Goal: Task Accomplishment & Management: Manage account settings

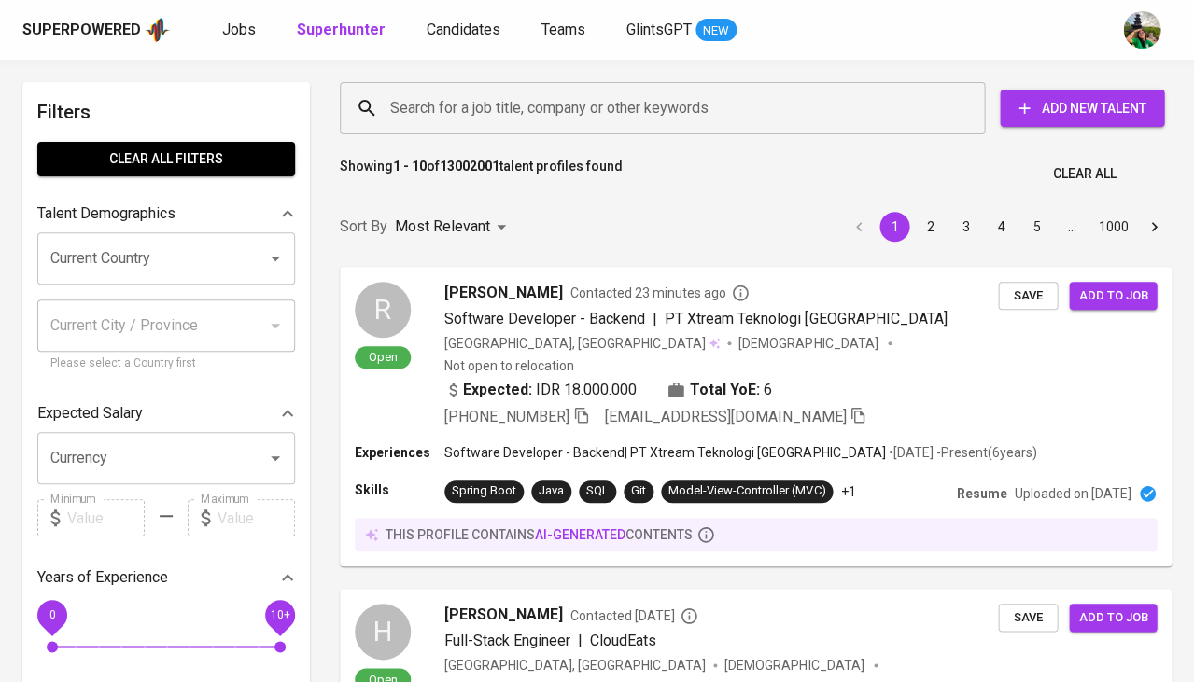
click at [246, 28] on span "Jobs" at bounding box center [239, 30] width 34 height 18
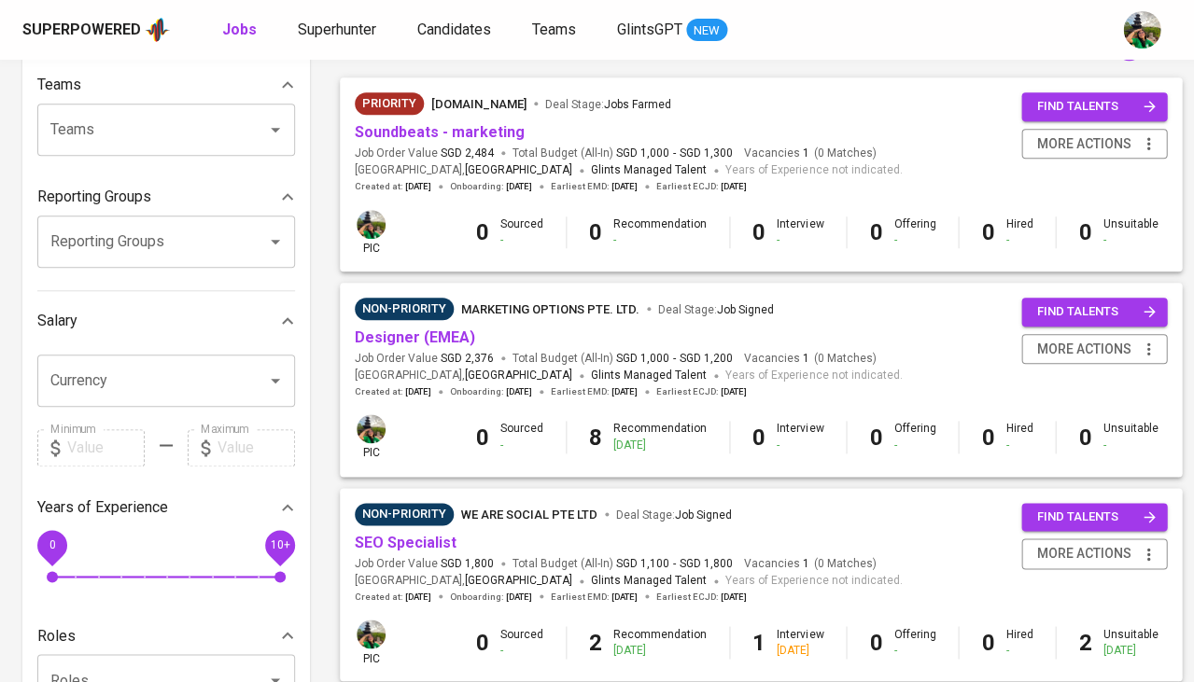
scroll to position [200, 0]
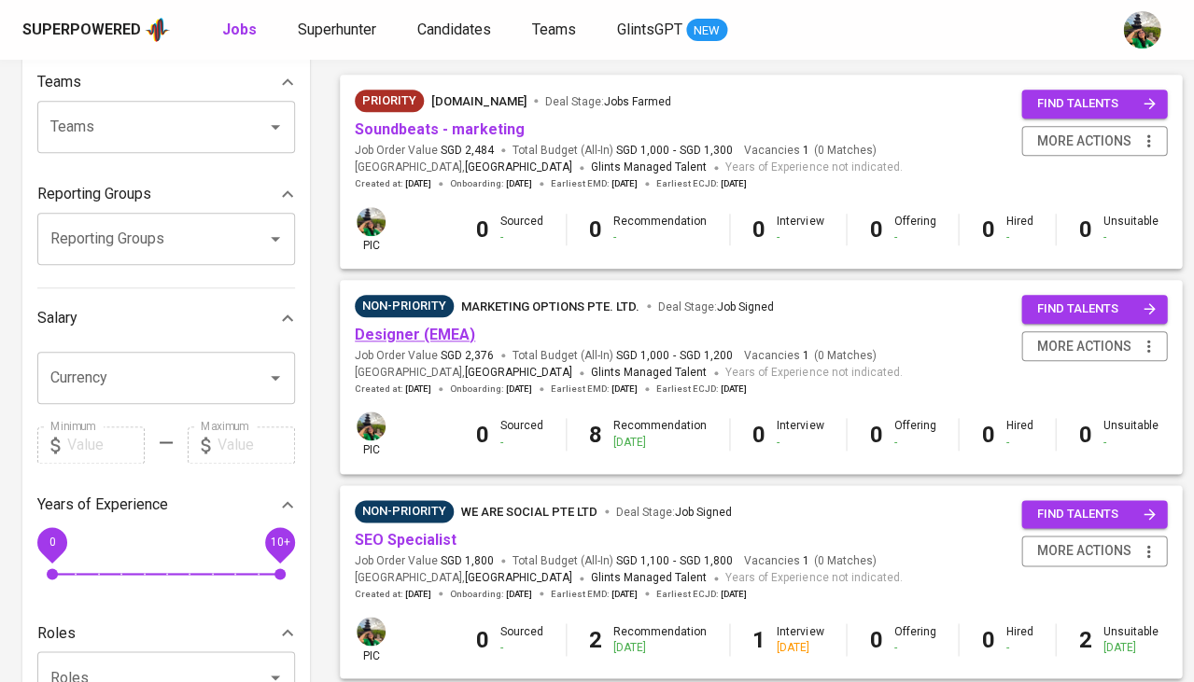
click at [420, 327] on link "Designer (EMEA)" at bounding box center [415, 335] width 120 height 18
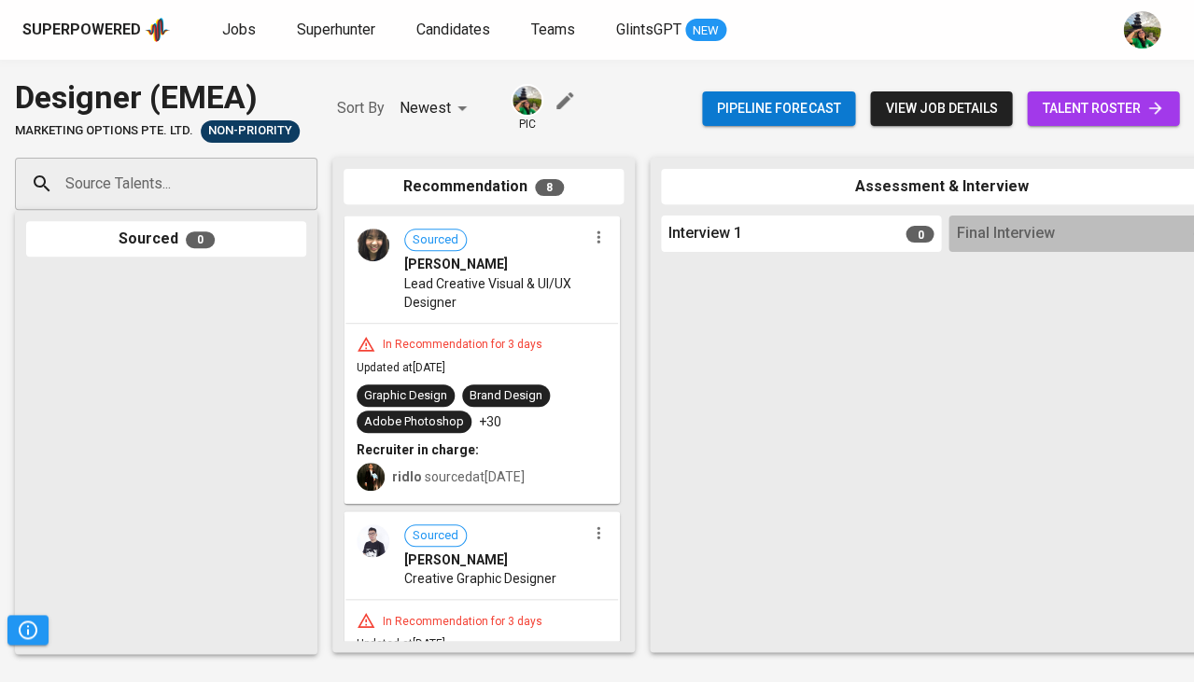
click at [1066, 111] on span "talent roster" at bounding box center [1103, 108] width 122 height 23
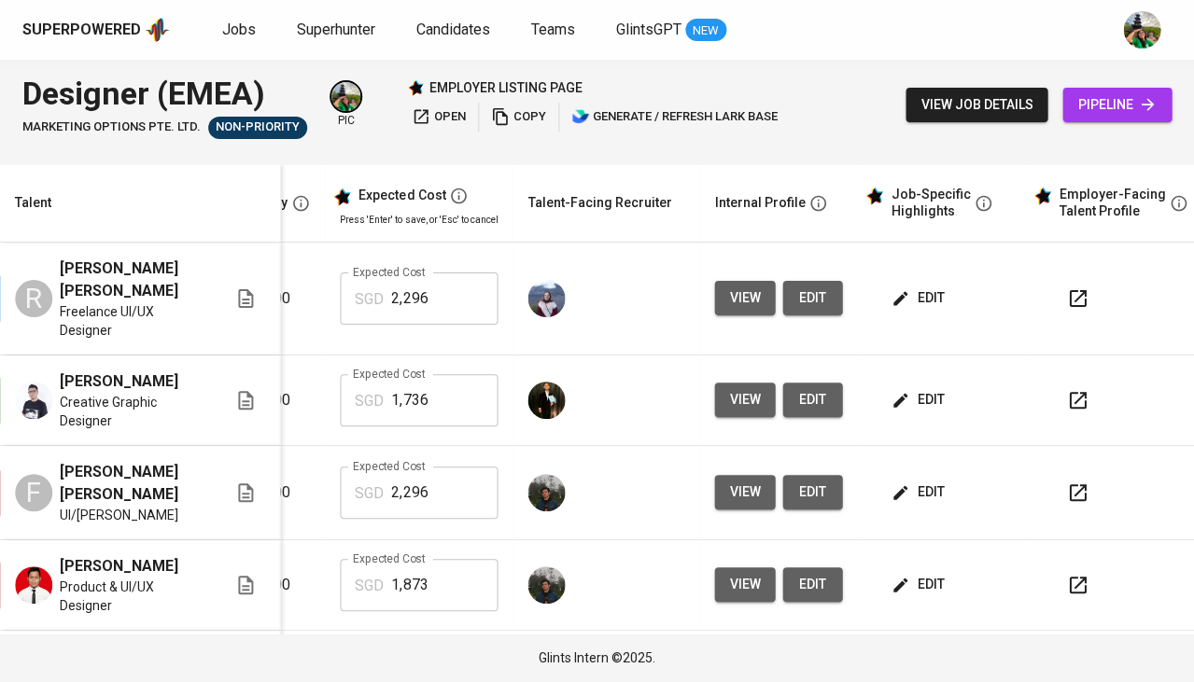
click at [737, 294] on span "view" at bounding box center [744, 298] width 31 height 23
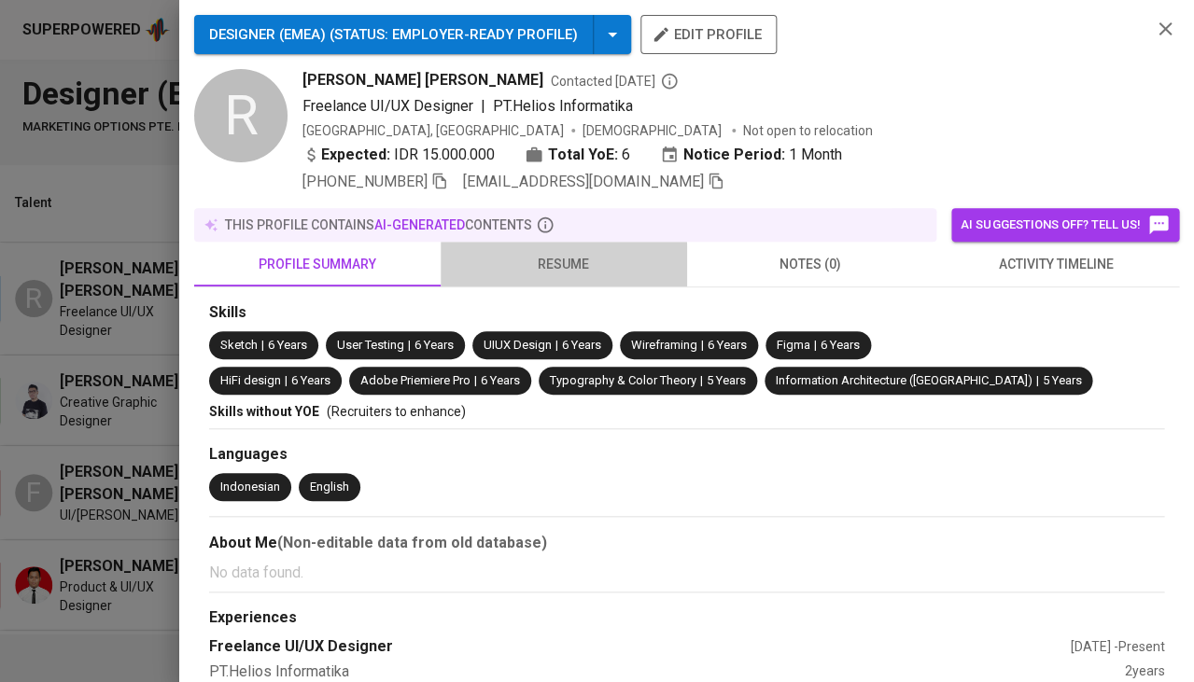
click at [549, 262] on span "resume" at bounding box center [564, 264] width 224 height 23
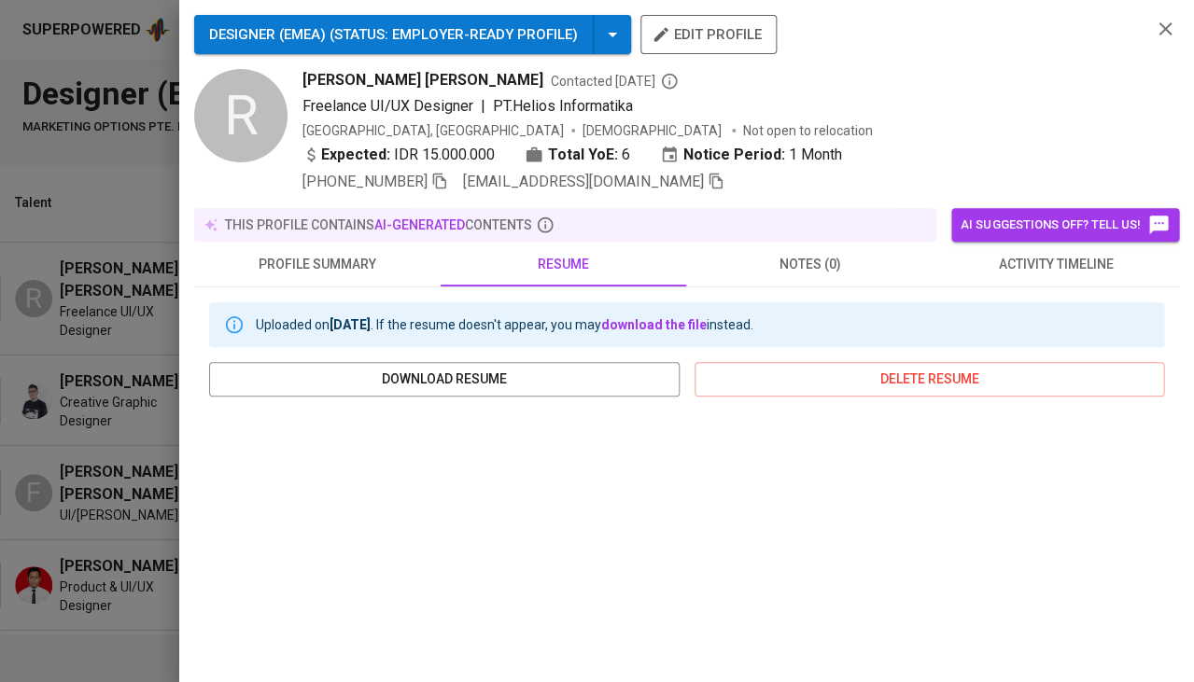
scroll to position [200, 0]
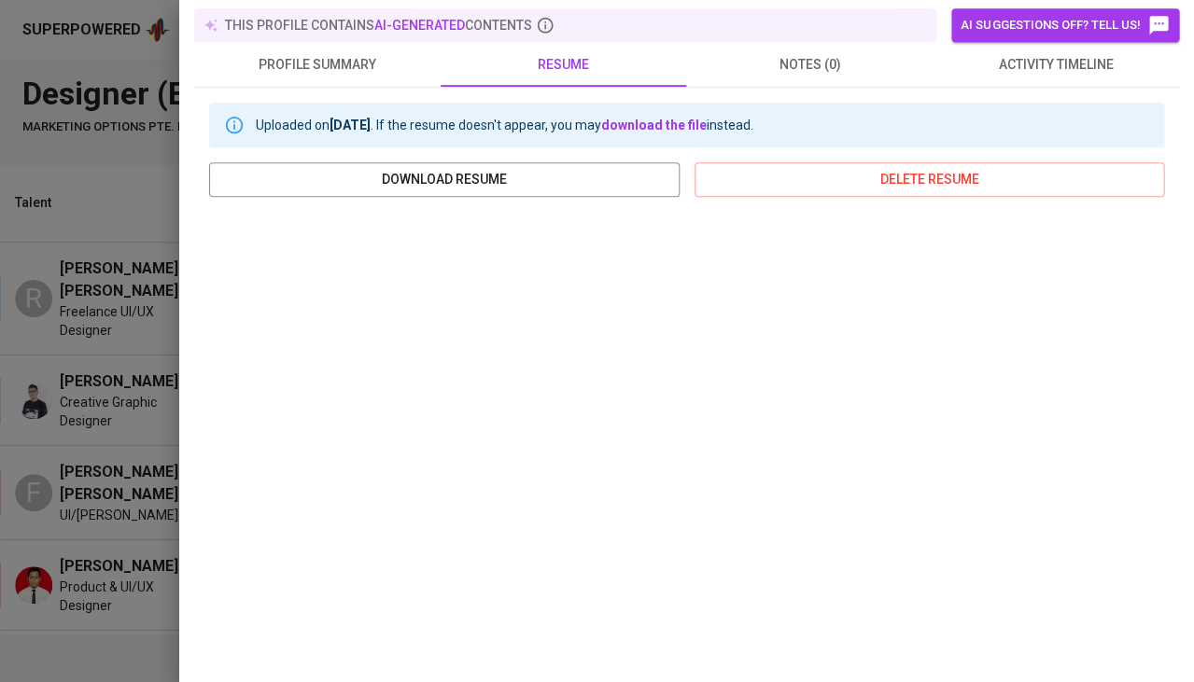
click at [137, 302] on div at bounding box center [597, 341] width 1194 height 682
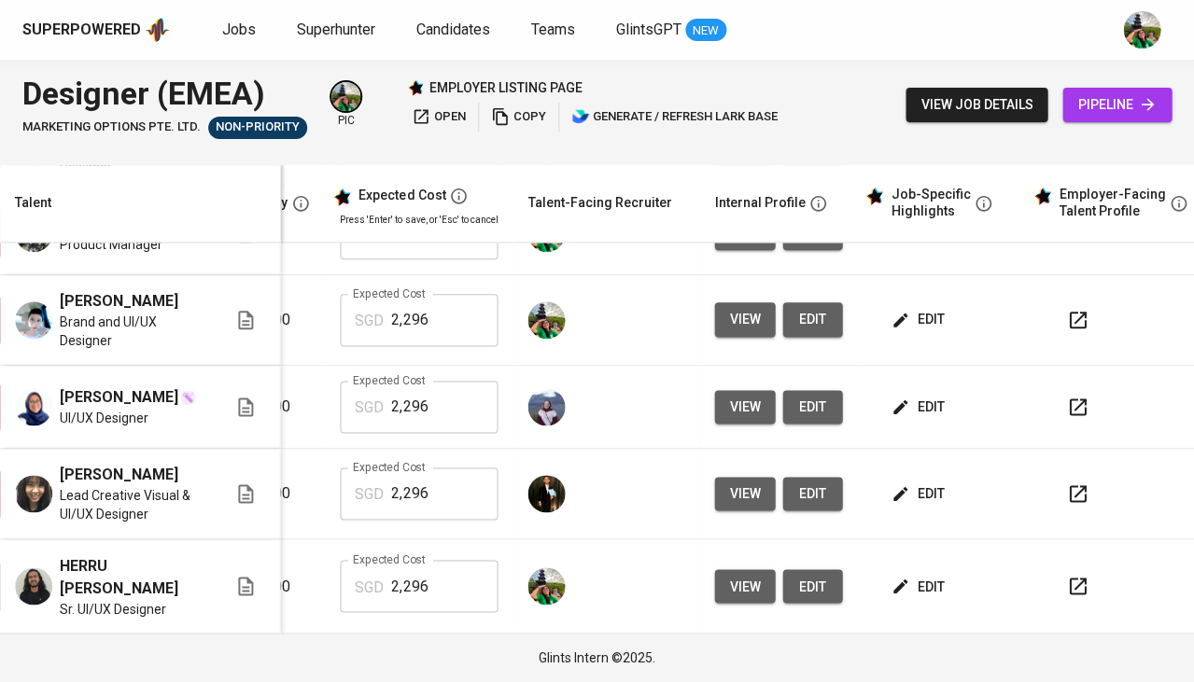
scroll to position [0, 0]
click at [234, 30] on span "Jobs" at bounding box center [239, 30] width 34 height 18
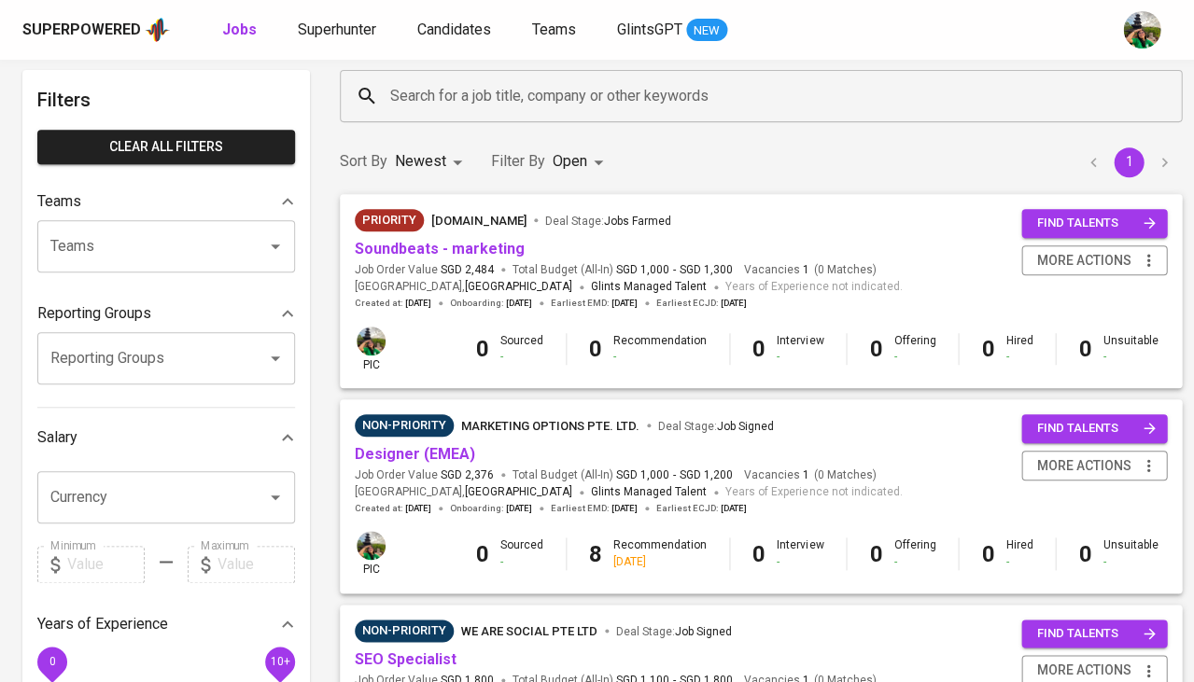
scroll to position [97, 0]
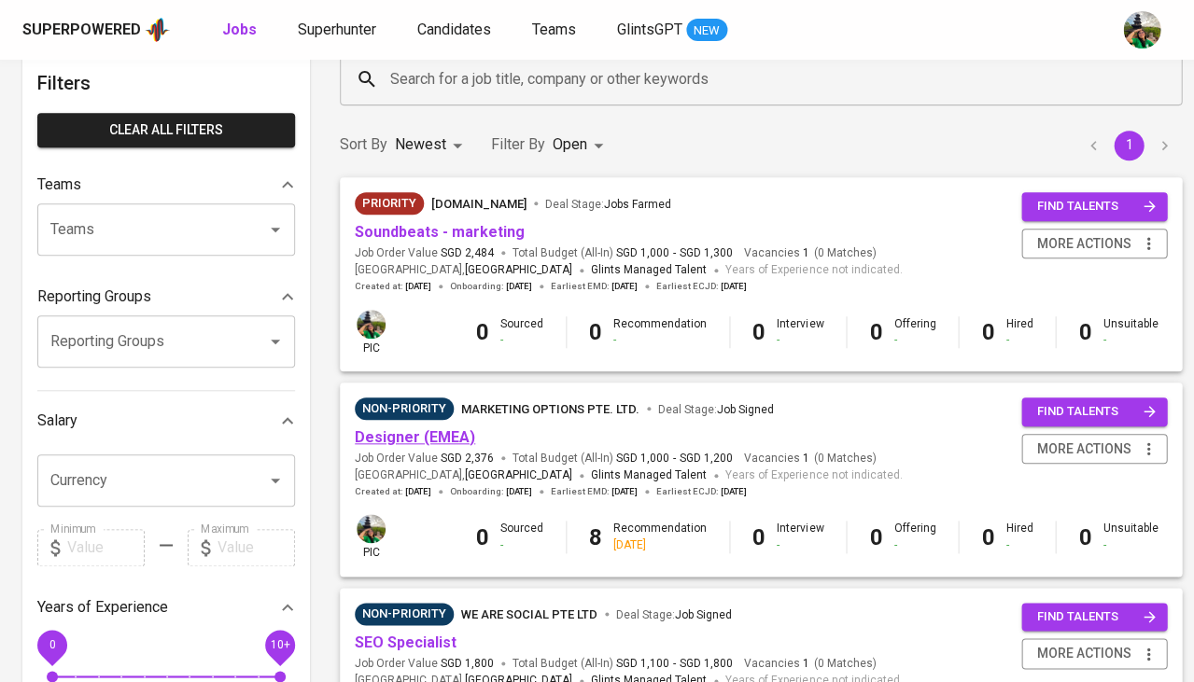
click at [440, 442] on link "Designer (EMEA)" at bounding box center [415, 438] width 120 height 18
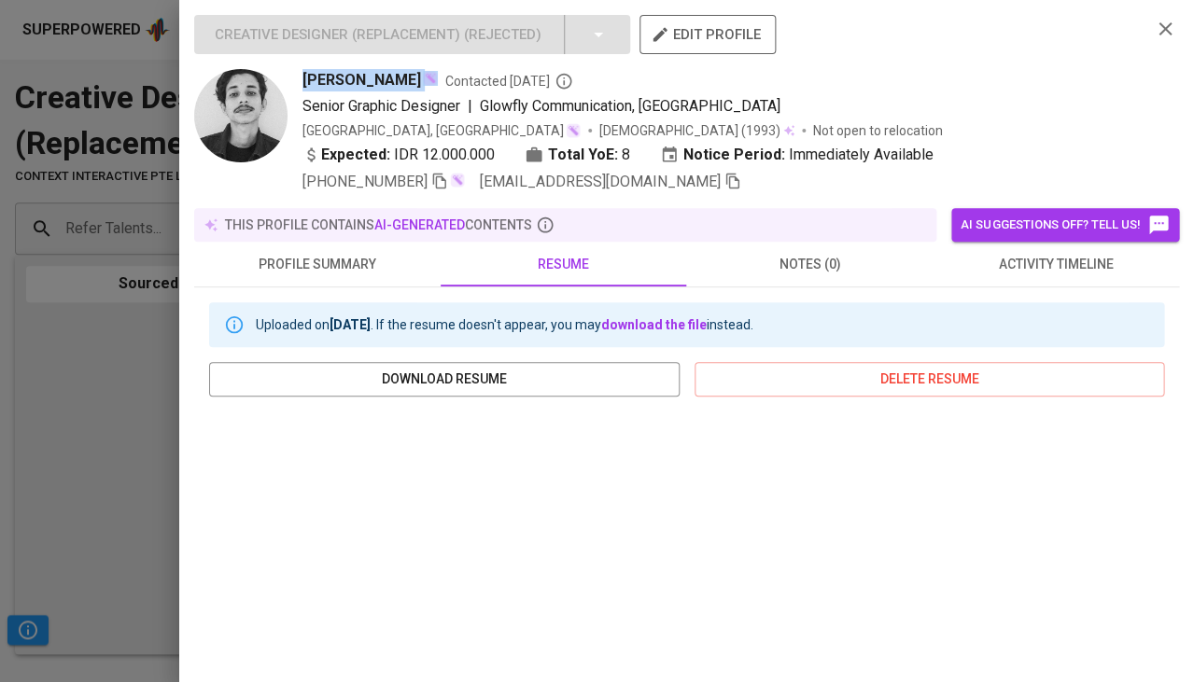
scroll to position [223, 0]
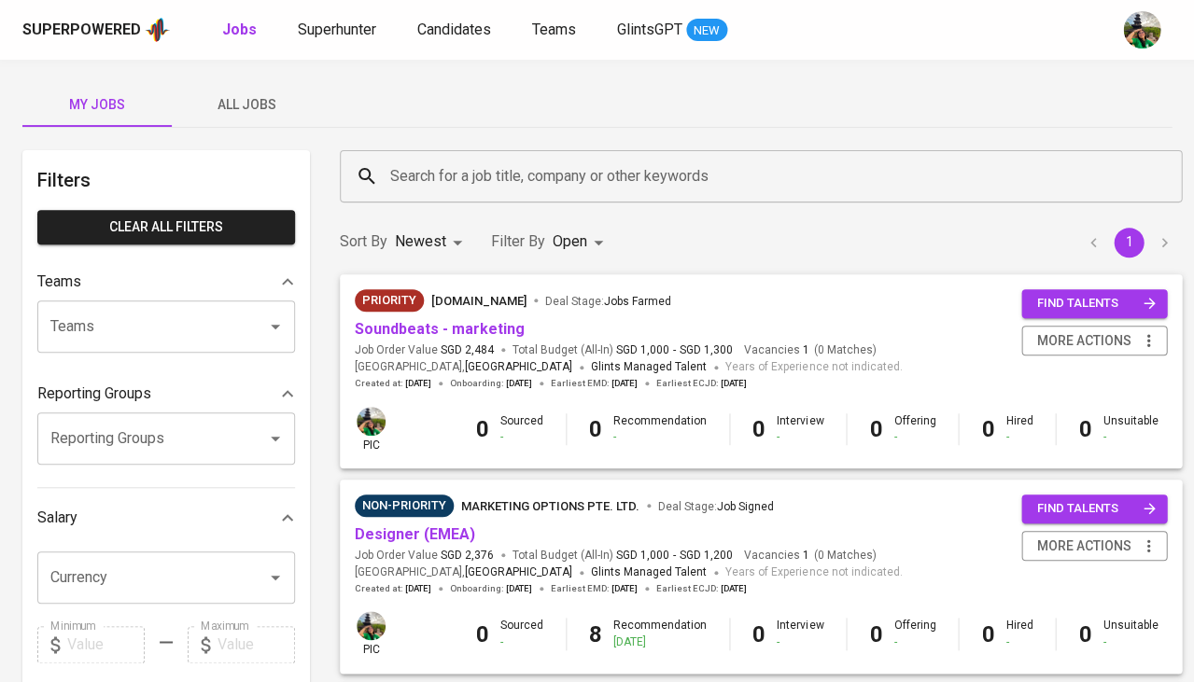
click at [261, 105] on span "All Jobs" at bounding box center [246, 104] width 127 height 23
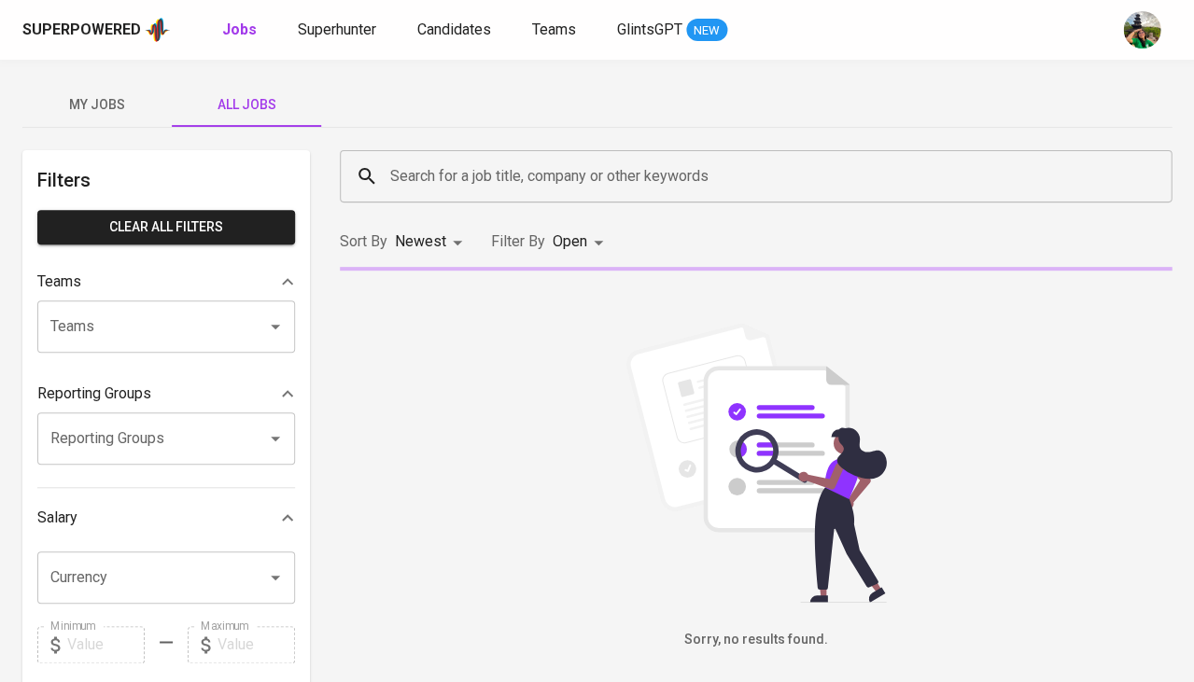
click at [261, 105] on span "All Jobs" at bounding box center [246, 104] width 127 height 23
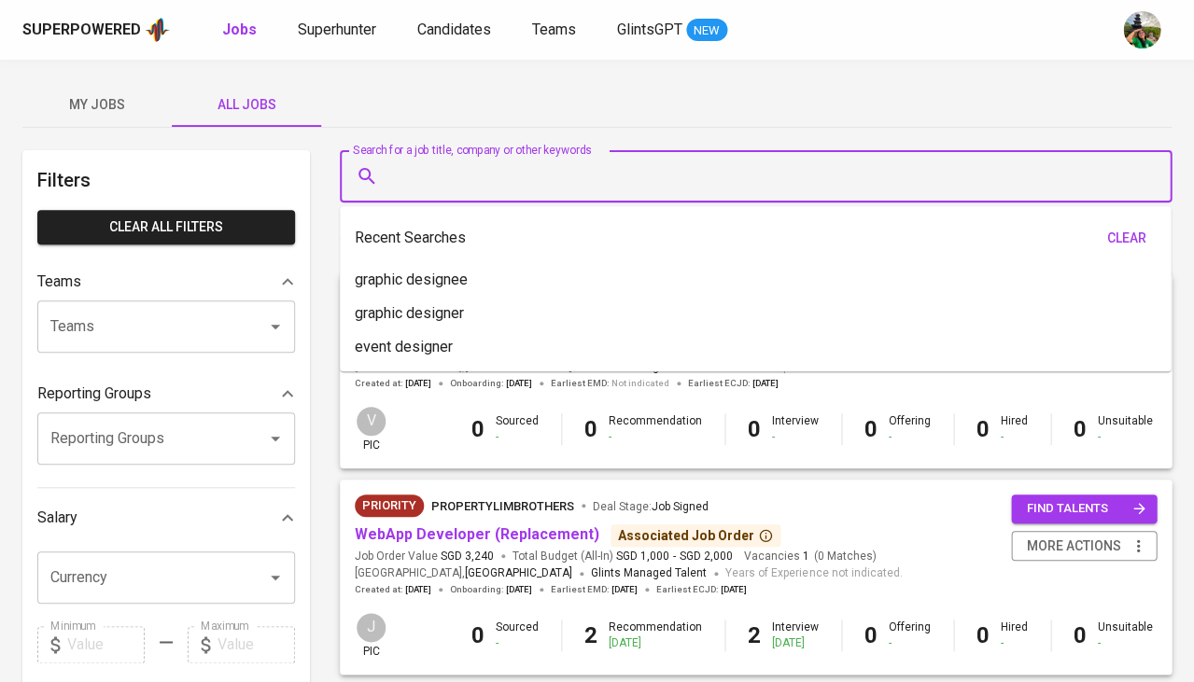
click at [451, 185] on input "Search for a job title, company or other keywords" at bounding box center [761, 176] width 750 height 35
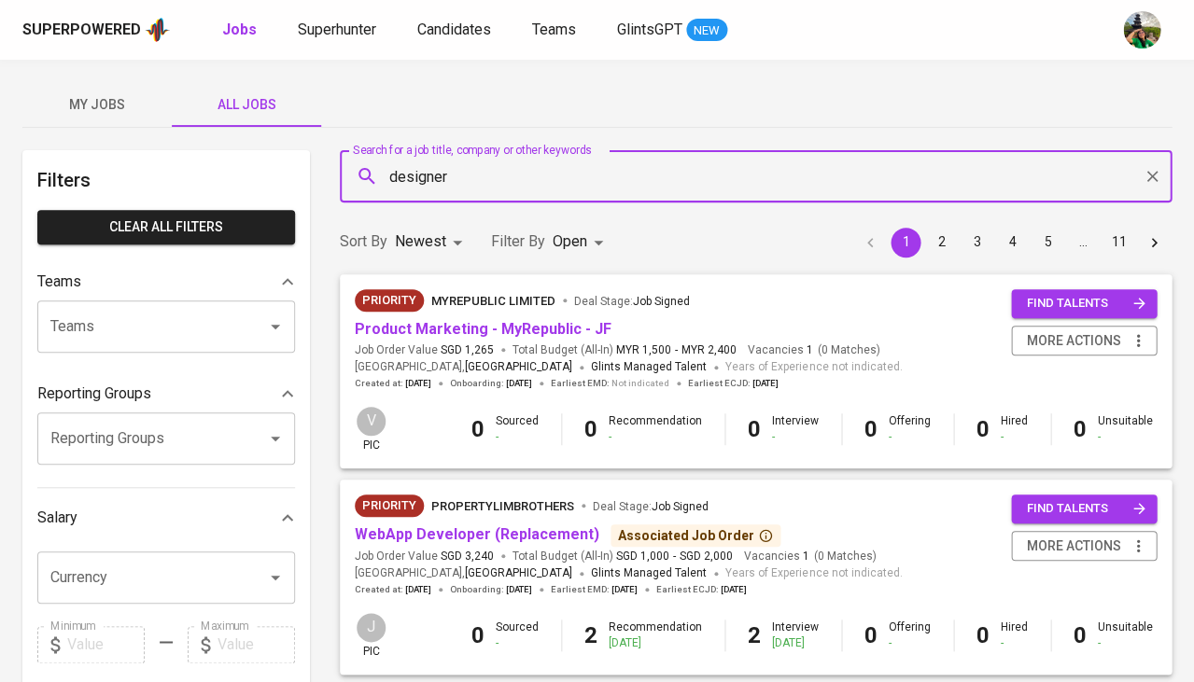
type input "designer"
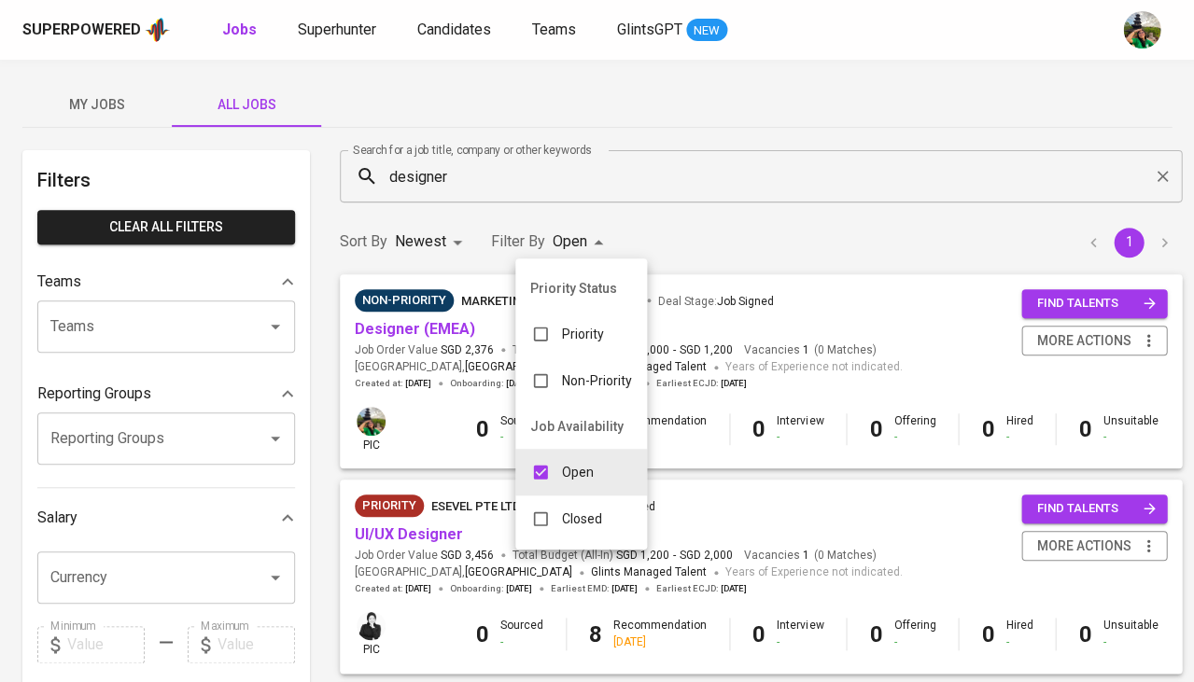
click at [555, 524] on div "Closed" at bounding box center [566, 518] width 102 height 35
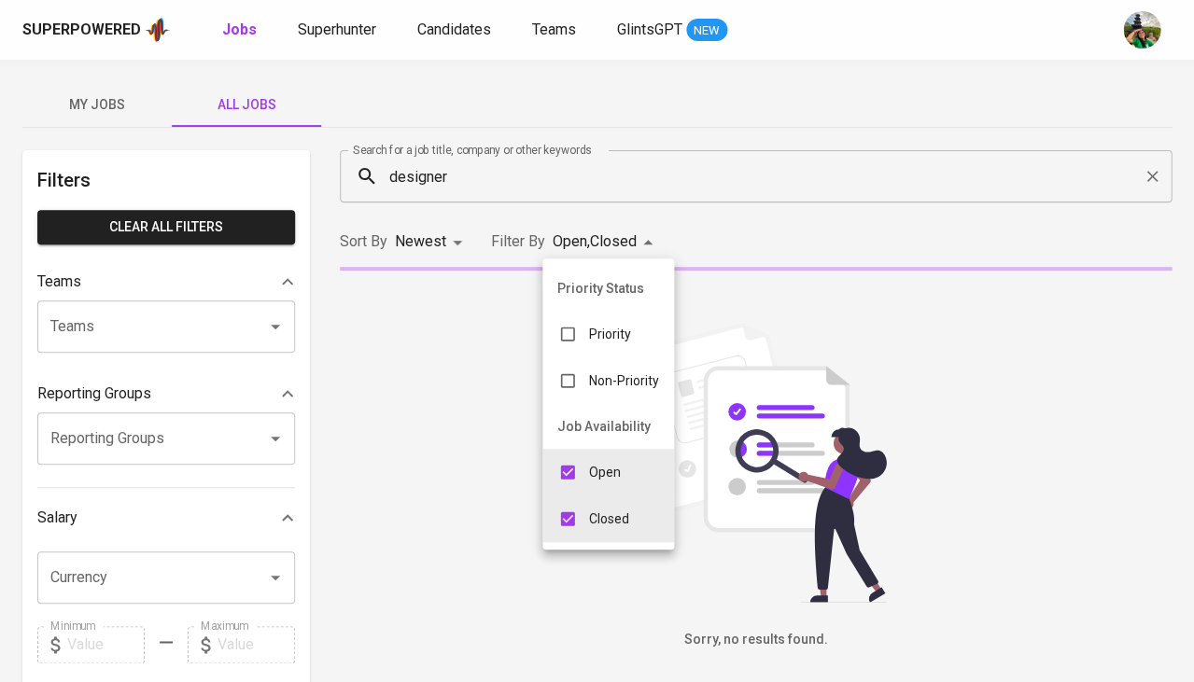
type input "OPEN,CLOSE"
checkbox input "true"
click at [602, 463] on p "Open" at bounding box center [605, 472] width 32 height 19
type input "CLOSE"
checkbox input "false"
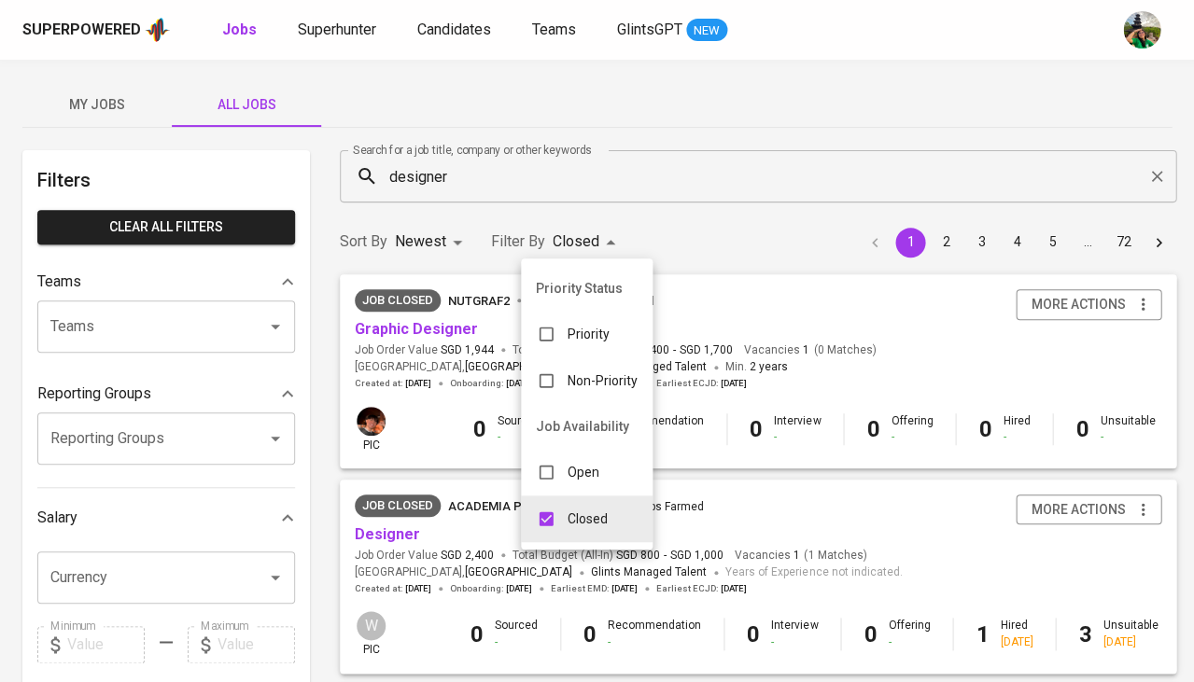
click at [830, 255] on div at bounding box center [597, 341] width 1194 height 682
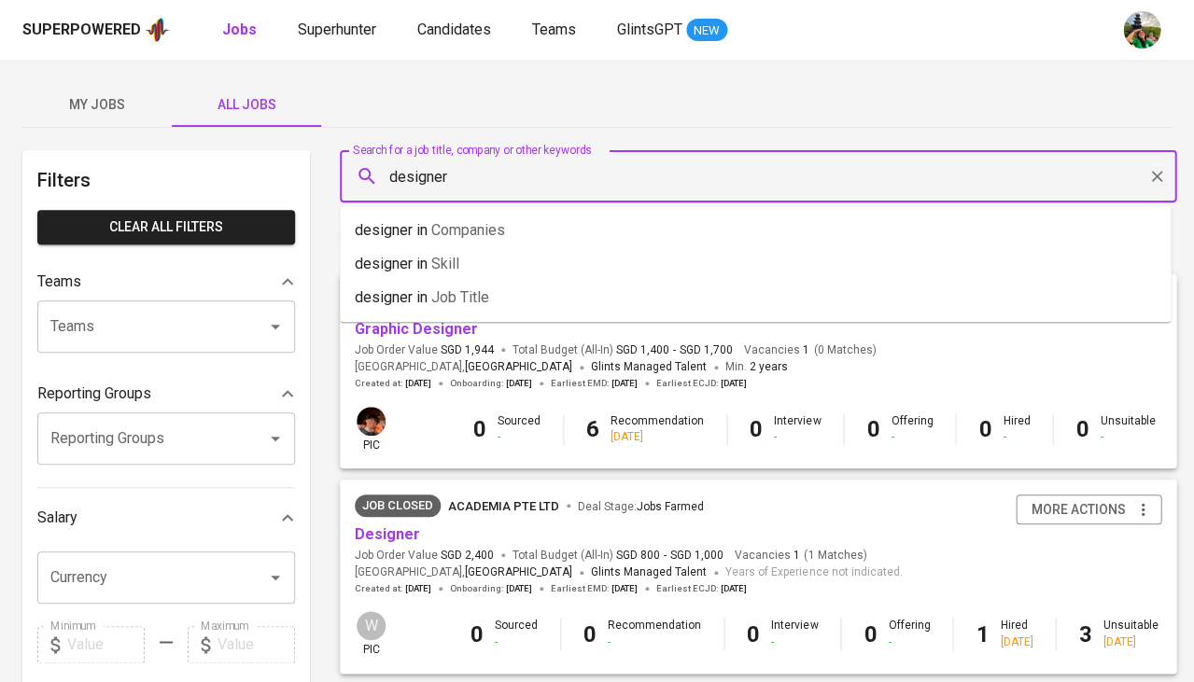
click at [472, 181] on input "designer" at bounding box center [763, 176] width 754 height 35
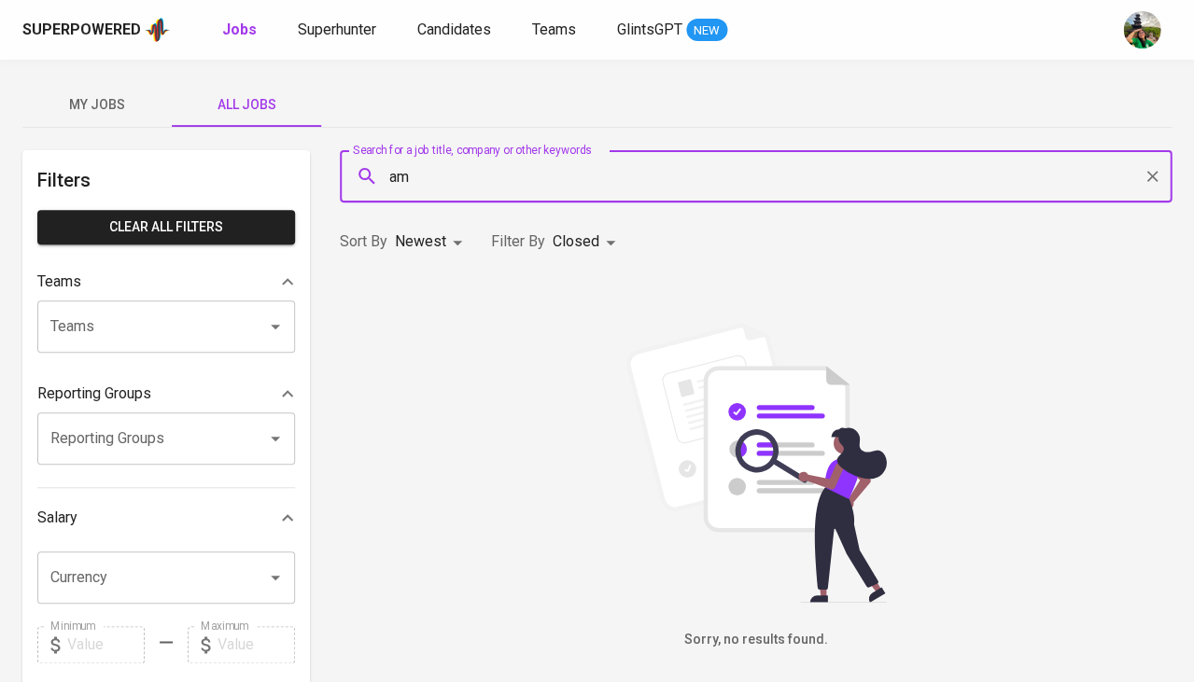
type input "a"
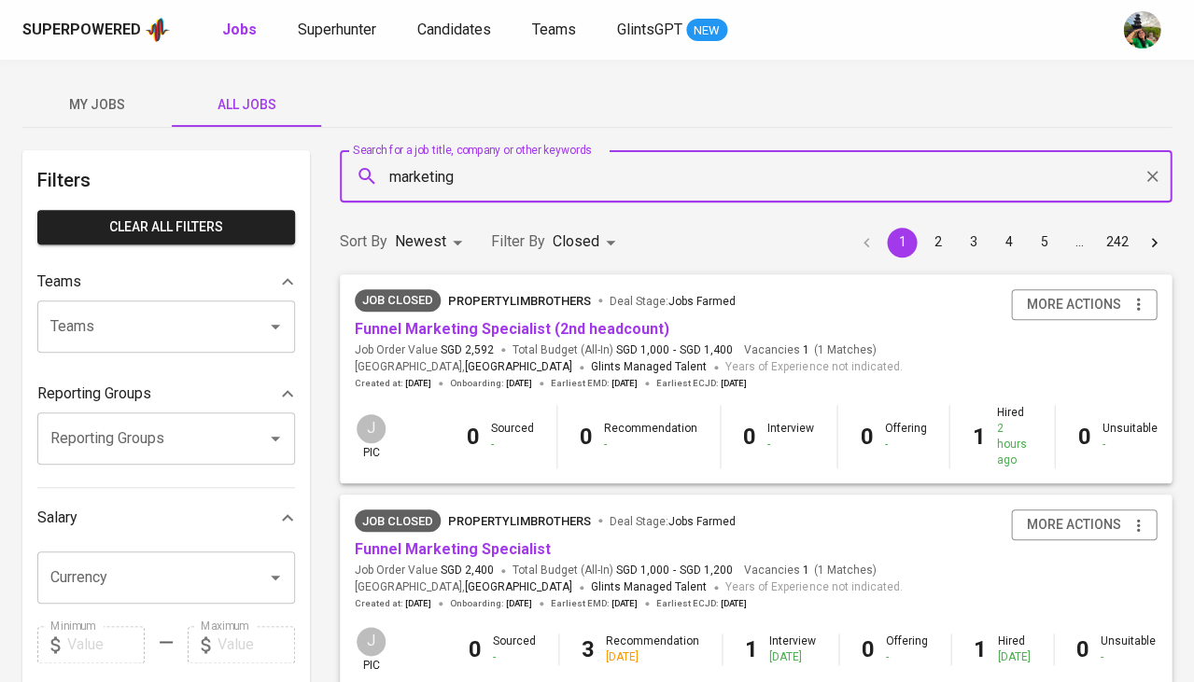
scroll to position [-1, 0]
click at [595, 214] on div "Sort By Newest NEWEST Filter By Closed CLOSE 1 2 3 4 5 … 242" at bounding box center [756, 242] width 854 height 57
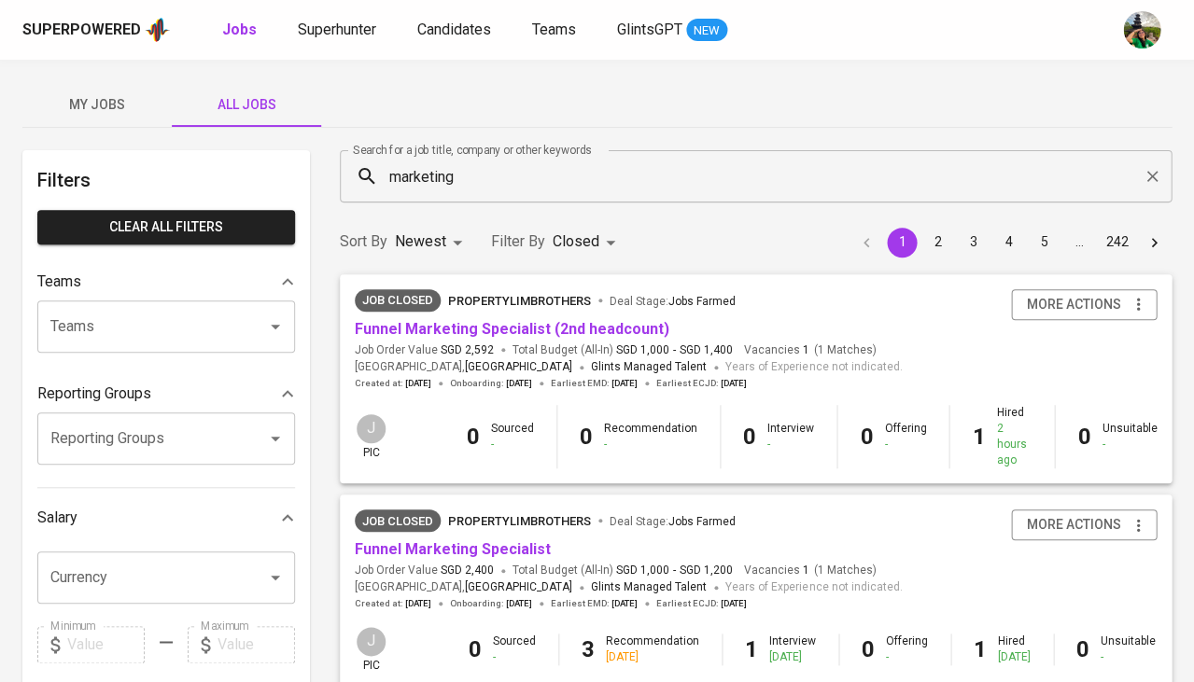
scroll to position [0, 0]
click at [572, 199] on div "marketing Search for a job title, company or other keywords" at bounding box center [756, 176] width 832 height 52
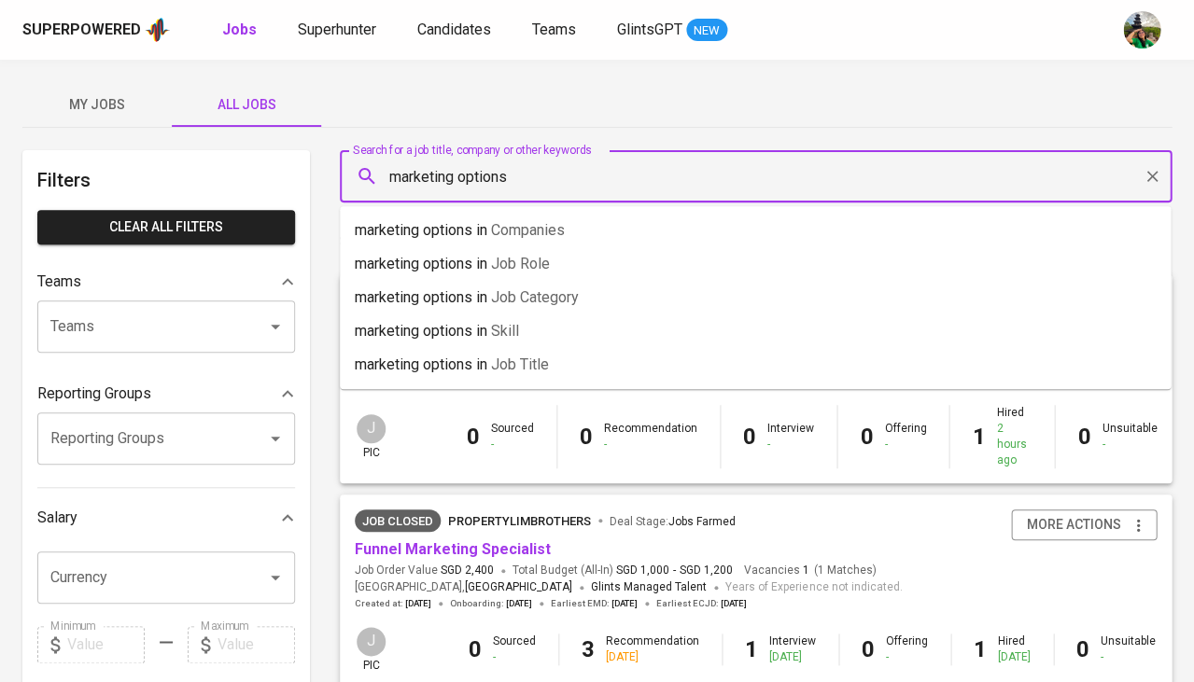
type input "marketing options"
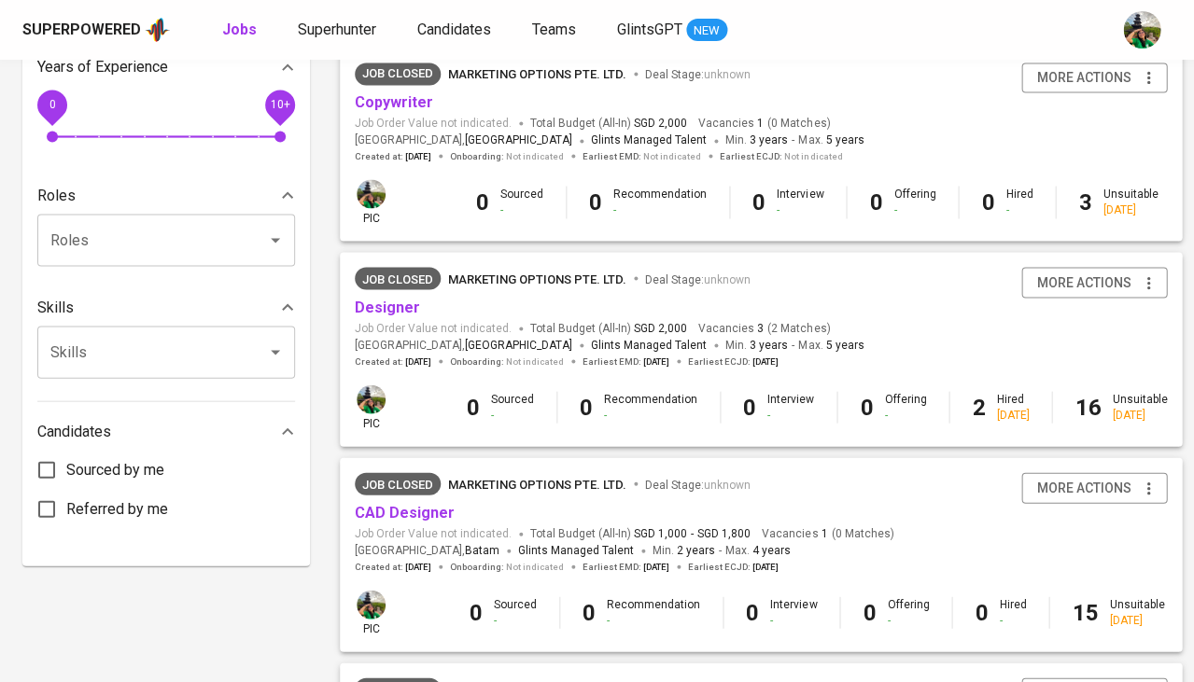
scroll to position [640, 0]
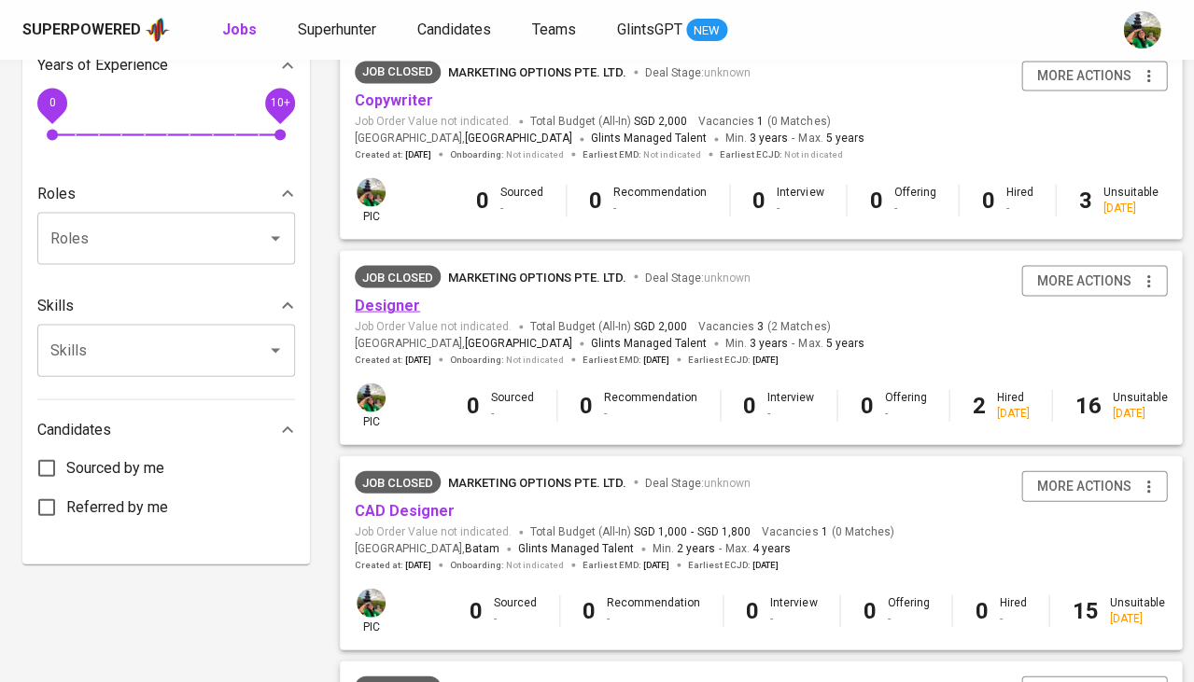
click at [407, 298] on link "Designer" at bounding box center [387, 305] width 65 height 18
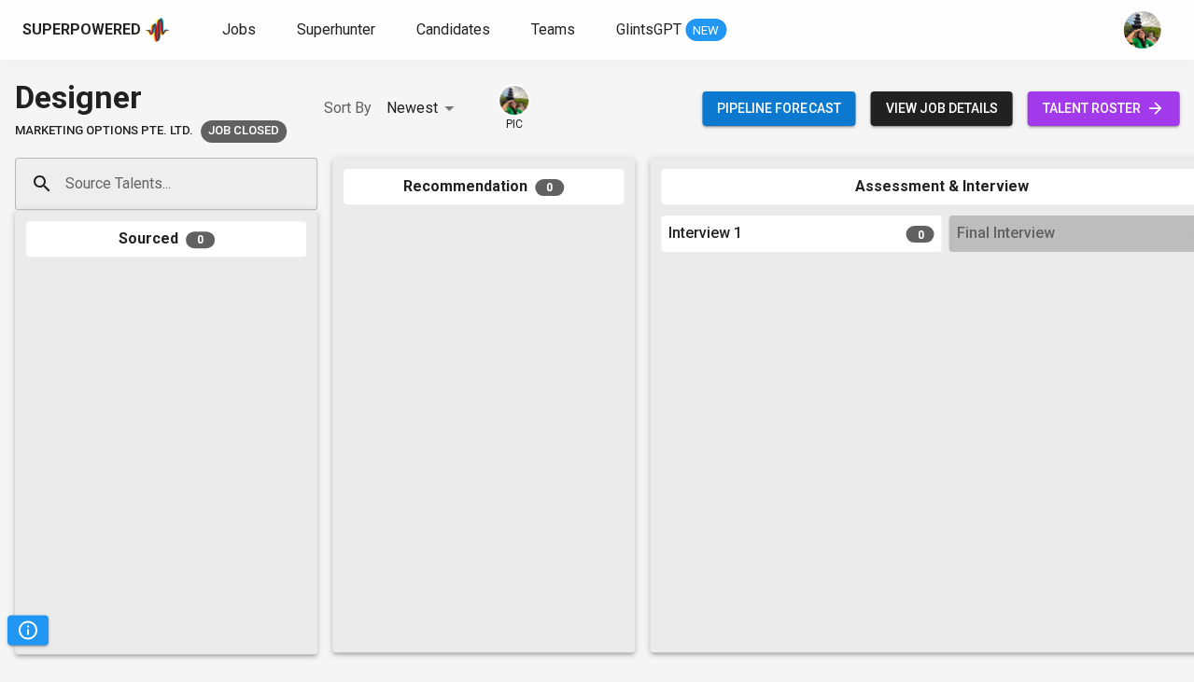
click at [1092, 131] on div "Pipeline forecast view job details talent roster" at bounding box center [940, 109] width 477 height 68
click at [1096, 114] on span "talent roster" at bounding box center [1103, 108] width 122 height 23
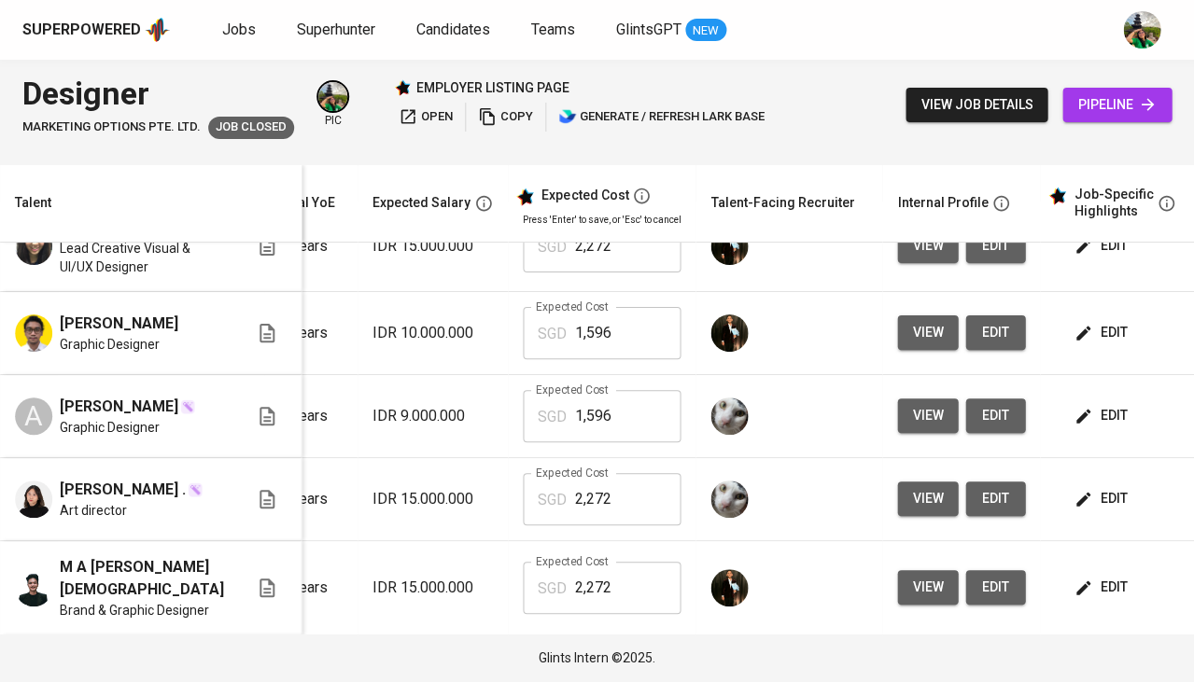
scroll to position [0, 359]
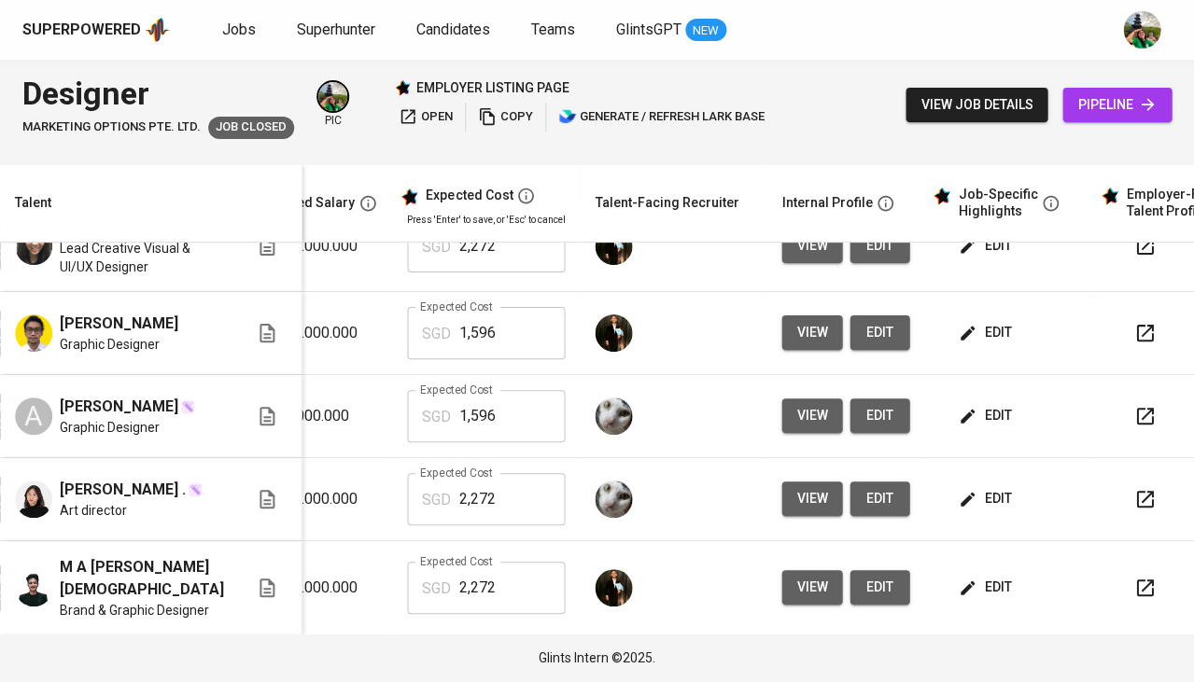
click at [796, 584] on span "view" at bounding box center [811, 587] width 31 height 23
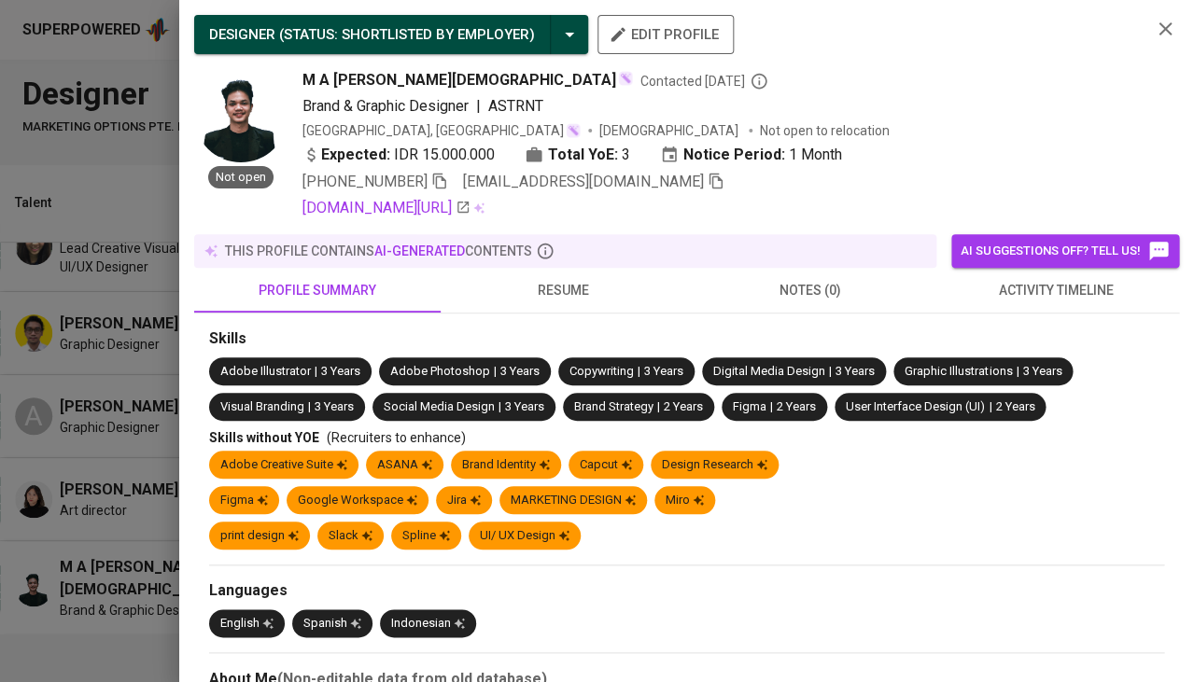
click at [584, 283] on span "resume" at bounding box center [564, 290] width 224 height 23
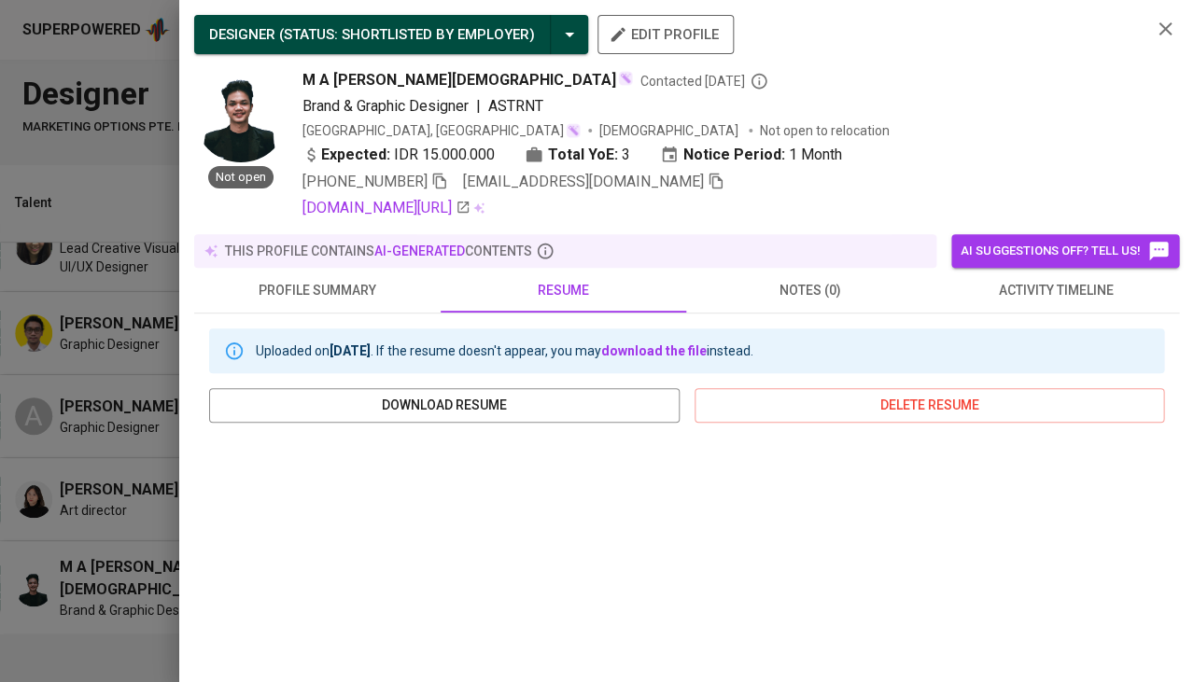
scroll to position [0, 0]
click at [708, 173] on icon "button" at bounding box center [716, 181] width 17 height 17
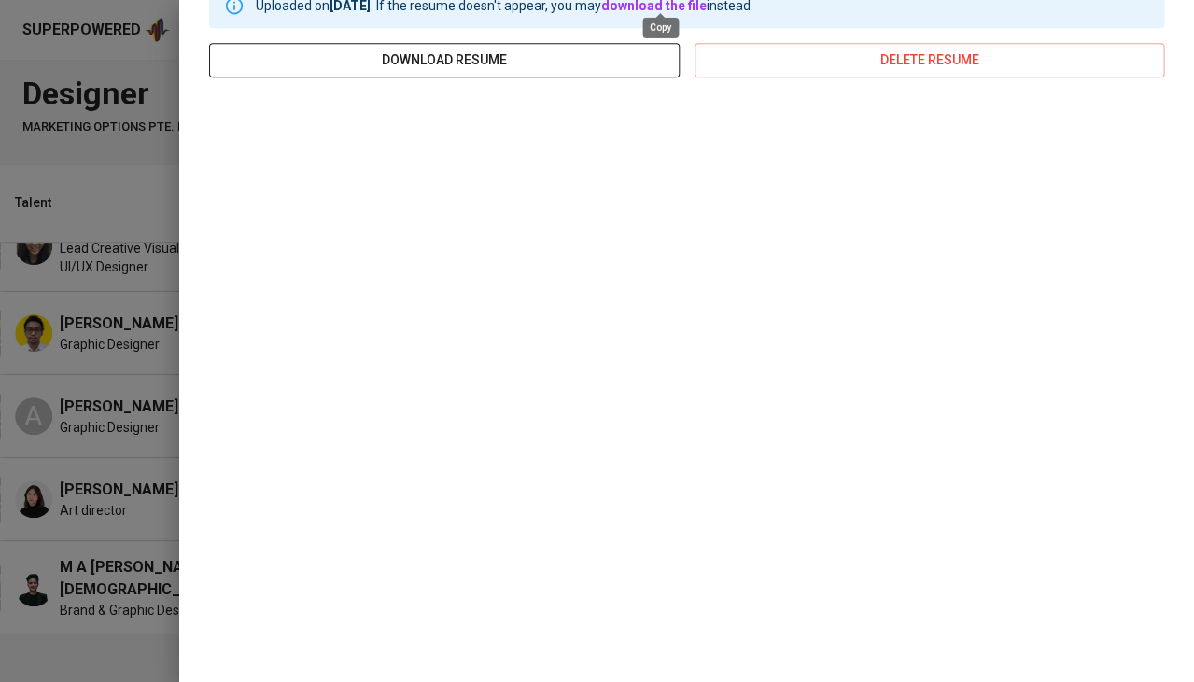
scroll to position [341, 0]
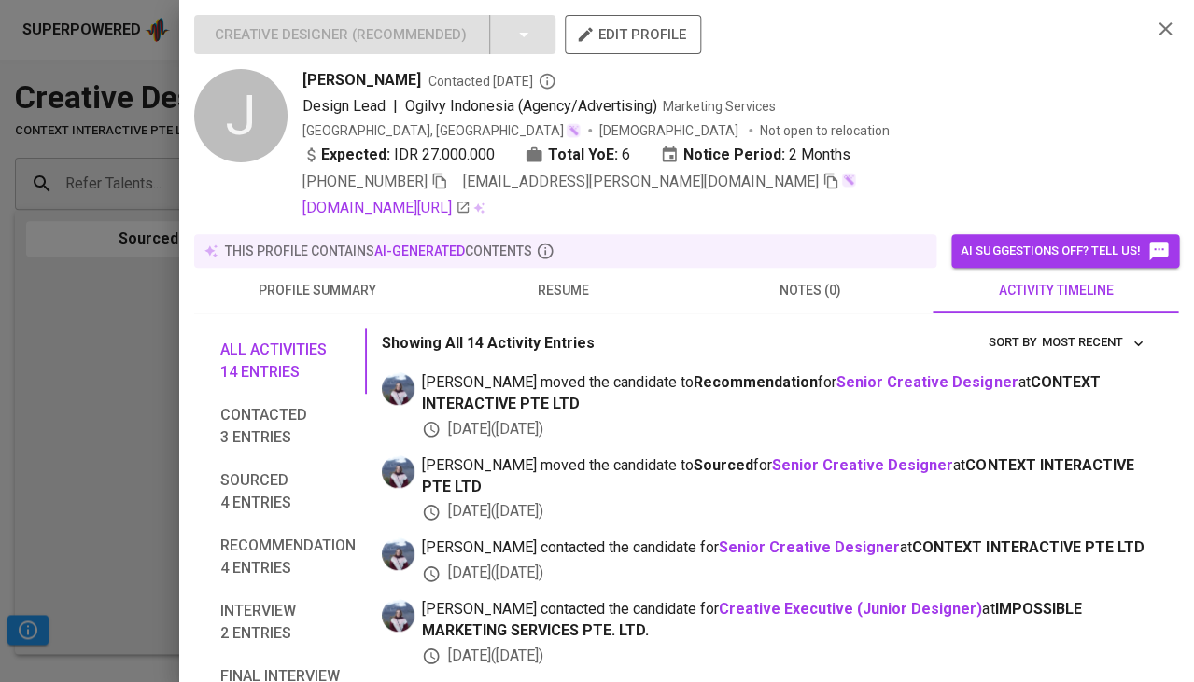
scroll to position [1298, 0]
click at [557, 268] on button "resume" at bounding box center [564, 290] width 246 height 45
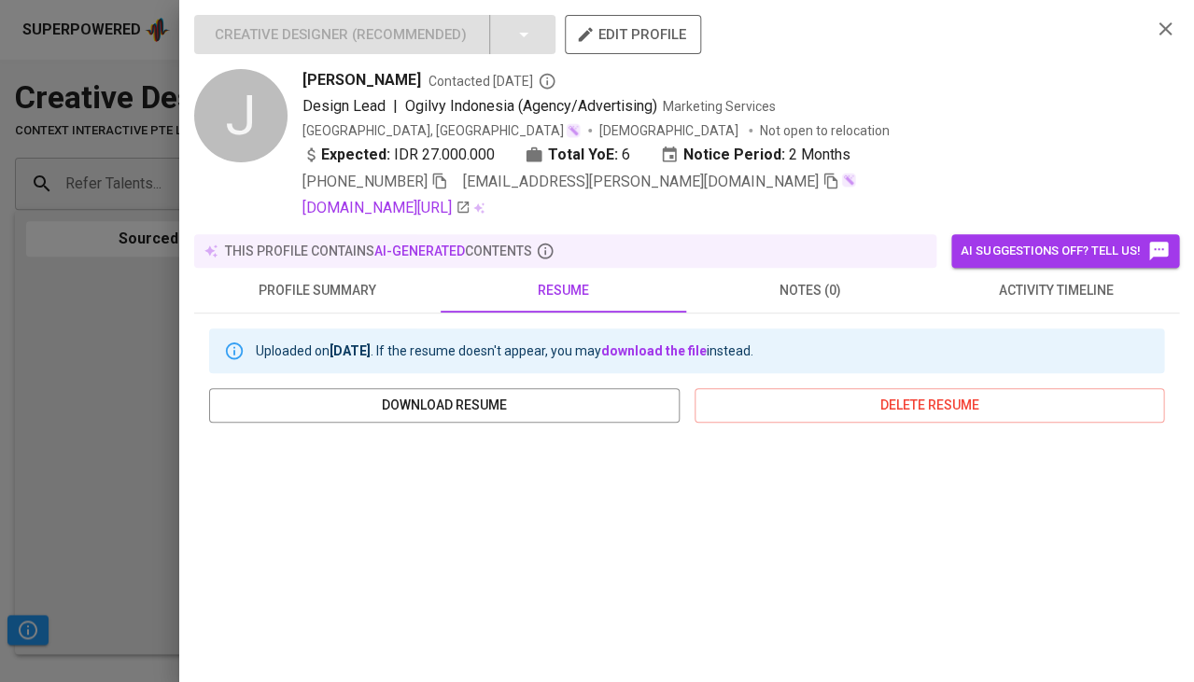
scroll to position [273, 0]
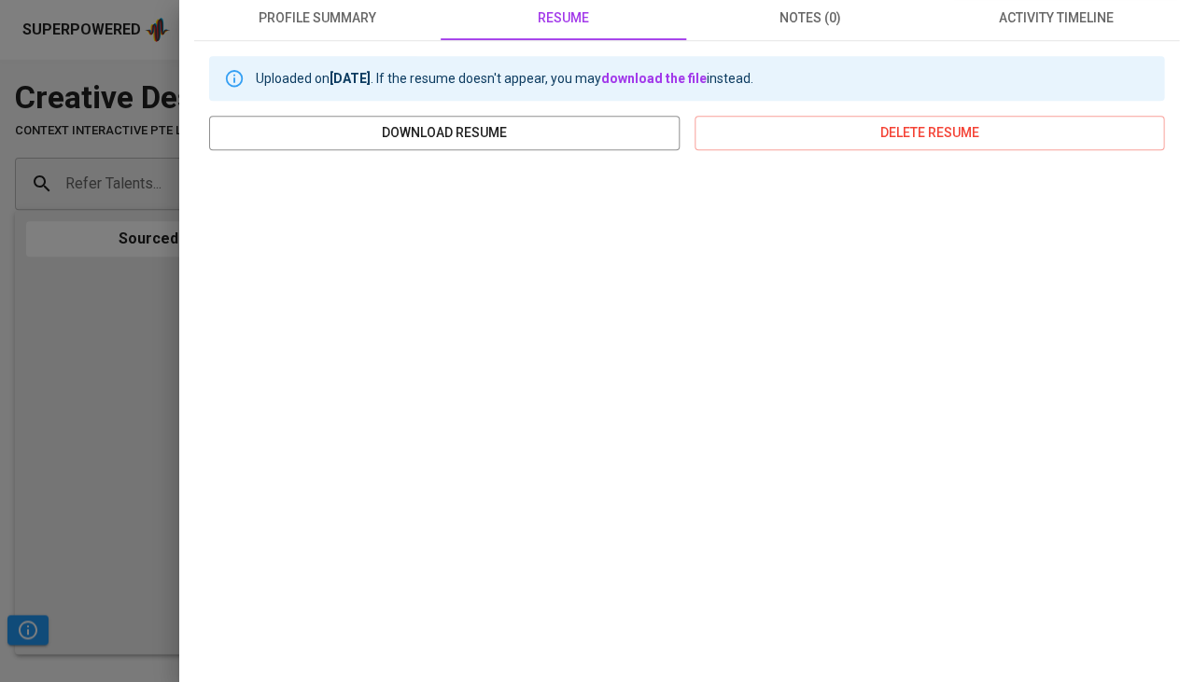
click at [107, 331] on div at bounding box center [597, 341] width 1194 height 682
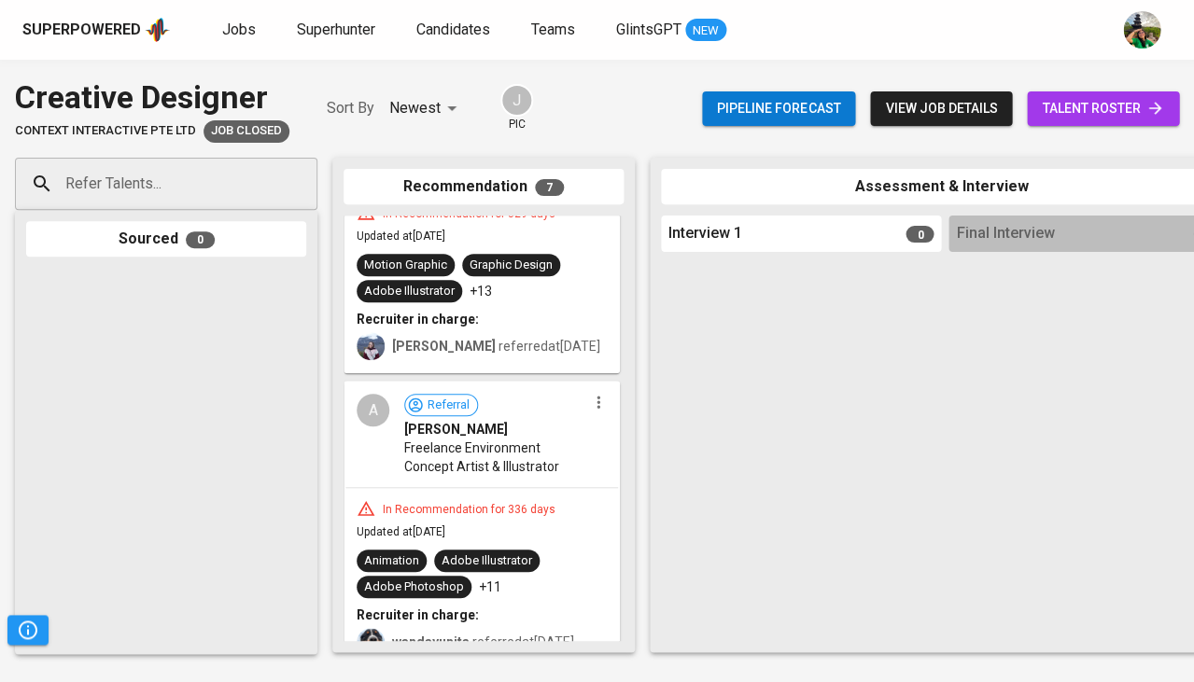
scroll to position [292, 0]
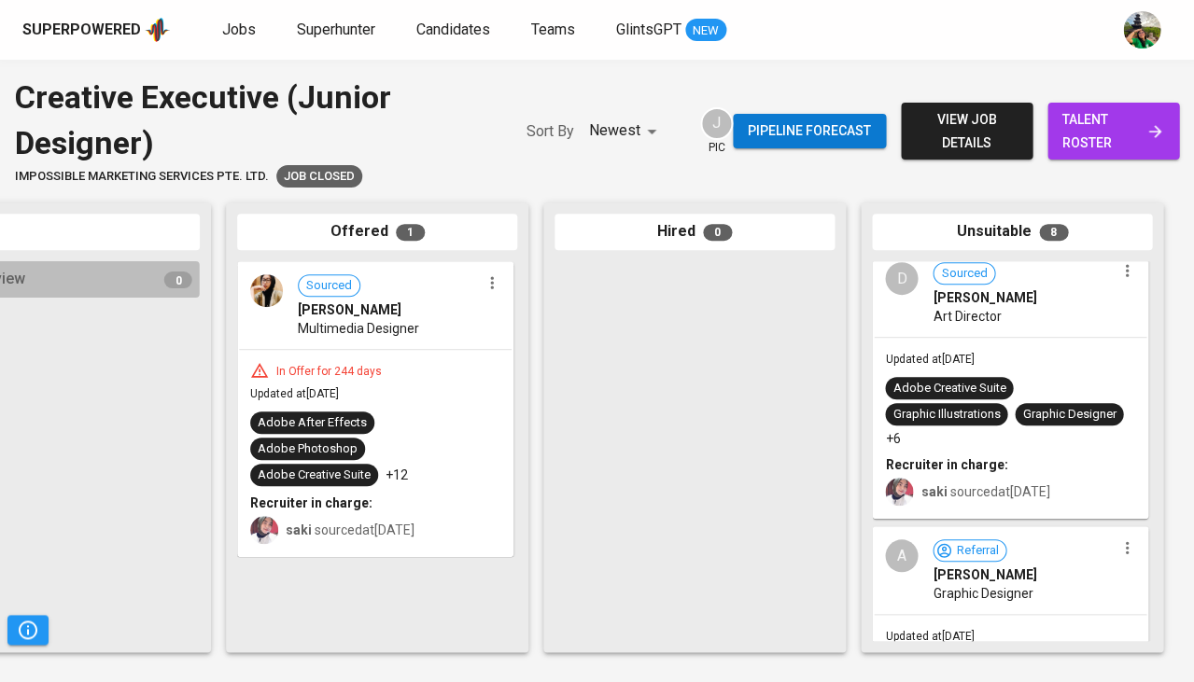
scroll to position [519, 0]
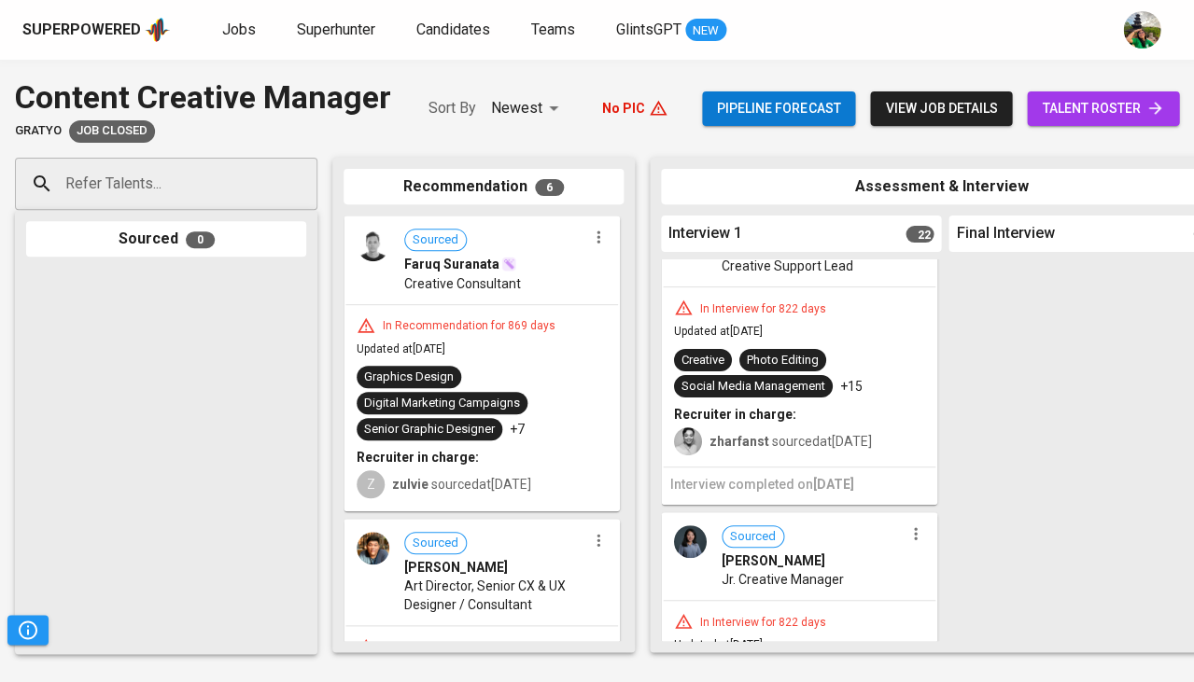
scroll to position [64, 0]
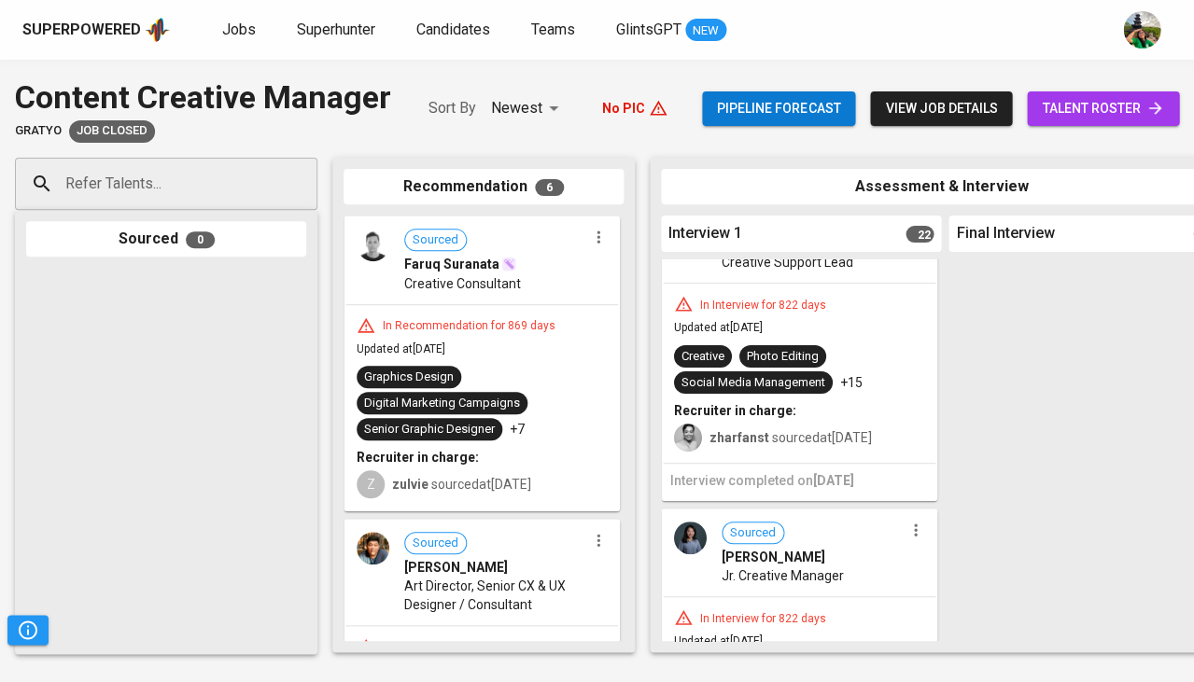
click at [555, 369] on div "Graphics Design Digital Marketing Campaigns Senior Graphic Designer +7" at bounding box center [482, 403] width 250 height 75
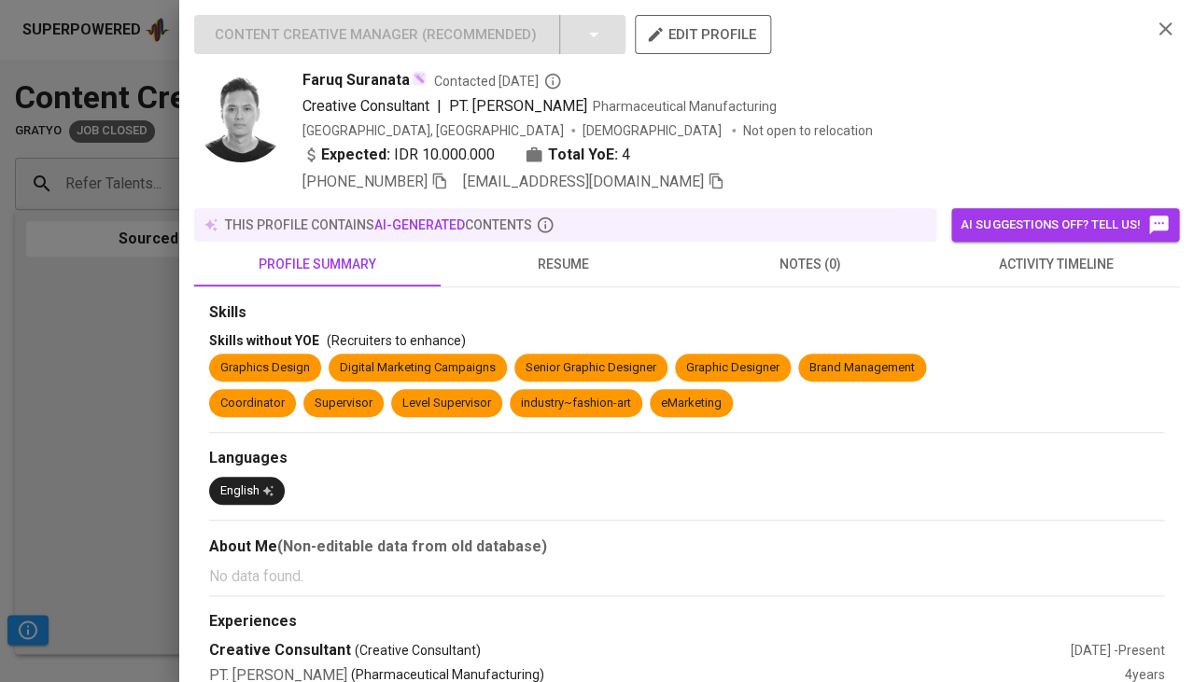
click at [566, 256] on span "resume" at bounding box center [564, 264] width 224 height 23
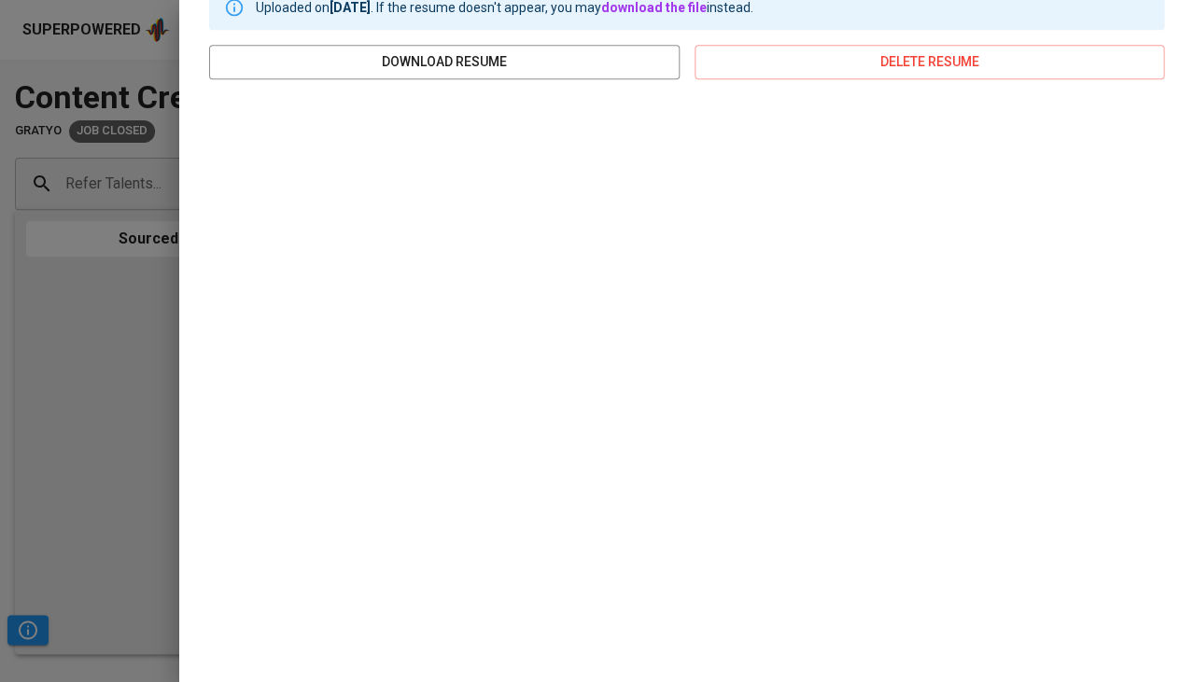
scroll to position [316, 0]
click at [179, 429] on div "Content Creative Manager ( Recommended ) edit profile [PERSON_NAME] Contacted […" at bounding box center [686, 341] width 1015 height 682
click at [141, 423] on div at bounding box center [597, 341] width 1194 height 682
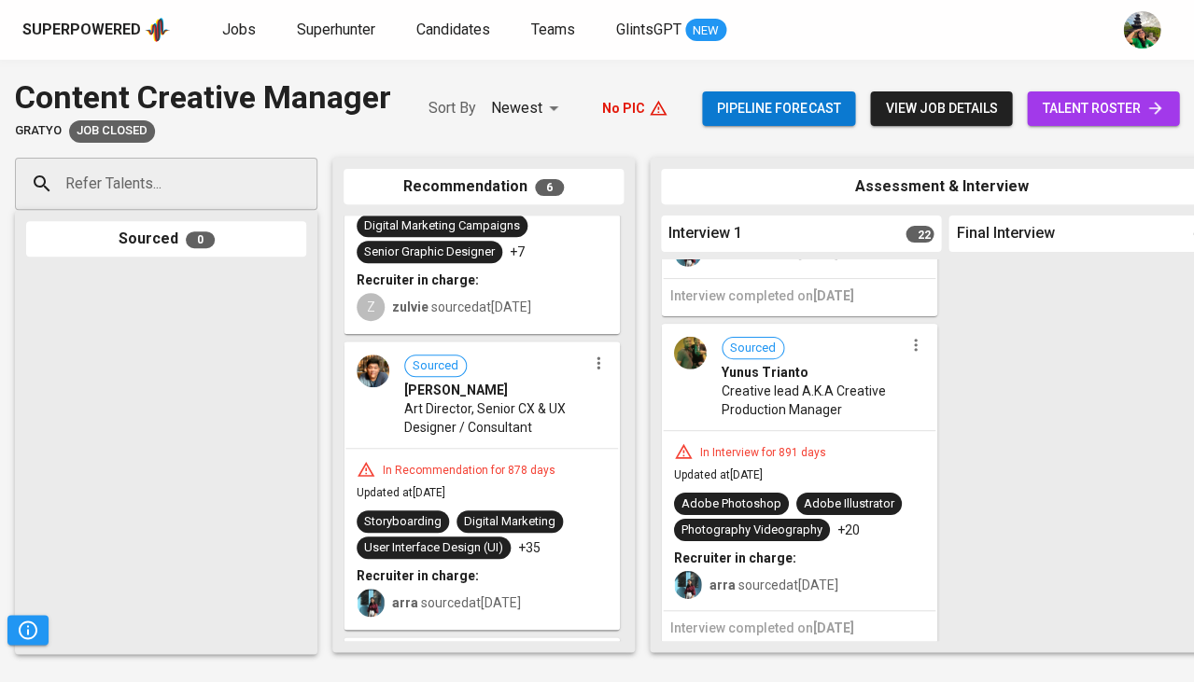
scroll to position [6121, 0]
click at [782, 554] on b "Recruiter in charge:" at bounding box center [735, 559] width 122 height 15
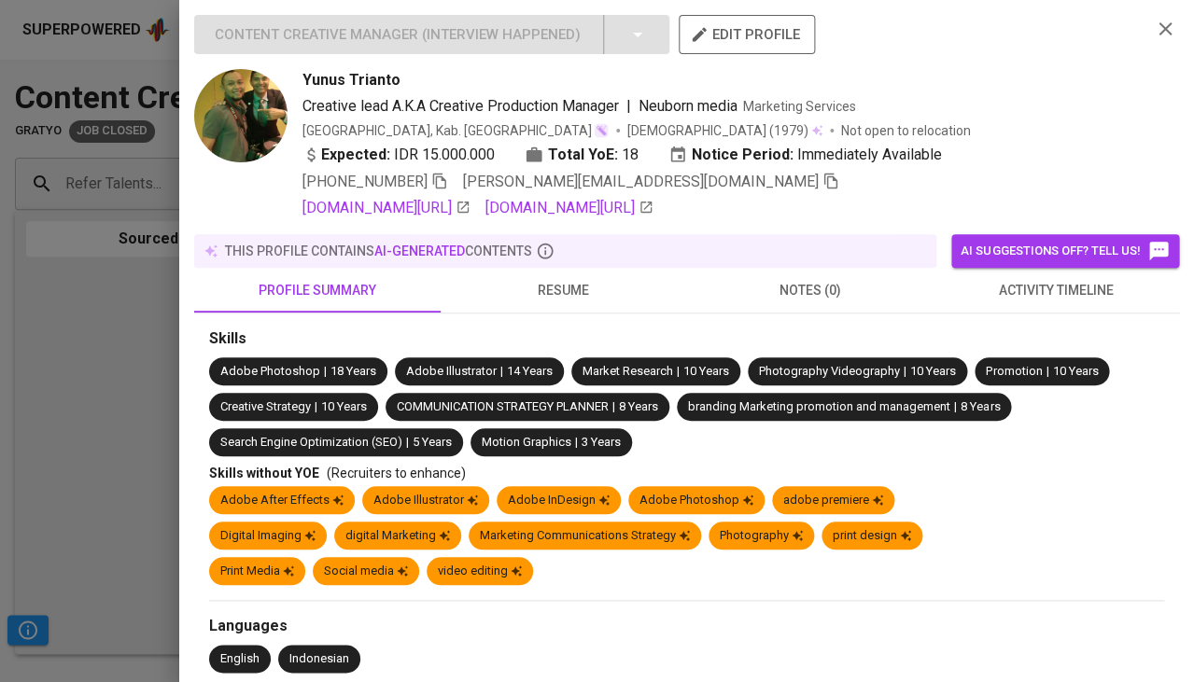
click at [576, 271] on button "resume" at bounding box center [564, 290] width 246 height 45
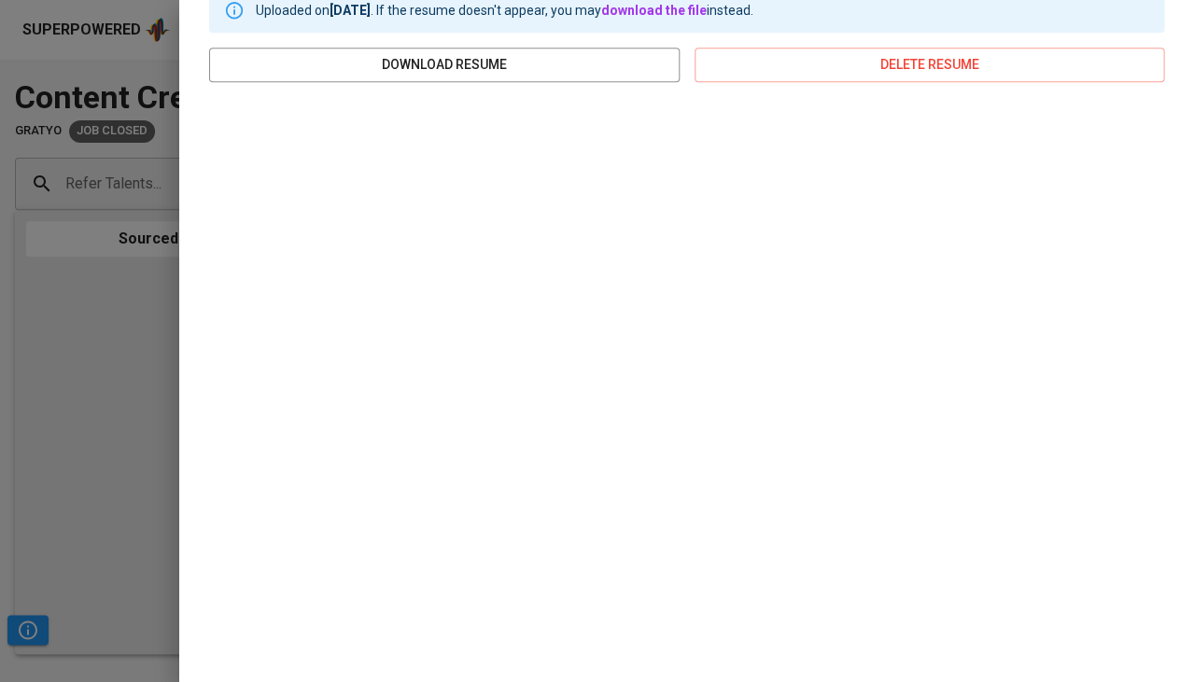
scroll to position [341, 0]
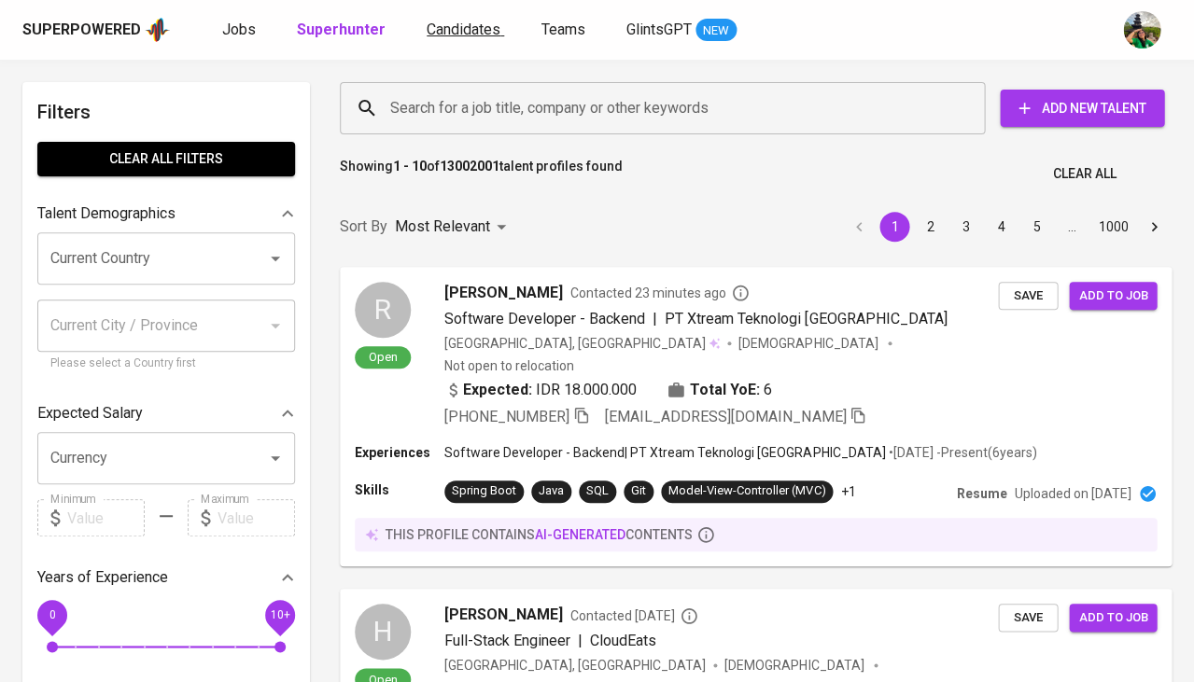
click at [451, 39] on link "Candidates" at bounding box center [465, 30] width 77 height 23
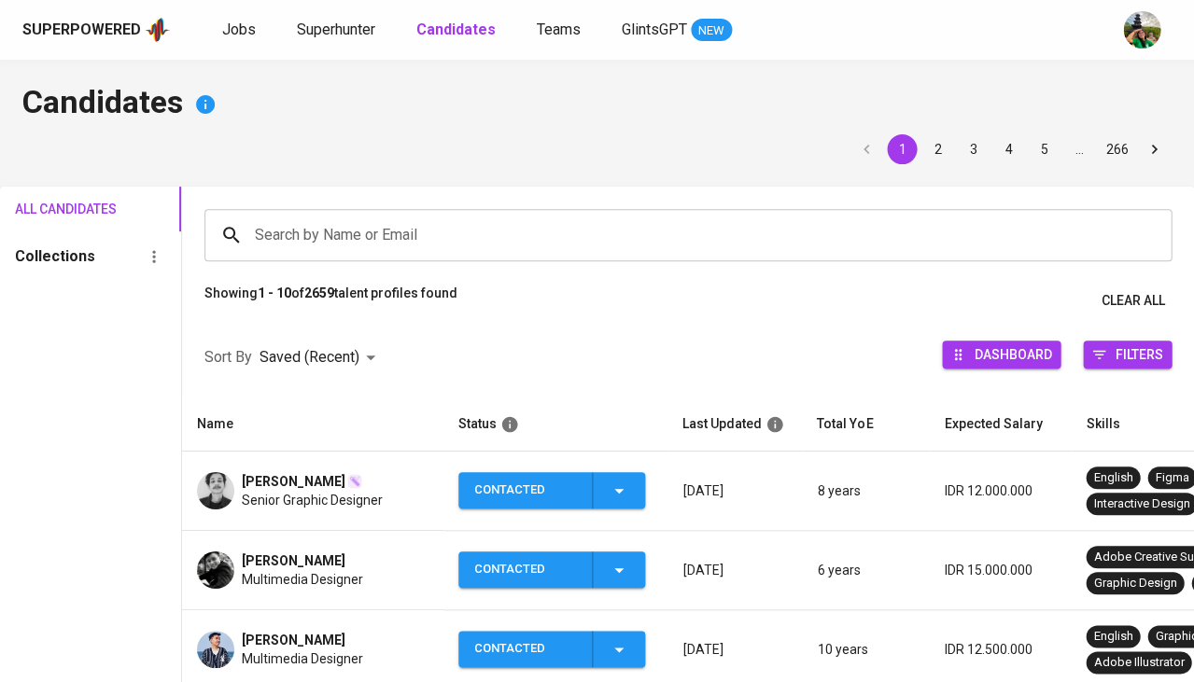
click at [263, 576] on span "Multimedia Designer" at bounding box center [302, 579] width 121 height 19
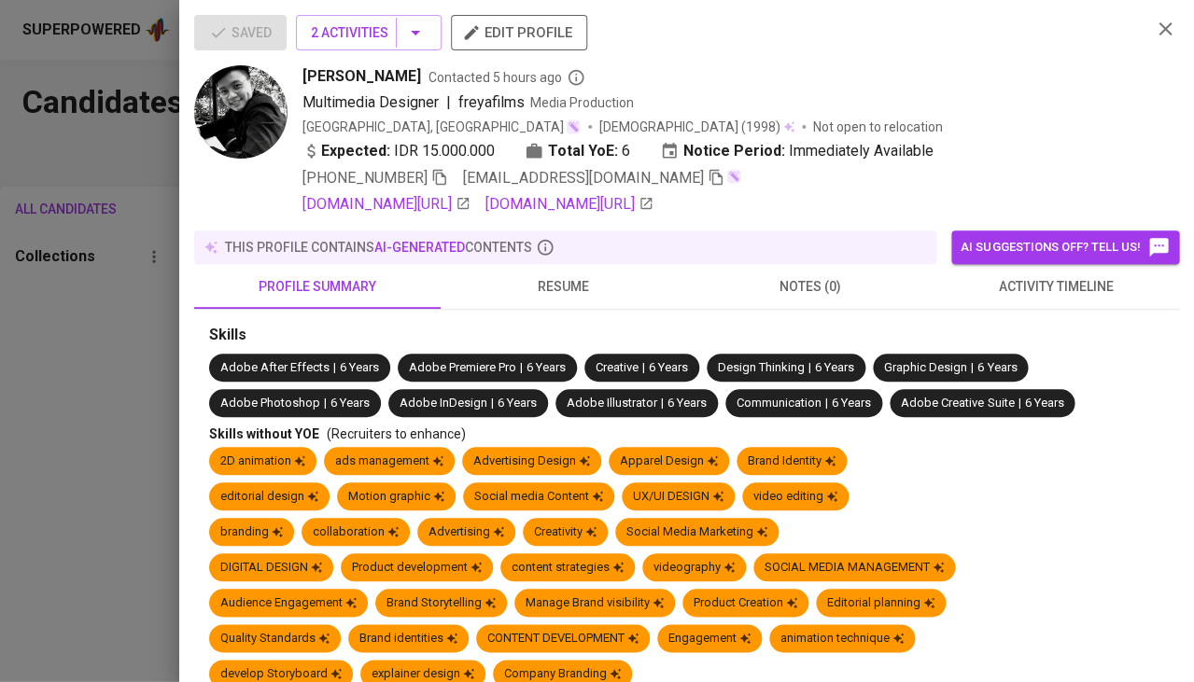
click at [96, 416] on div at bounding box center [597, 341] width 1194 height 682
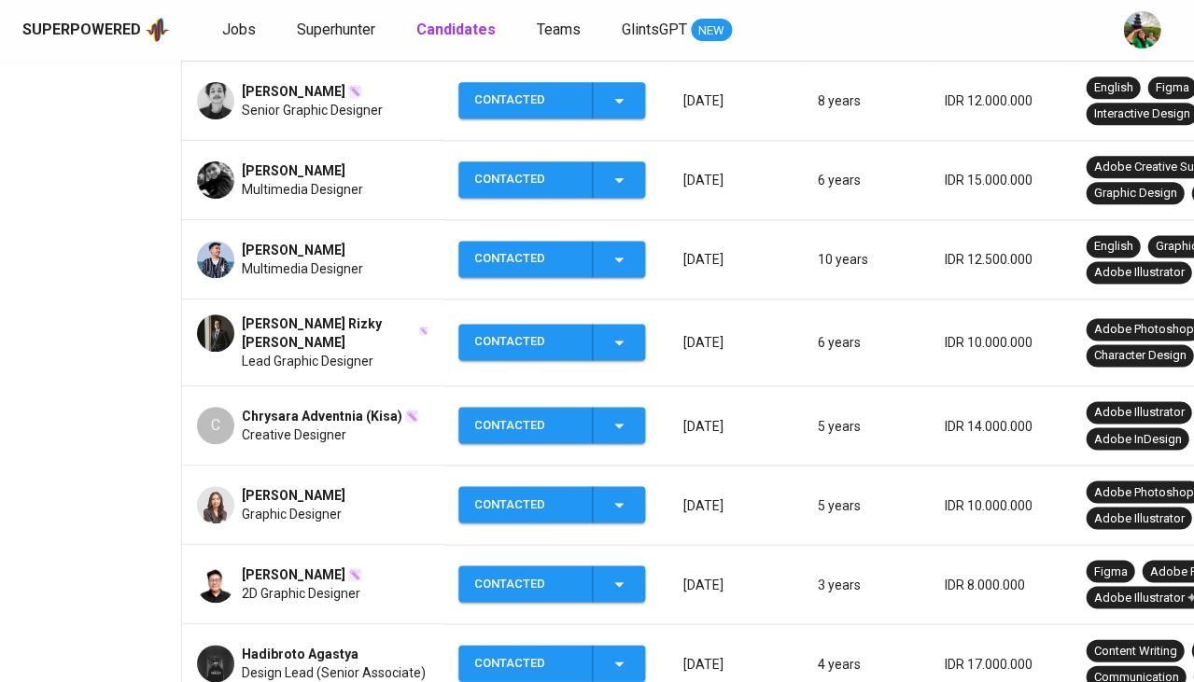
scroll to position [508, 0]
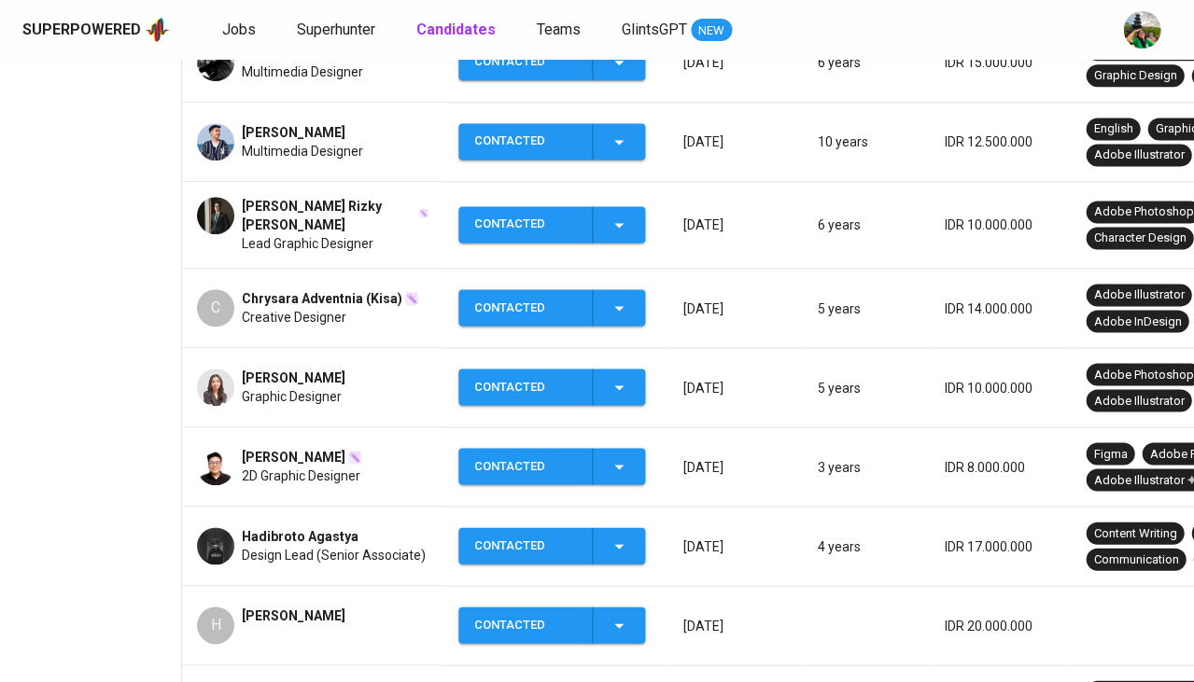
click at [283, 538] on span "Hadibroto Agastya" at bounding box center [300, 536] width 117 height 19
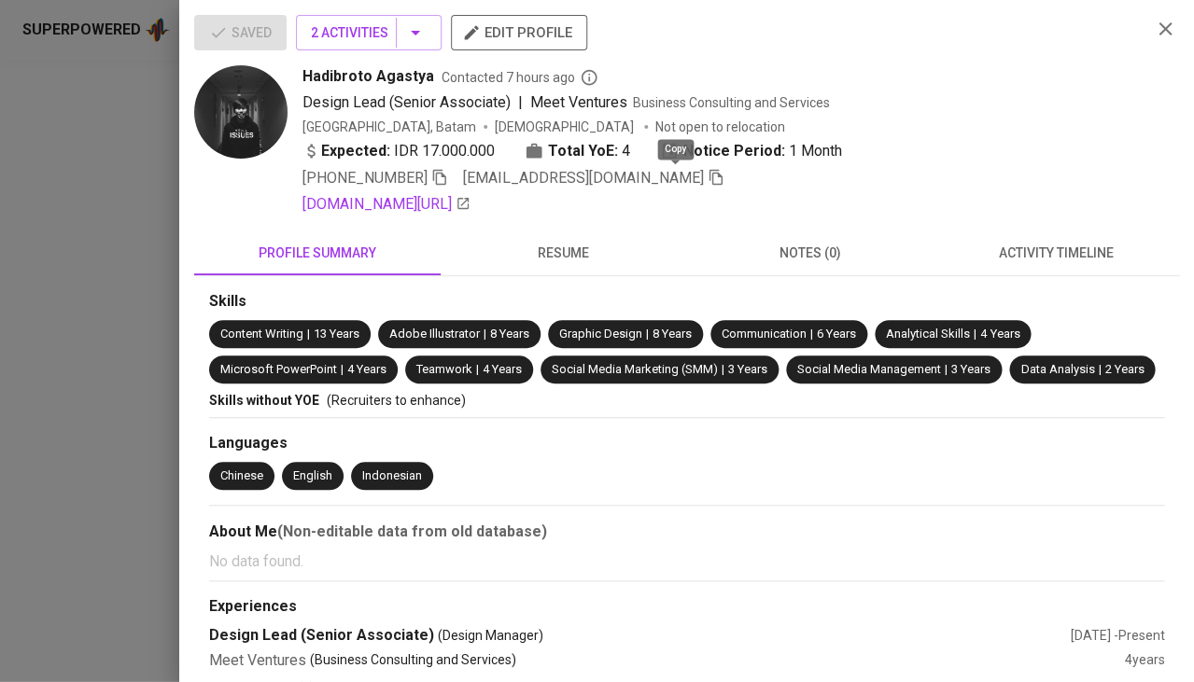
click at [708, 180] on icon "button" at bounding box center [716, 177] width 17 height 17
click at [116, 320] on div at bounding box center [597, 341] width 1194 height 682
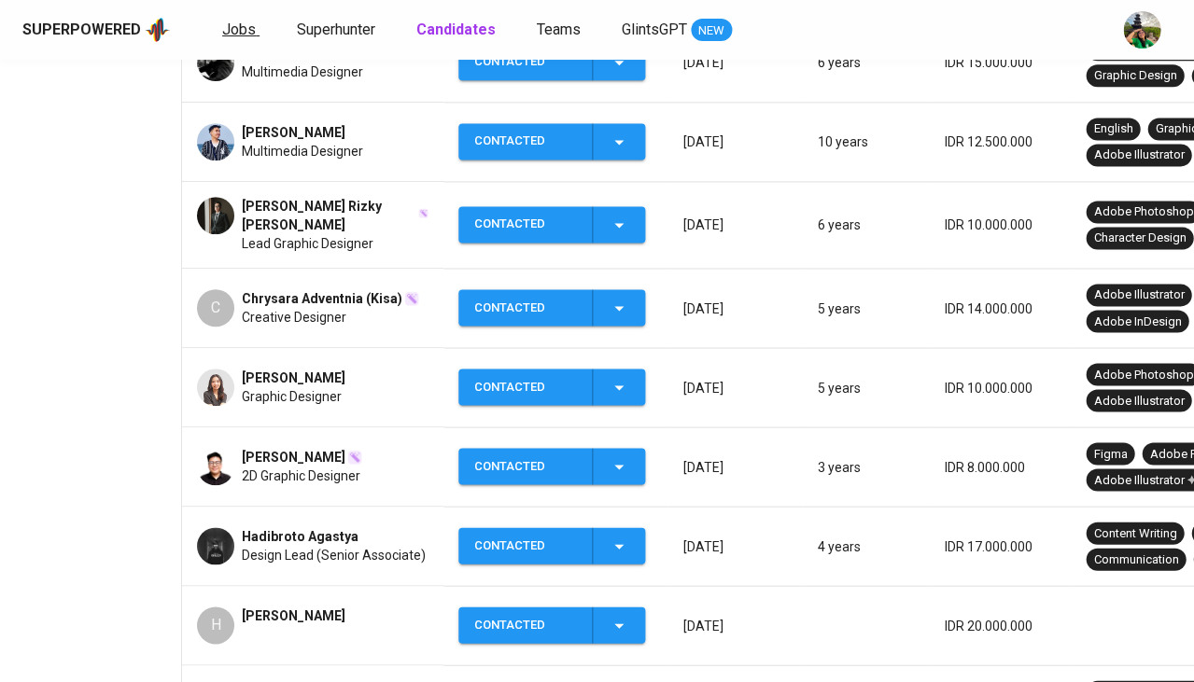
click at [234, 31] on span "Jobs" at bounding box center [239, 30] width 34 height 18
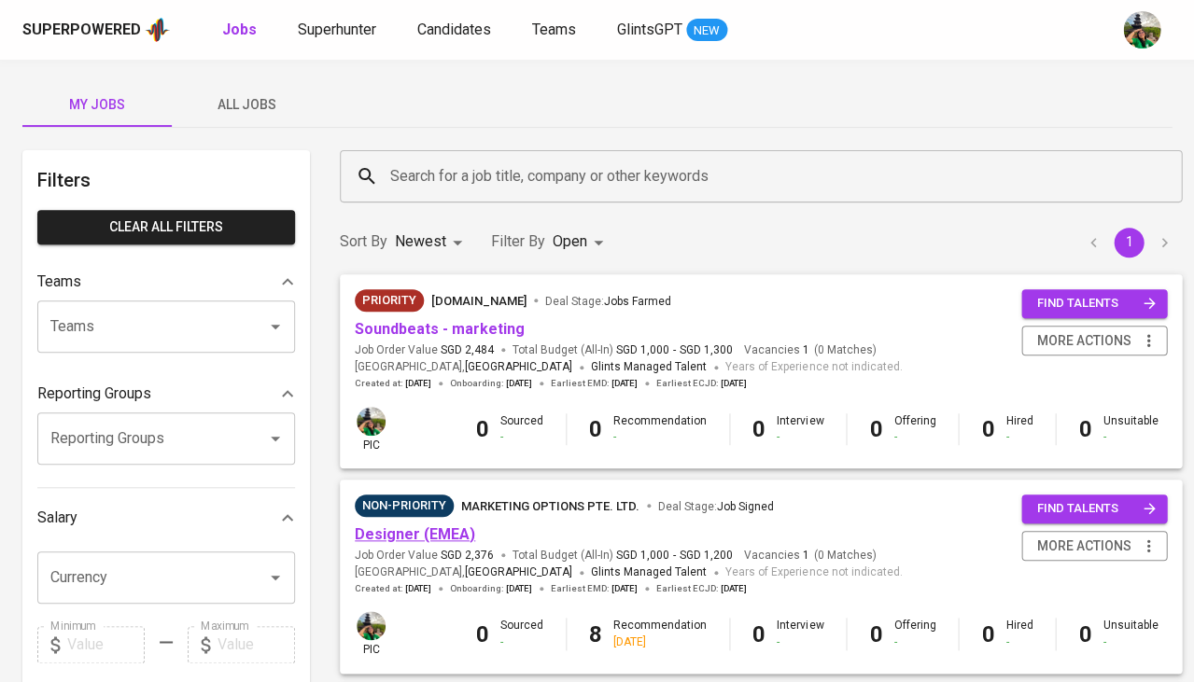
click at [387, 530] on link "Designer (EMEA)" at bounding box center [415, 535] width 120 height 18
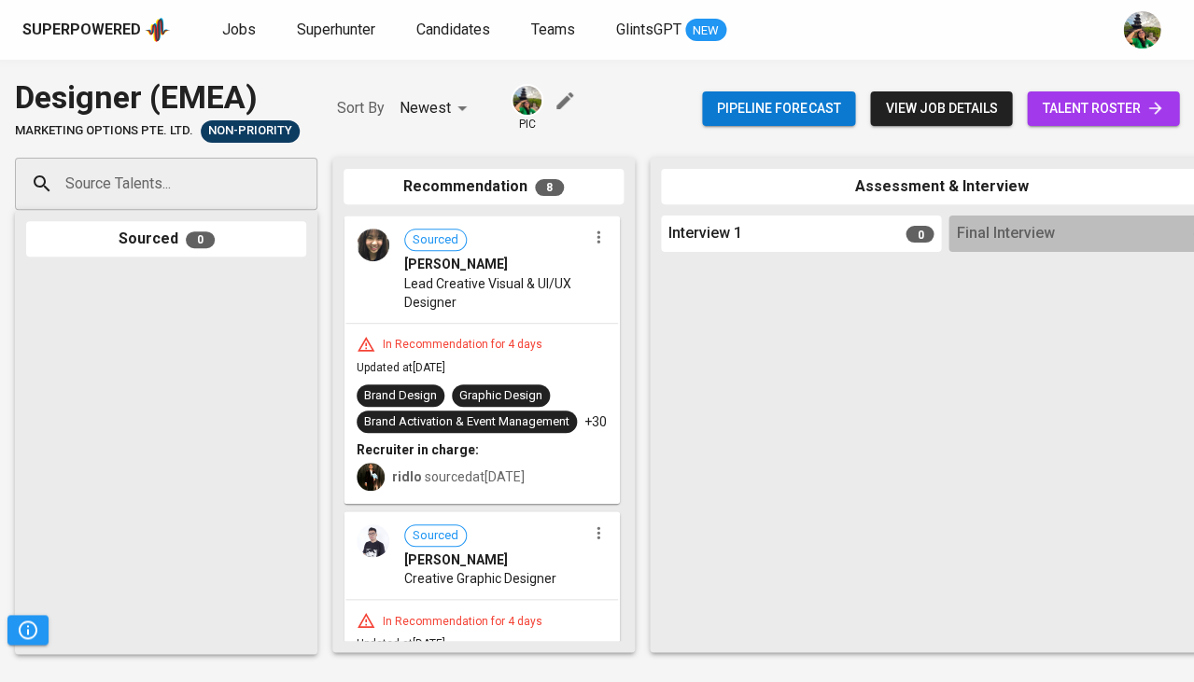
click at [224, 174] on input "Source Talents..." at bounding box center [159, 183] width 196 height 35
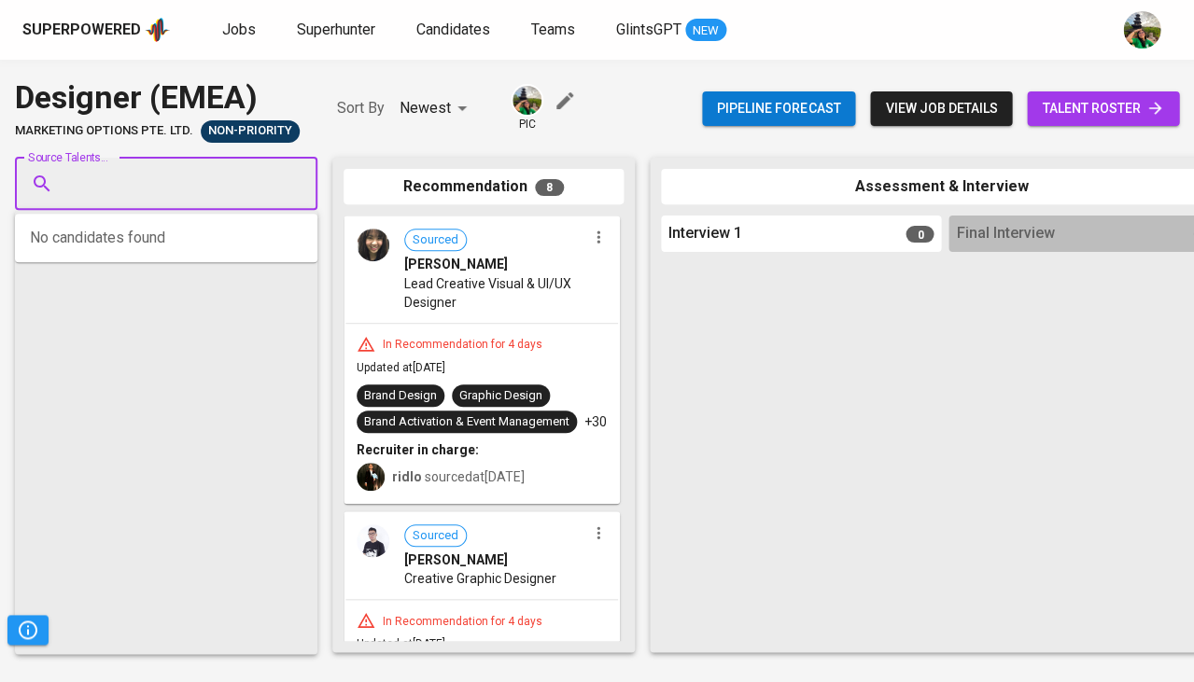
paste input "[EMAIL_ADDRESS][DOMAIN_NAME]"
type input "[EMAIL_ADDRESS][DOMAIN_NAME]"
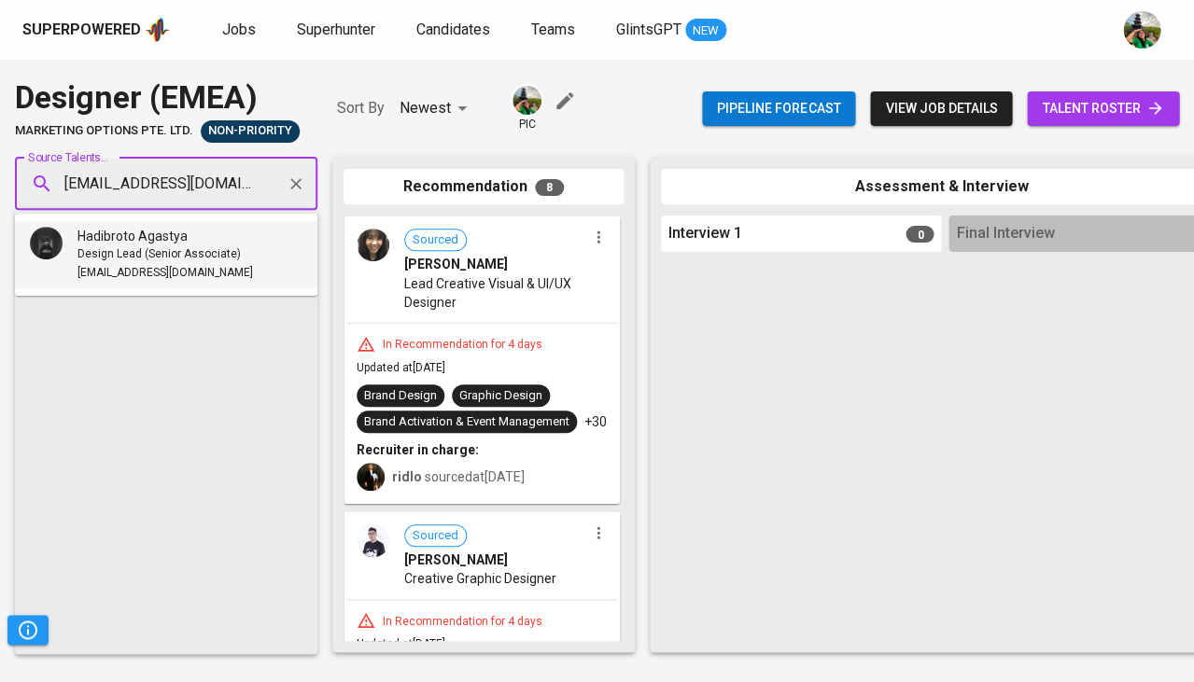
click at [205, 242] on div "Hadibroto Agastya" at bounding box center [165, 236] width 176 height 19
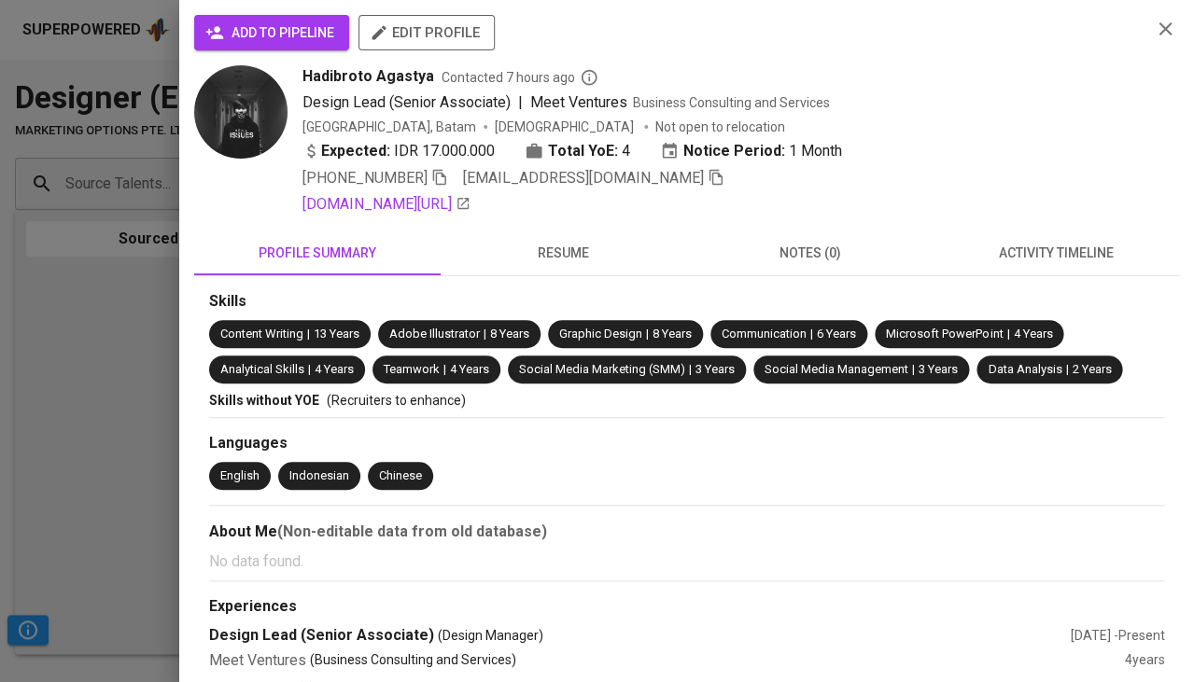
click at [309, 24] on span "add to pipeline" at bounding box center [271, 32] width 125 height 23
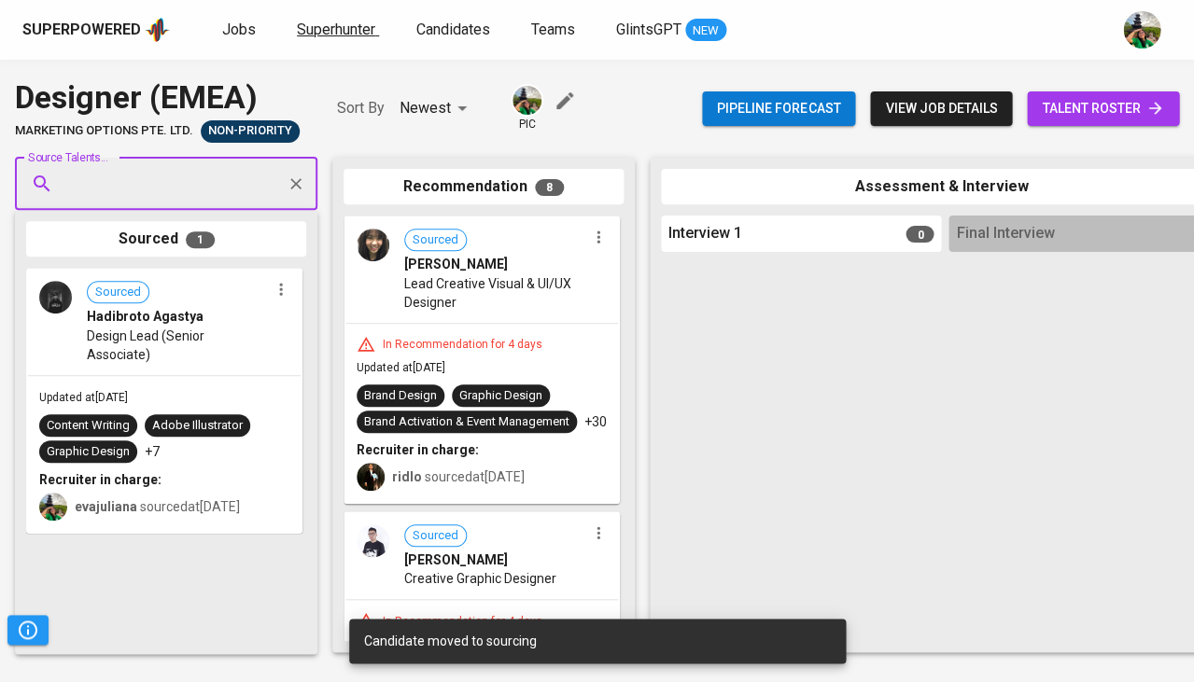
click at [330, 38] on link "Superhunter" at bounding box center [338, 30] width 82 height 23
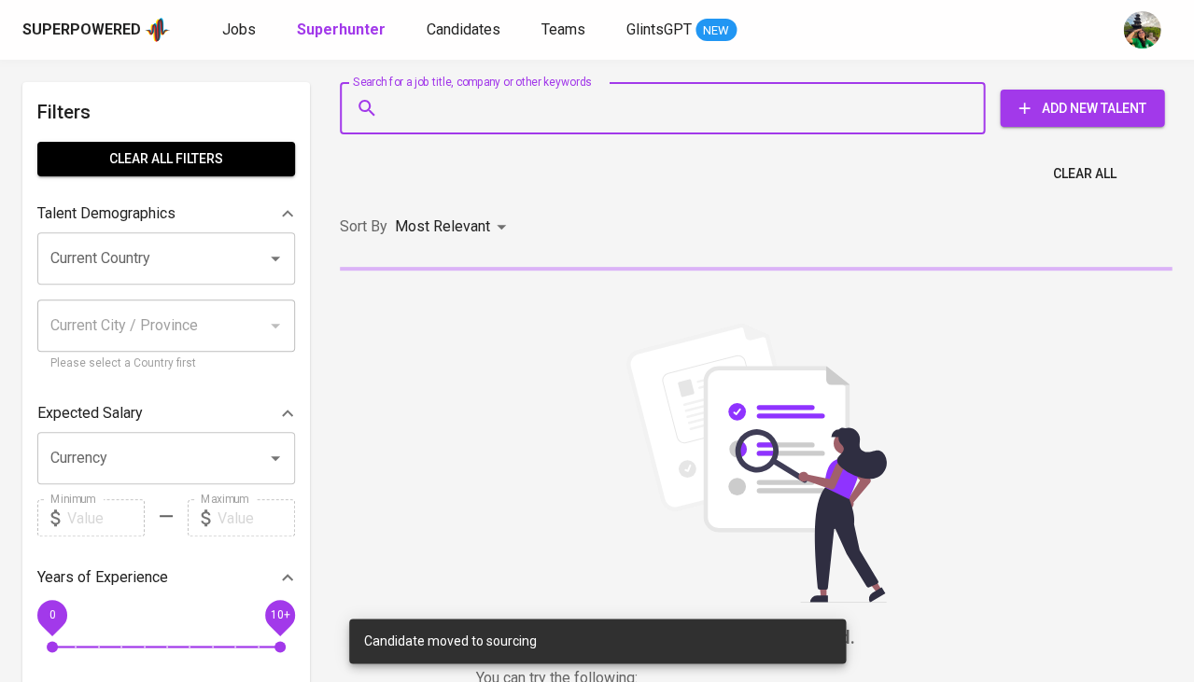
click at [485, 114] on input "Search for a job title, company or other keywords" at bounding box center [667, 108] width 563 height 35
paste input "hadibrotoagastya@gmail.com"
type input "hadibrotoagastya@gmail.com"
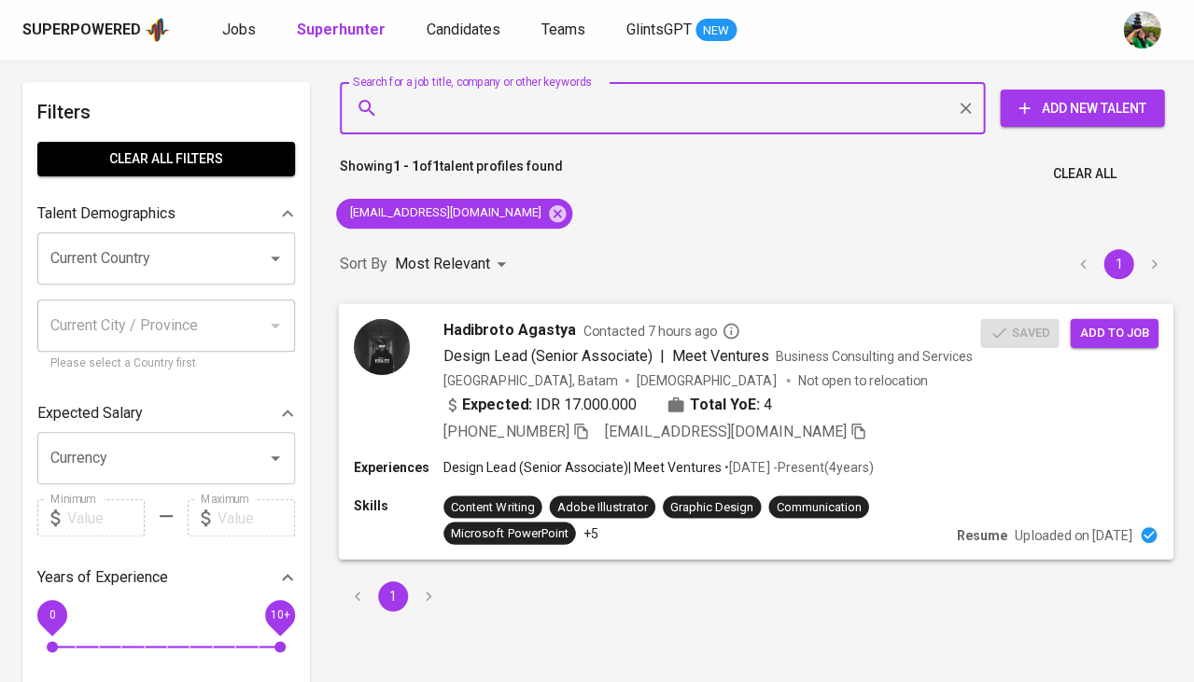
click at [1098, 324] on span "Add to job" at bounding box center [1113, 332] width 69 height 21
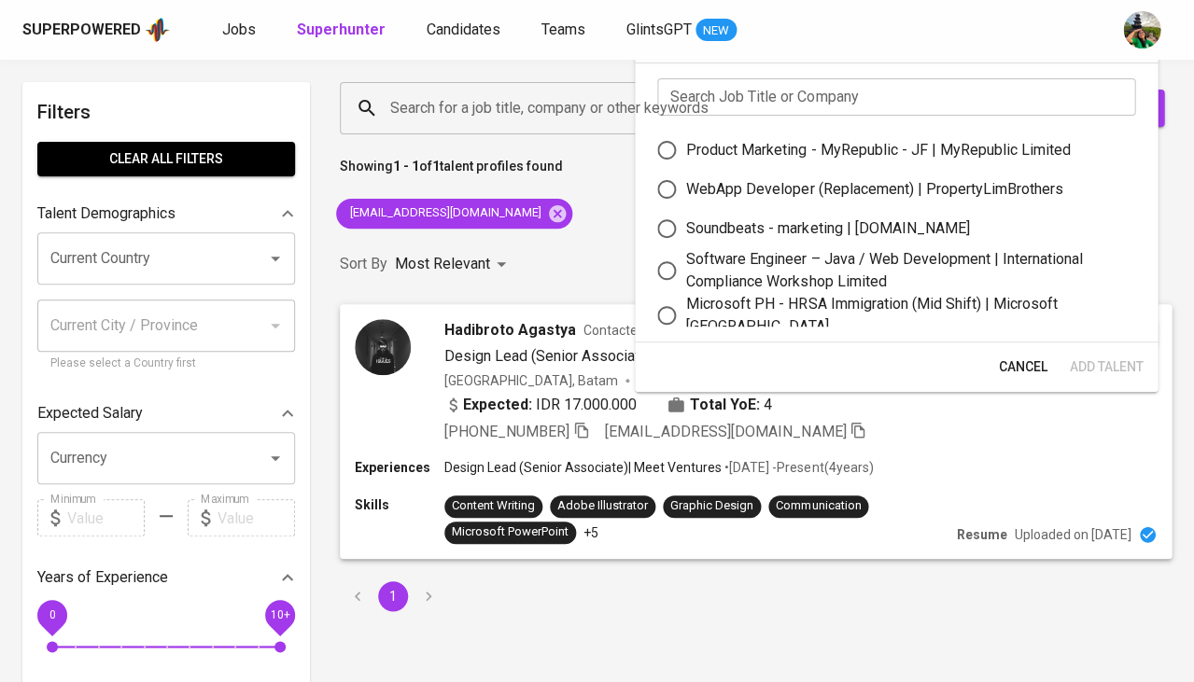
click at [789, 98] on input "text" at bounding box center [896, 96] width 478 height 37
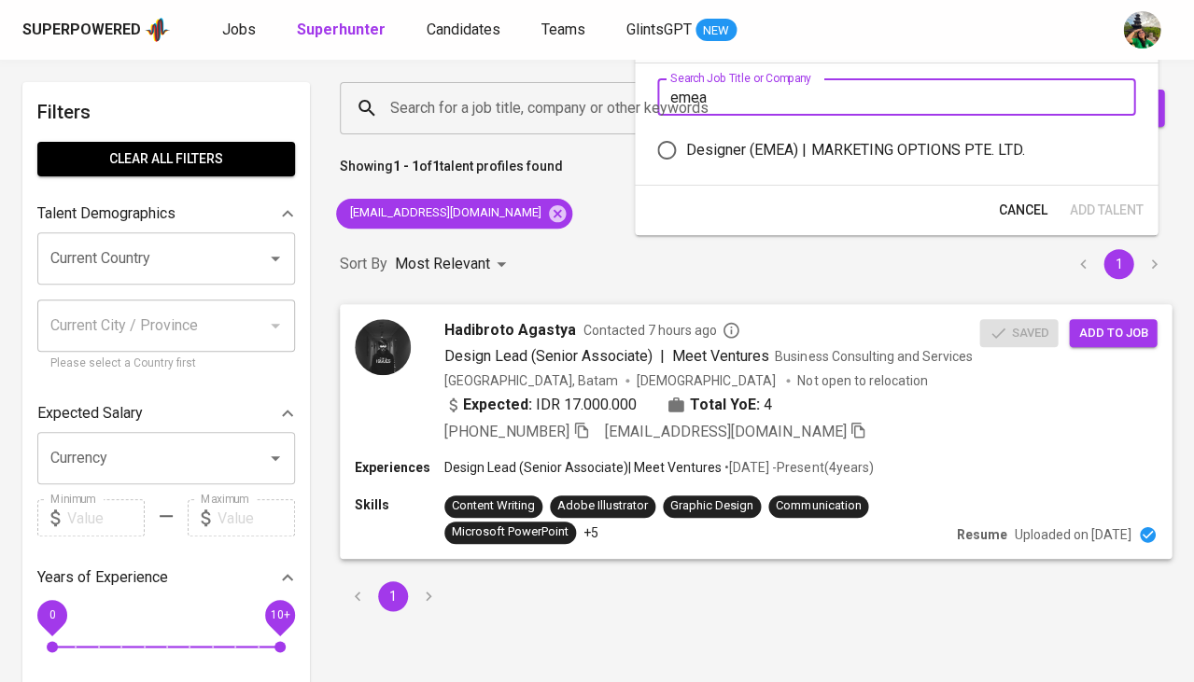
type input "Emma"
drag, startPoint x: 789, startPoint y: 98, endPoint x: 803, endPoint y: 147, distance: 50.5
click at [803, 147] on div "Designer (EMEA) | MARKETING OPTIONS PTE. LTD." at bounding box center [855, 150] width 338 height 22
click at [686, 147] on input "Designer (EMEA) | MARKETING OPTIONS PTE. LTD." at bounding box center [666, 150] width 39 height 39
radio input "true"
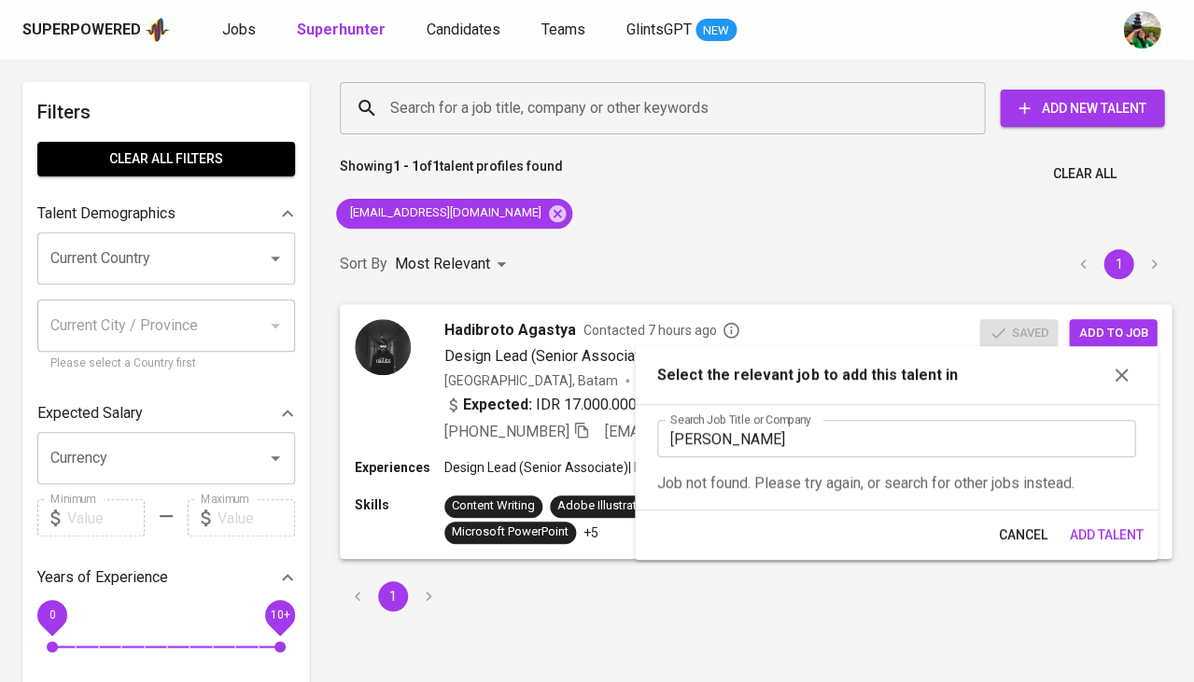
click at [918, 426] on input "Emma" at bounding box center [896, 438] width 478 height 37
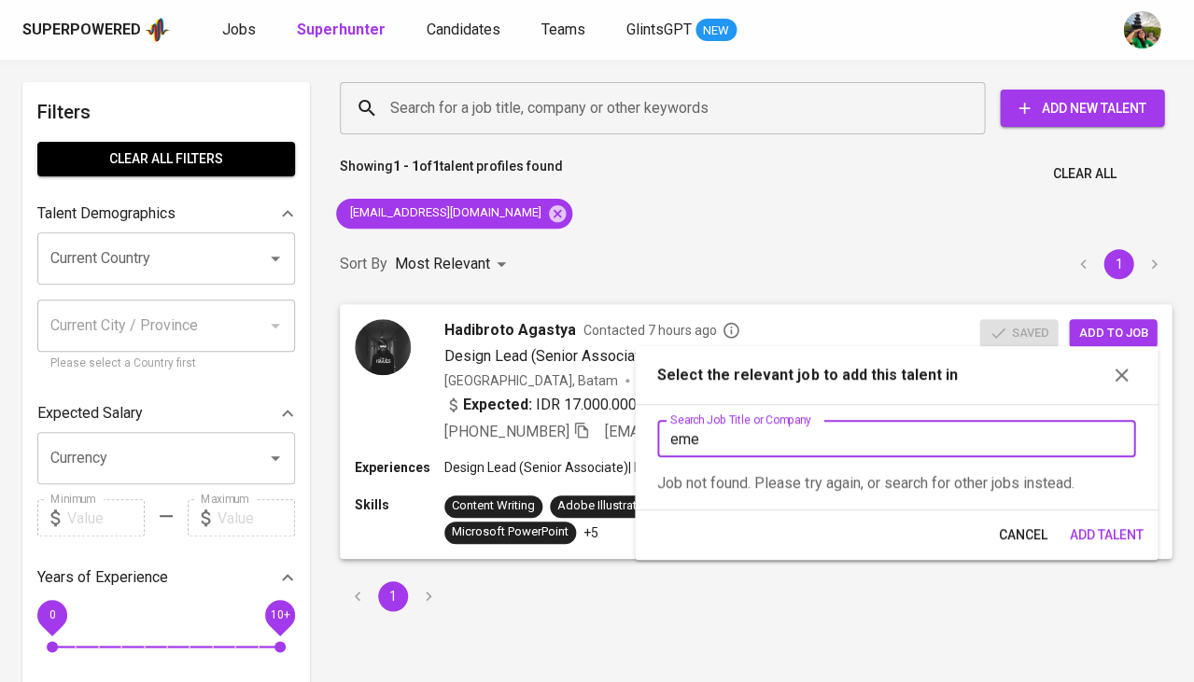
type input "emea"
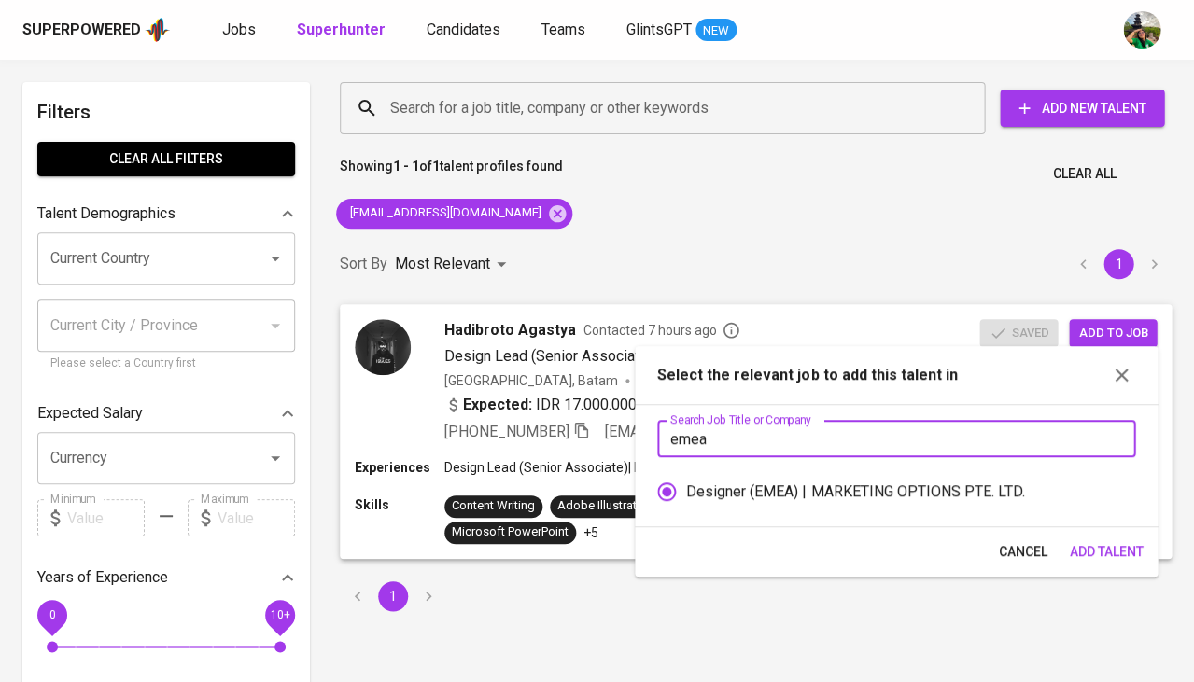
click at [1116, 547] on span "Add Talent" at bounding box center [1106, 552] width 74 height 23
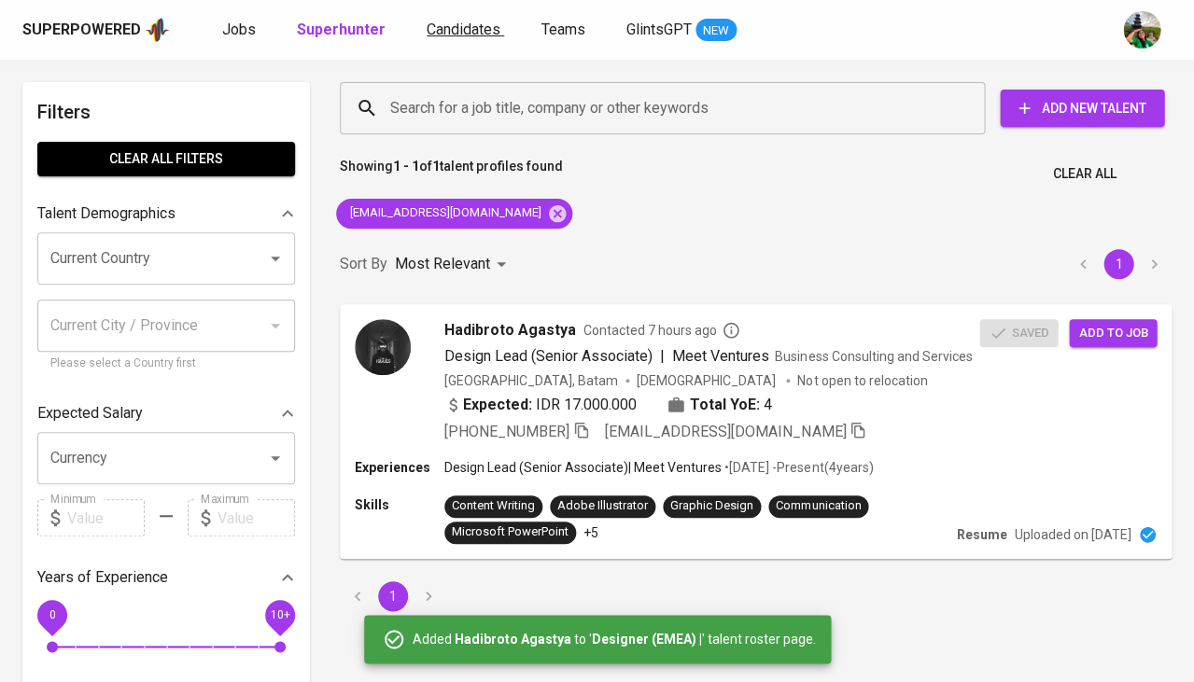
click at [459, 34] on span "Candidates" at bounding box center [464, 30] width 74 height 18
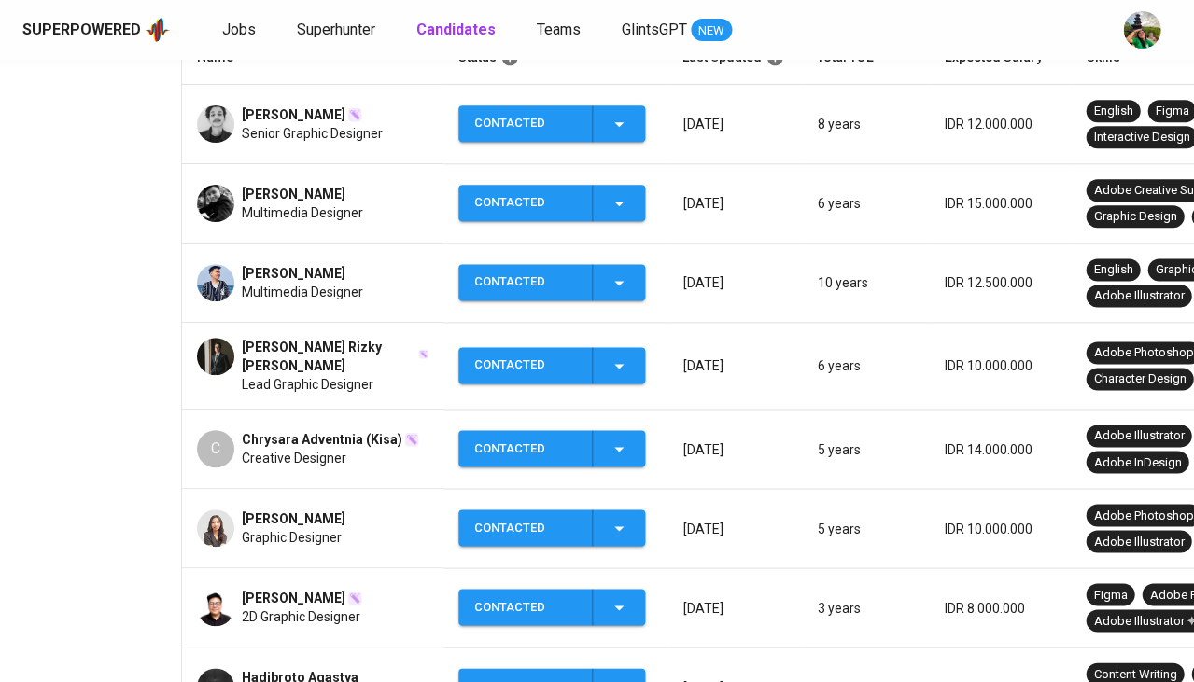
scroll to position [479, 0]
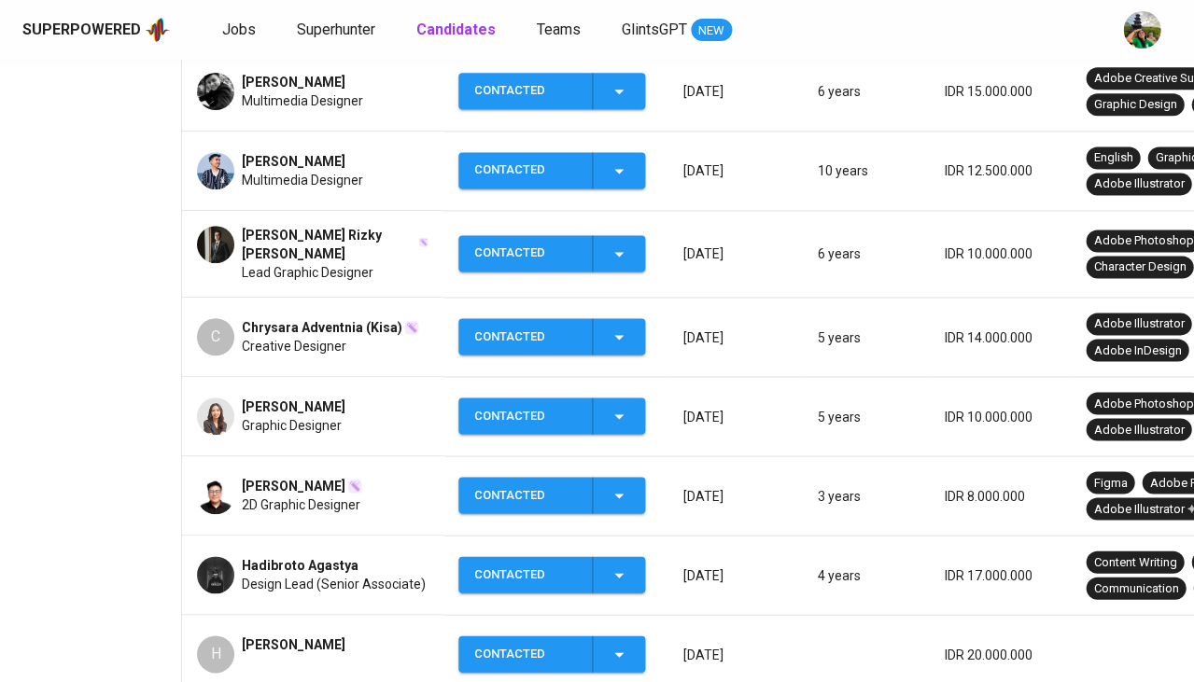
click at [272, 516] on td "Alden Zein 2D Graphic Designer" at bounding box center [312, 496] width 261 height 79
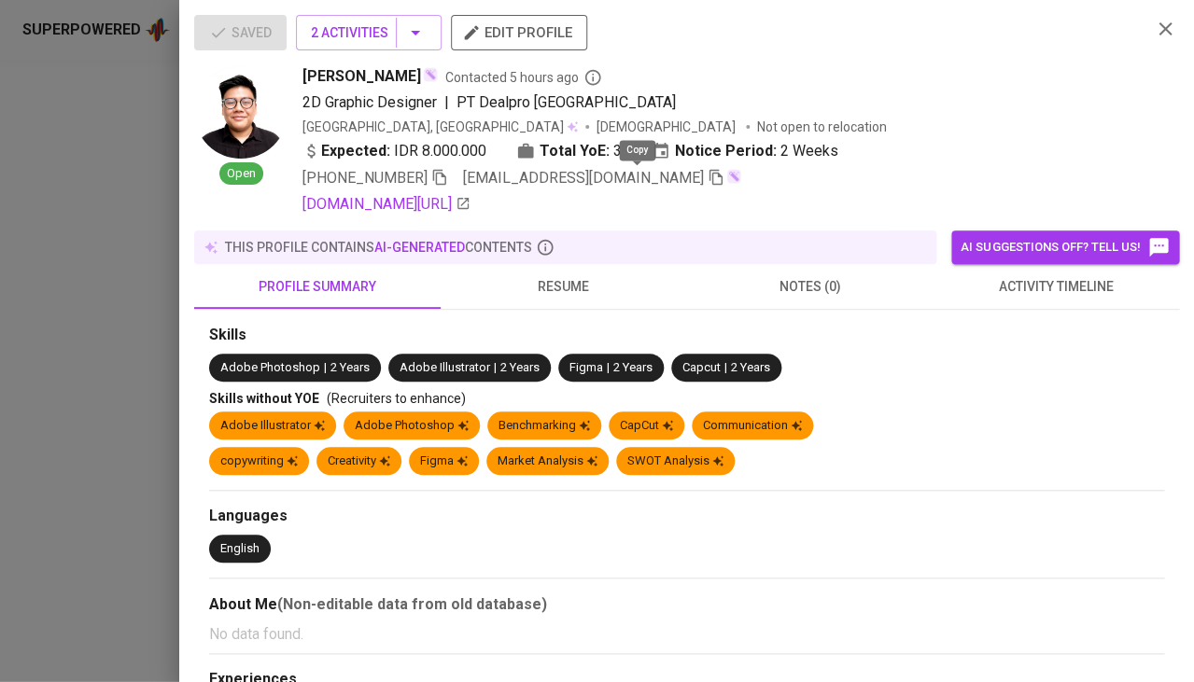
click at [708, 172] on icon "button" at bounding box center [716, 177] width 17 height 17
click at [85, 214] on div at bounding box center [597, 341] width 1194 height 682
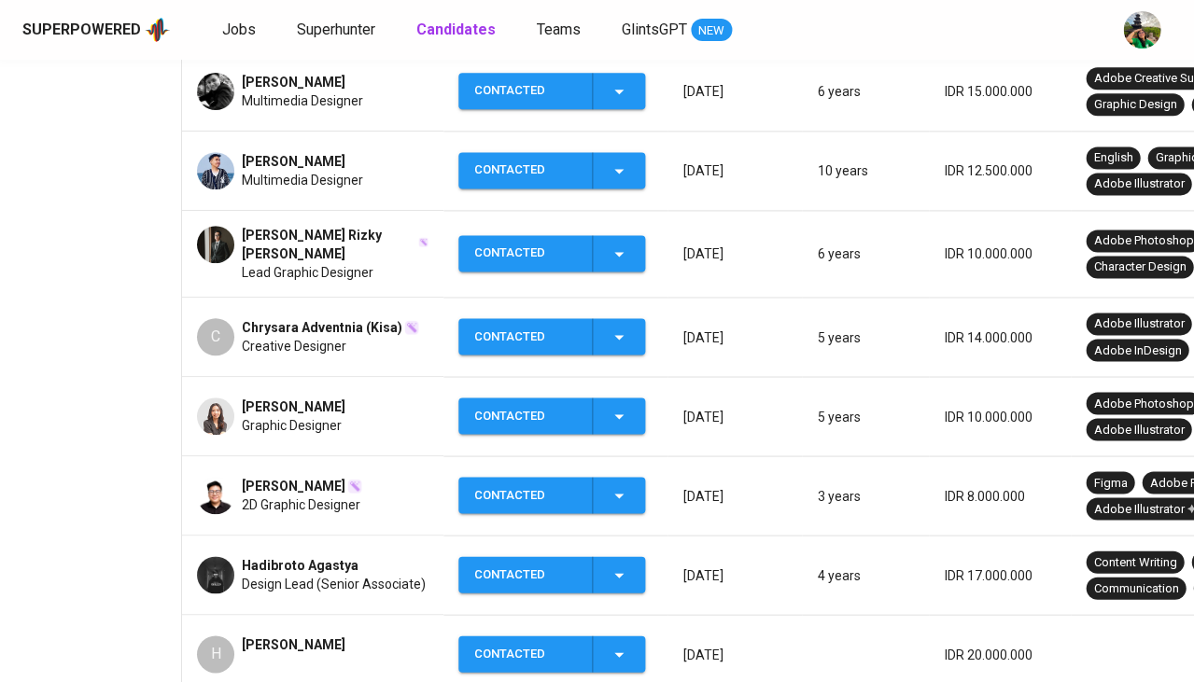
click at [345, 49] on div "Superpowered Jobs Superhunter Candidates Teams GlintsGPT NEW" at bounding box center [597, 30] width 1194 height 60
click at [355, 35] on span "Superhunter" at bounding box center [336, 30] width 78 height 18
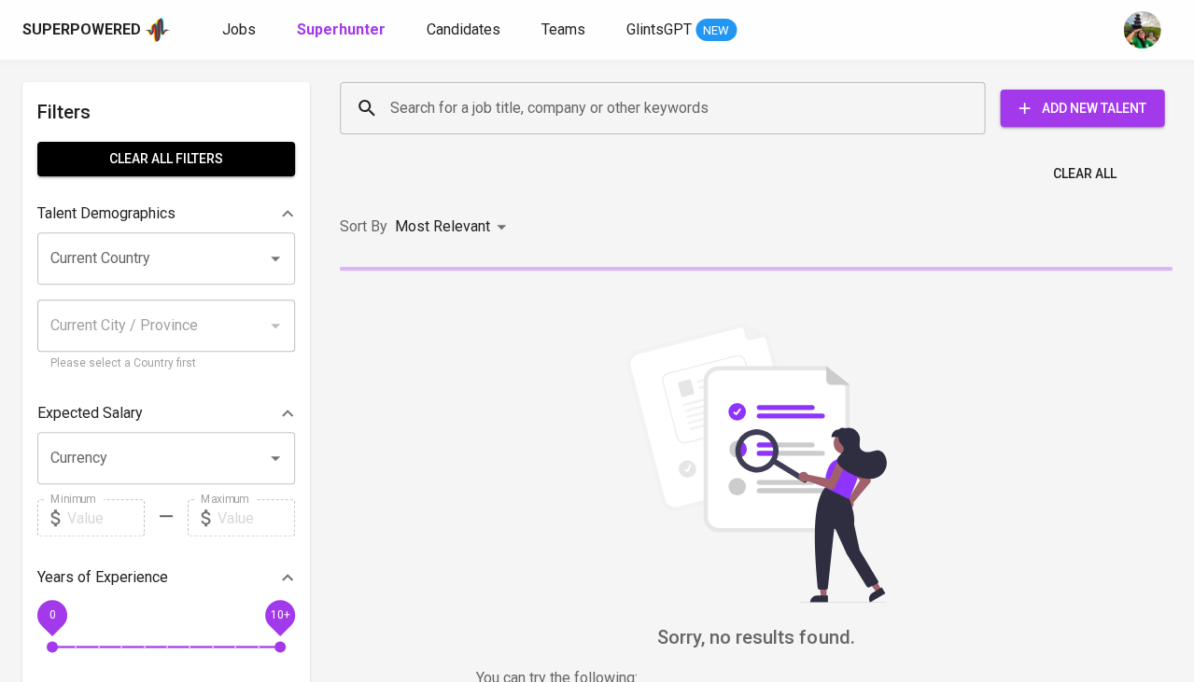
click at [457, 116] on input "Search for a job title, company or other keywords" at bounding box center [667, 108] width 563 height 35
paste input "aldenz8410@gmail.com"
type input "aldenz8410@gmail.com"
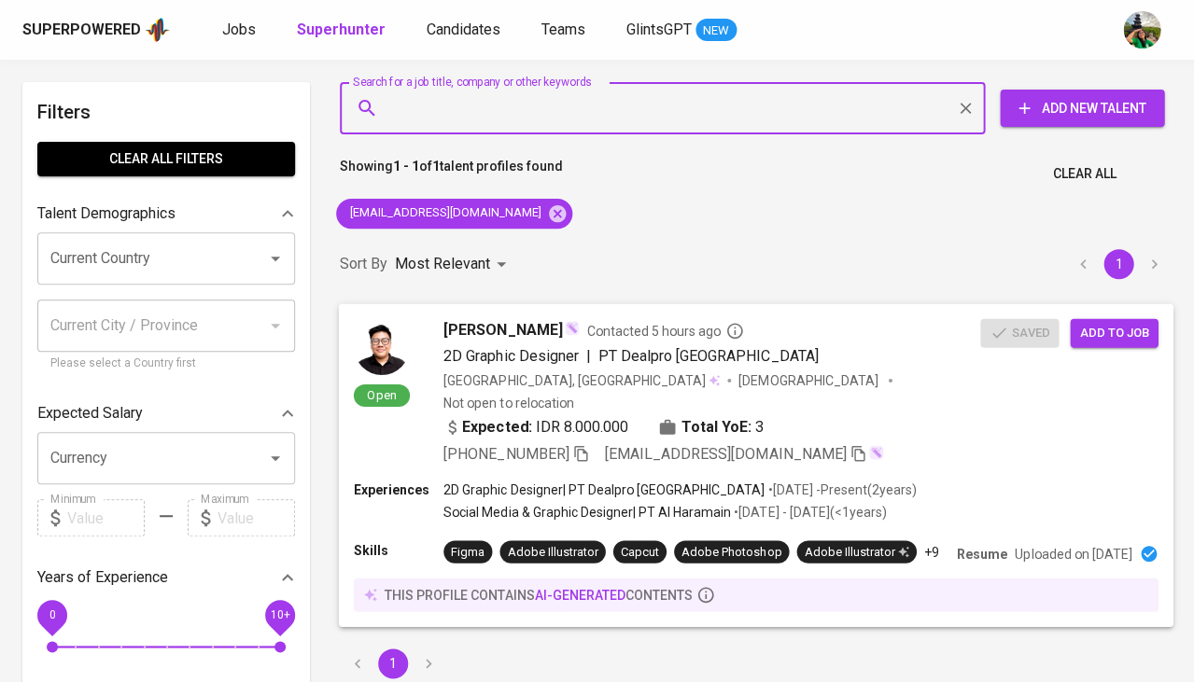
click at [1094, 330] on span "Add to job" at bounding box center [1113, 332] width 69 height 21
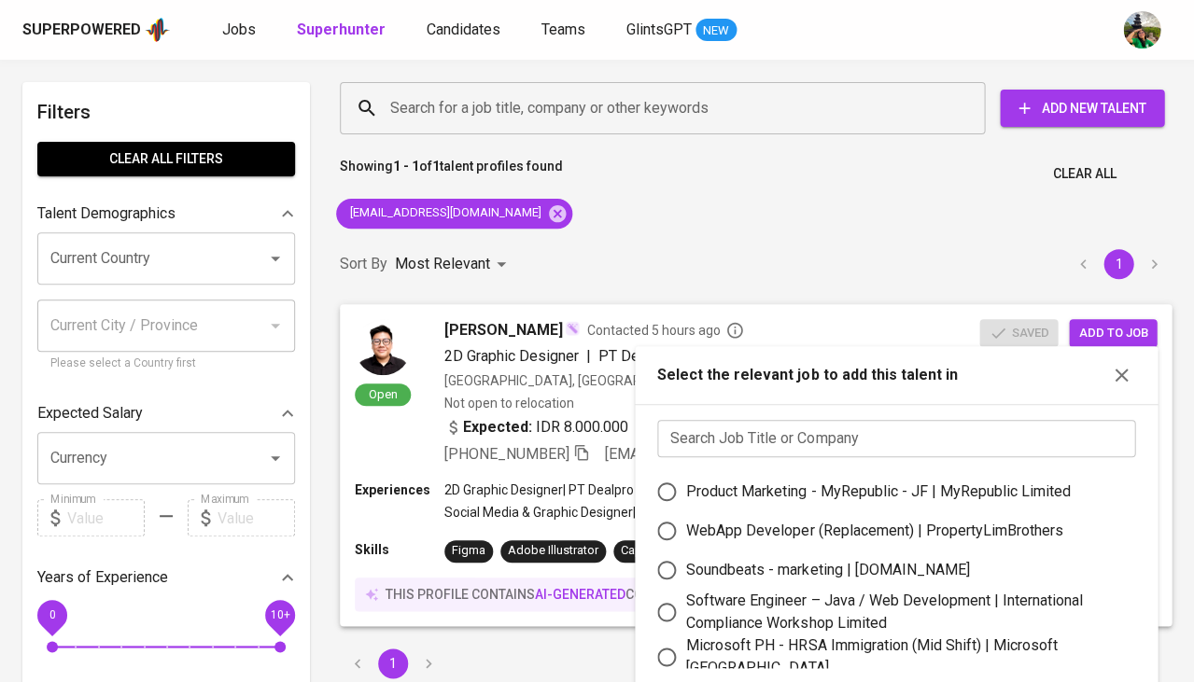
click at [963, 427] on input "text" at bounding box center [896, 438] width 478 height 37
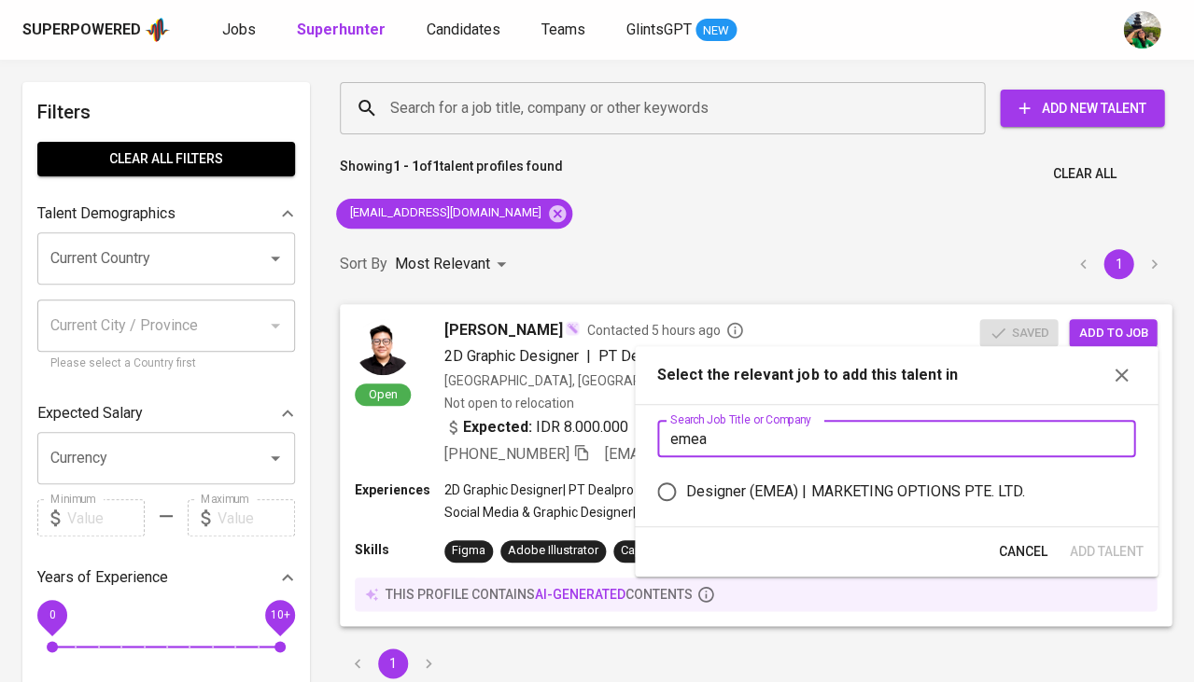
type input "emea"
click at [876, 481] on div "Designer (EMEA) | MARKETING OPTIONS PTE. LTD." at bounding box center [855, 492] width 338 height 22
click at [686, 480] on input "Designer (EMEA) | MARKETING OPTIONS PTE. LTD." at bounding box center [666, 491] width 39 height 39
radio input "true"
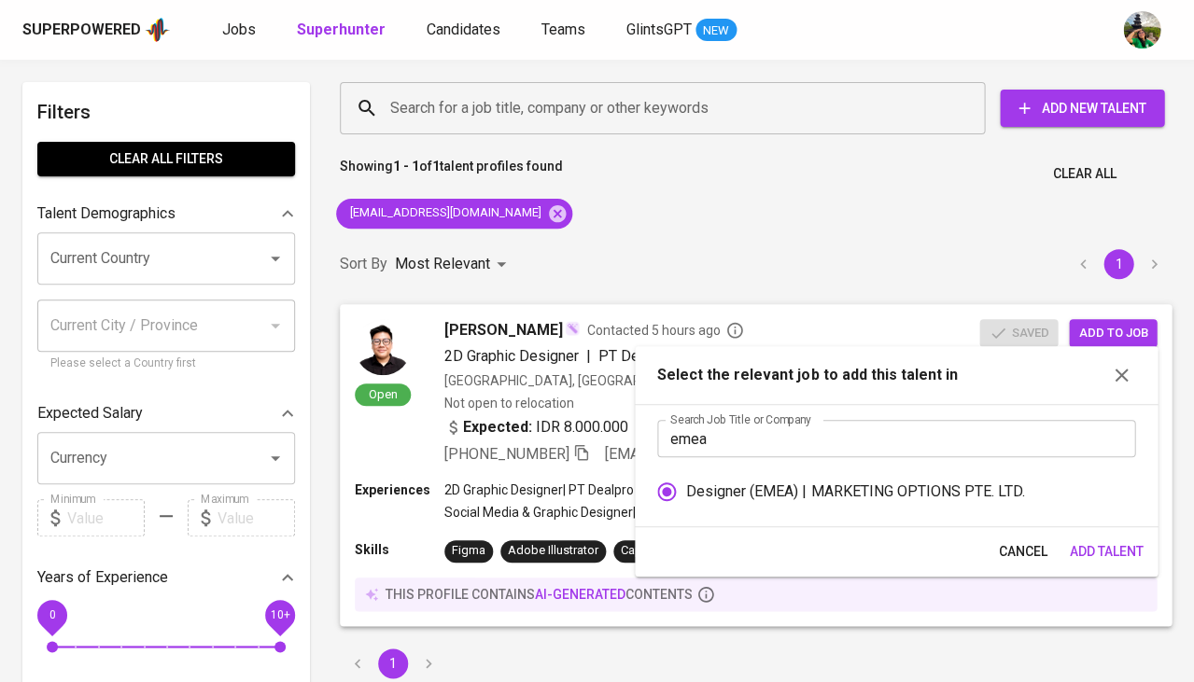
click at [1084, 541] on span "Add Talent" at bounding box center [1106, 552] width 74 height 23
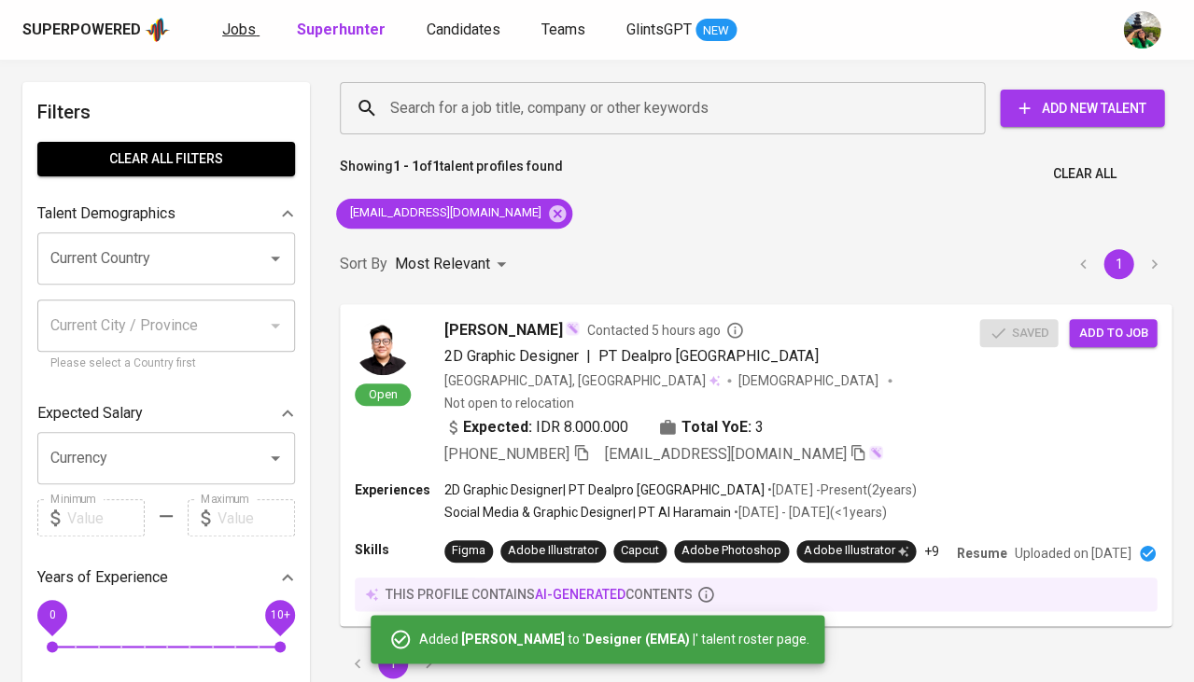
click at [231, 19] on link "Jobs" at bounding box center [240, 30] width 37 height 23
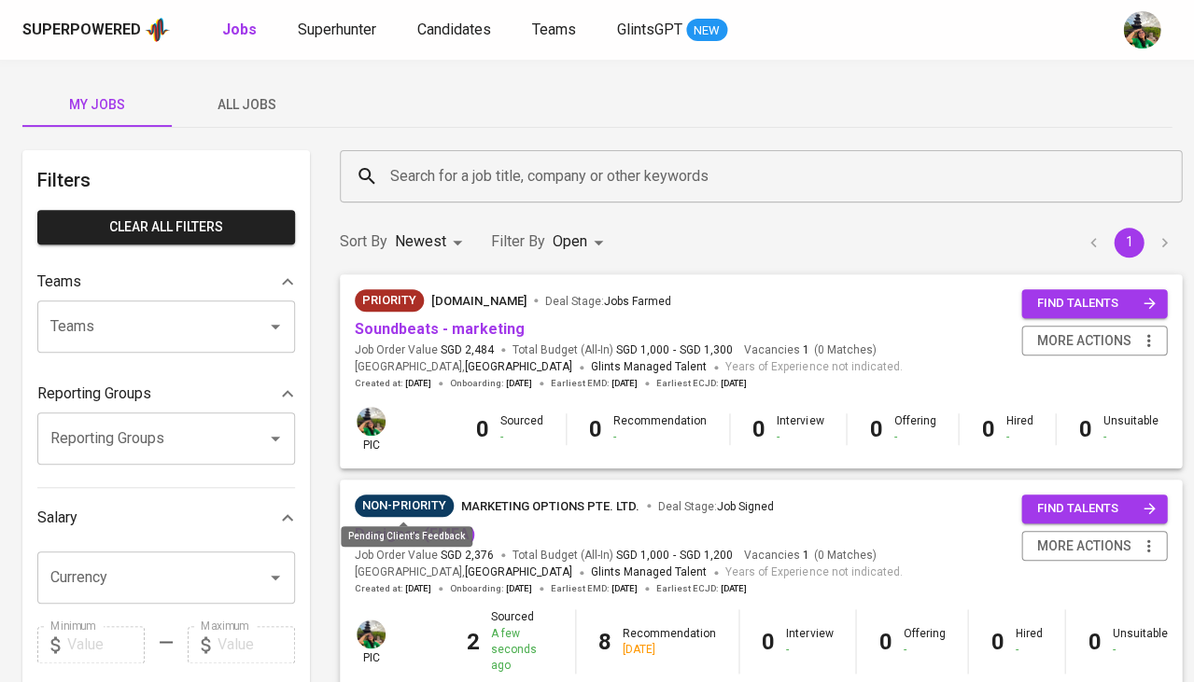
scroll to position [65, 0]
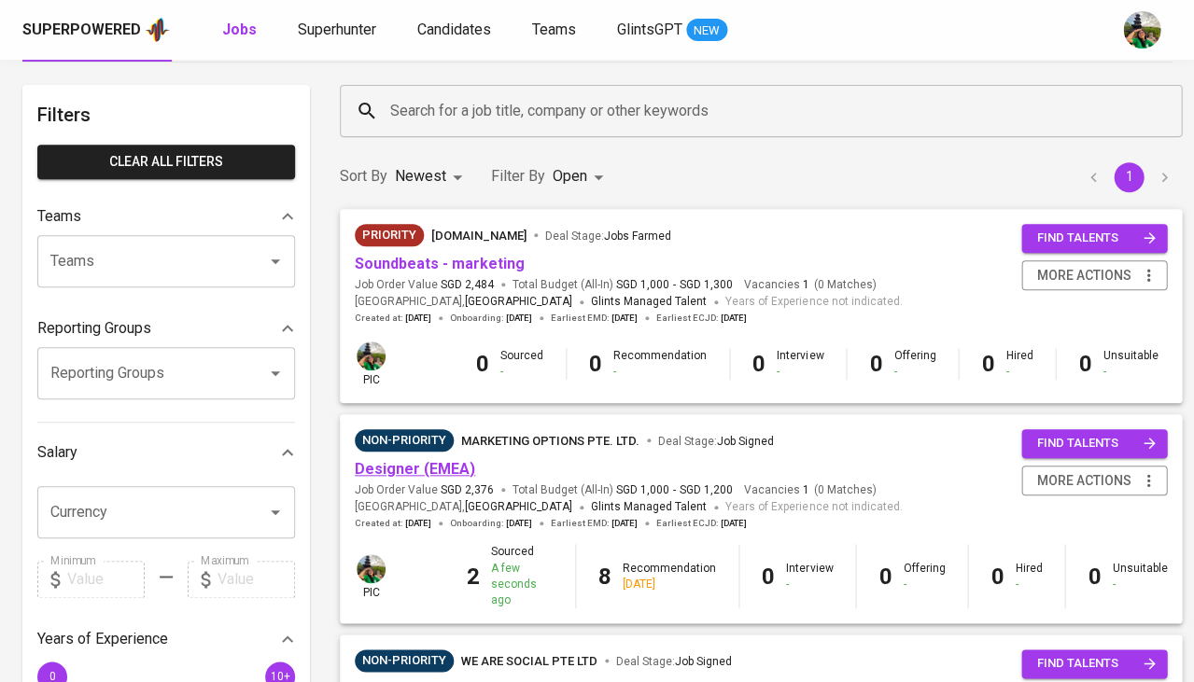
click at [414, 466] on link "Designer (EMEA)" at bounding box center [415, 469] width 120 height 18
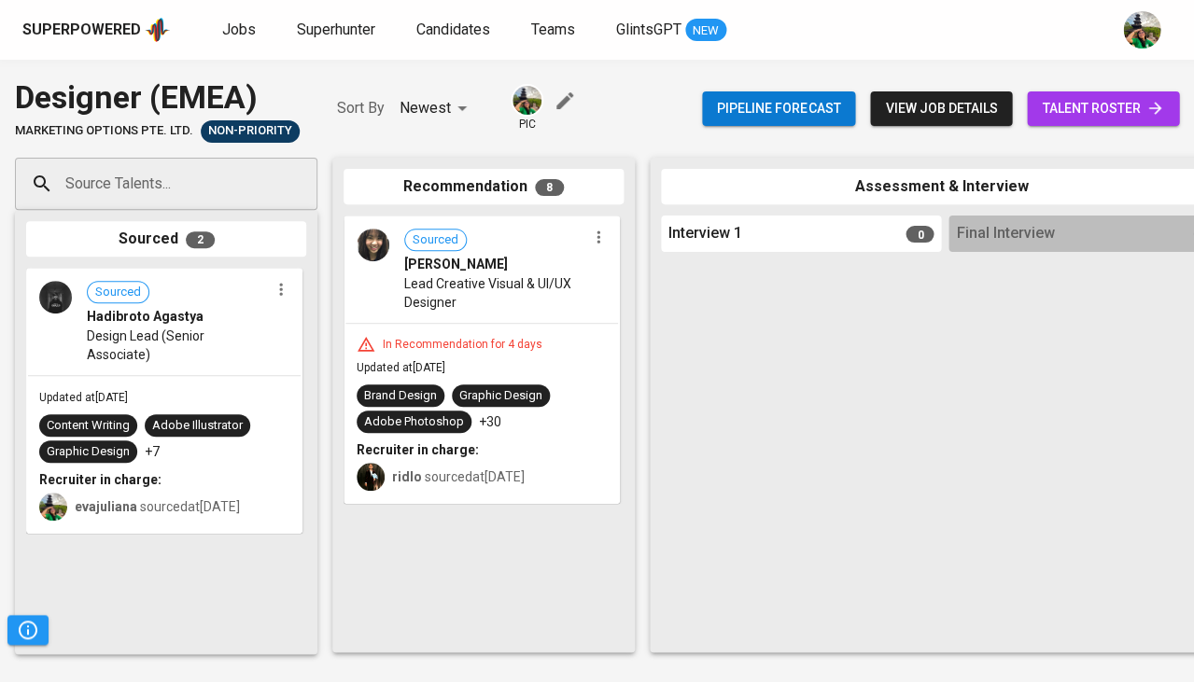
click at [257, 178] on div "Source Talents..." at bounding box center [166, 184] width 302 height 52
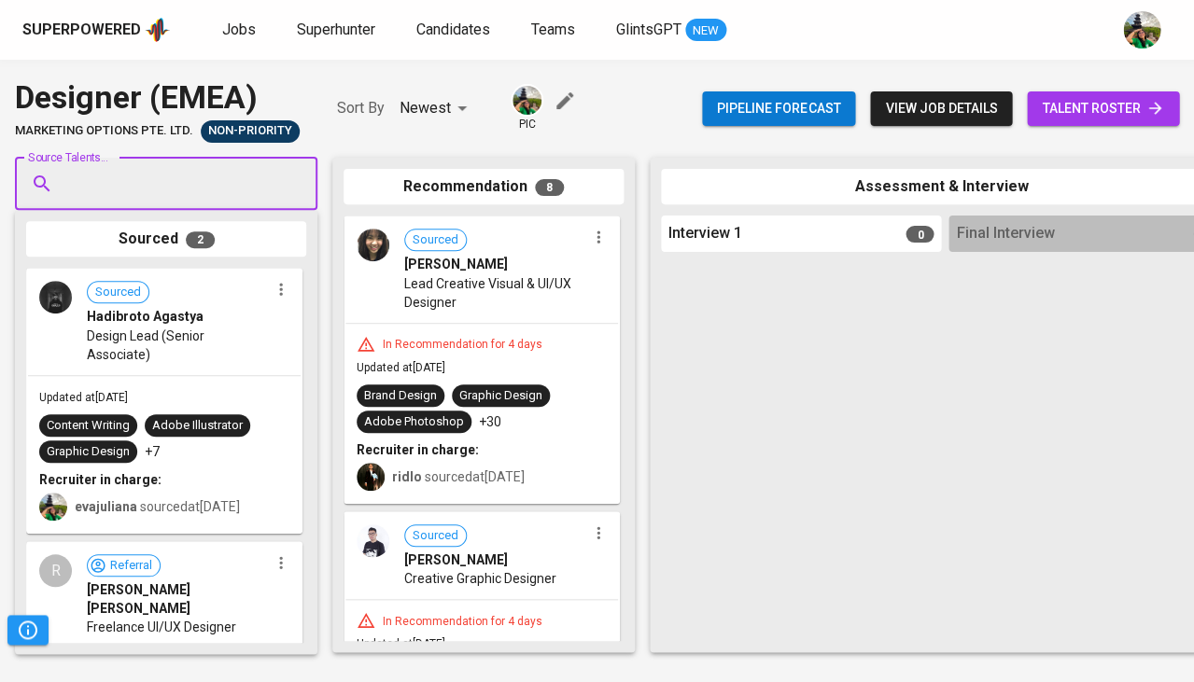
paste input "aldenz8410@gmail.com"
type input "aldenz8410@gmail.com"
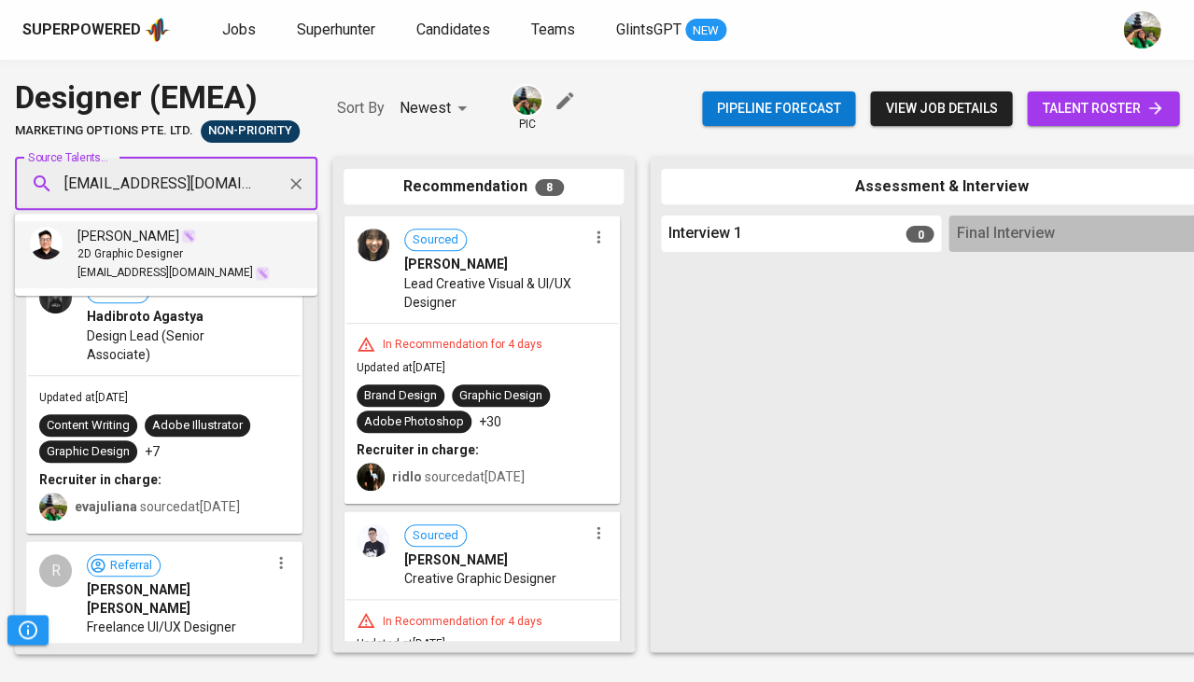
click at [169, 243] on div "Alden Zein" at bounding box center [173, 236] width 192 height 19
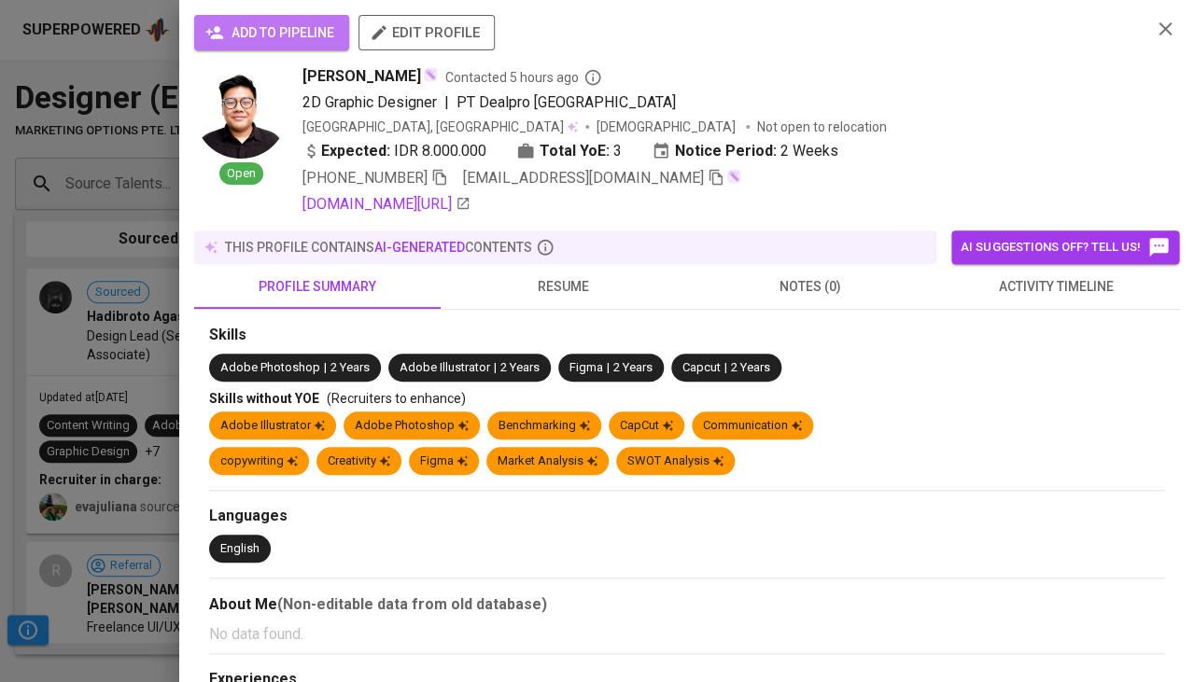
click at [331, 37] on span "add to pipeline" at bounding box center [271, 32] width 125 height 23
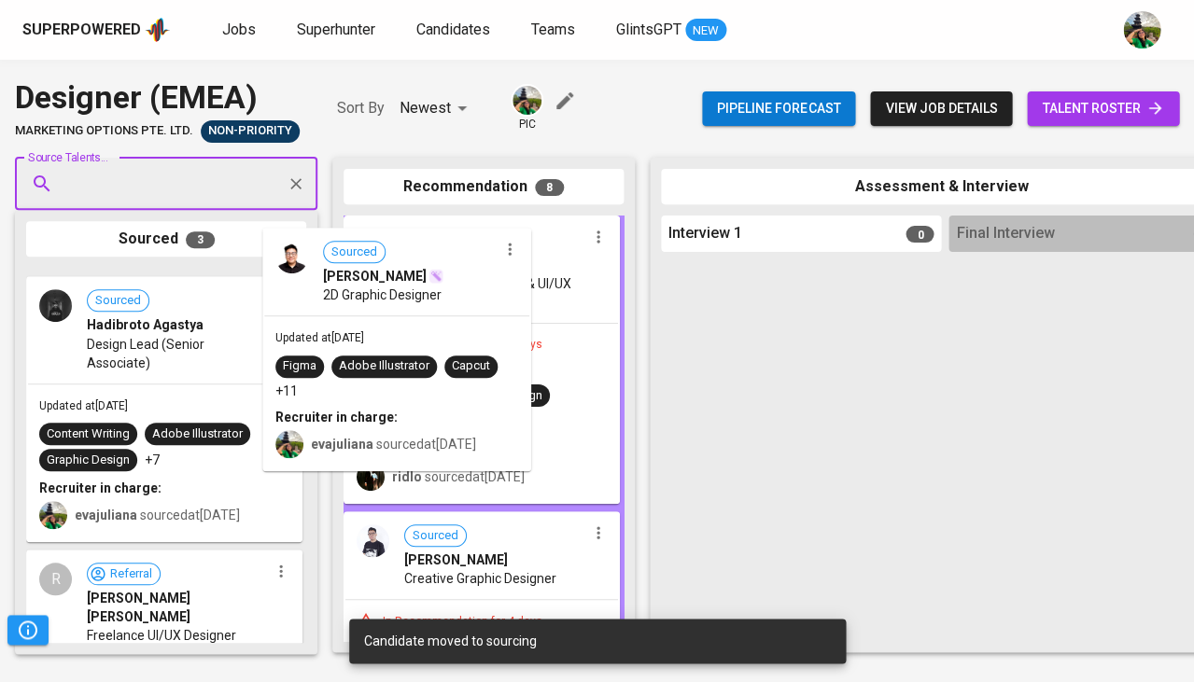
drag, startPoint x: 184, startPoint y: 367, endPoint x: 452, endPoint y: 323, distance: 271.5
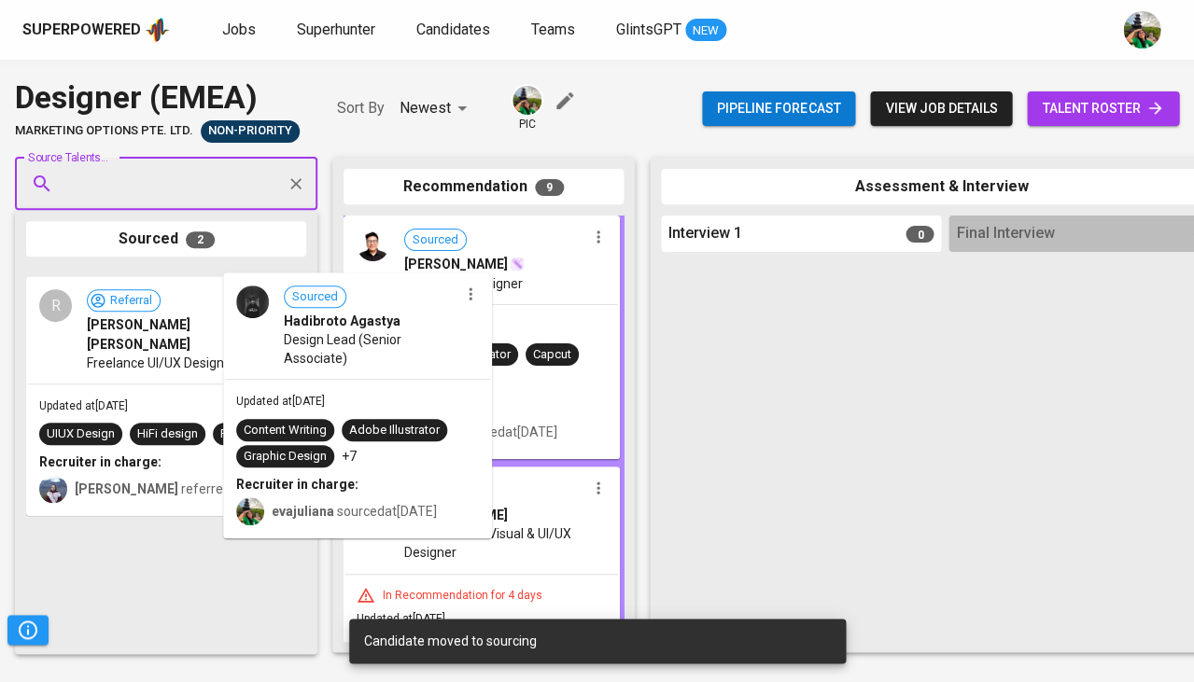
drag, startPoint x: 155, startPoint y: 372, endPoint x: 429, endPoint y: 341, distance: 276.2
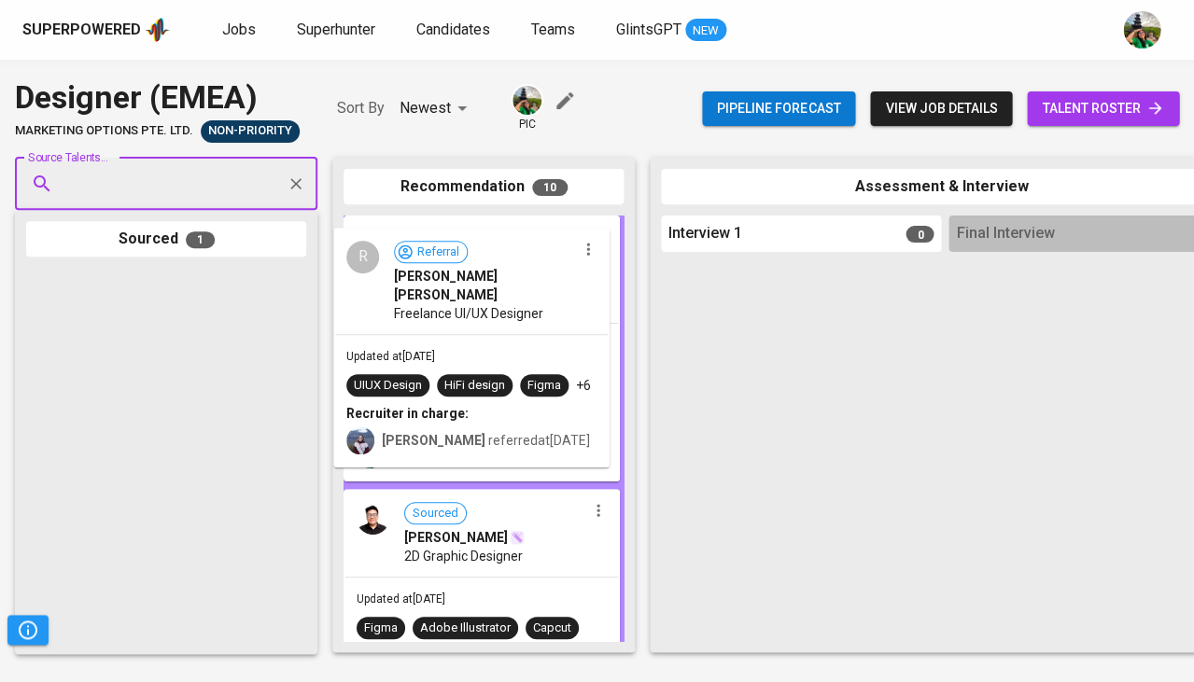
drag, startPoint x: 247, startPoint y: 379, endPoint x: 536, endPoint y: 339, distance: 291.3
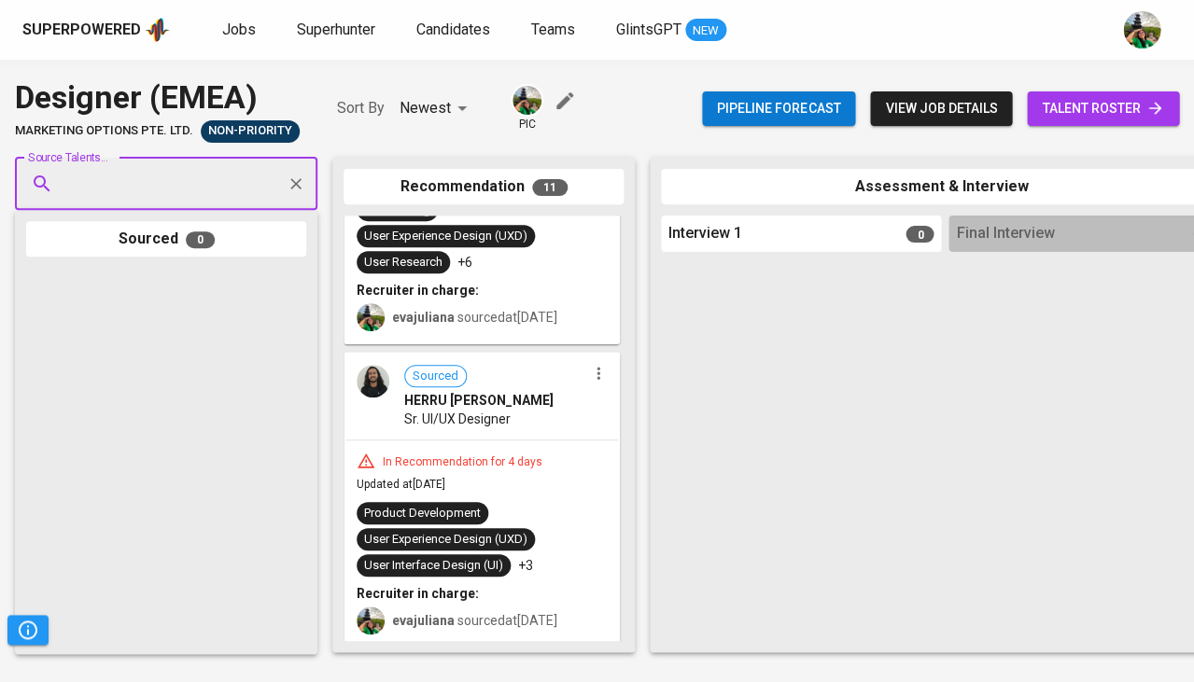
scroll to position [2538, 0]
click at [595, 379] on button "button" at bounding box center [598, 374] width 24 height 24
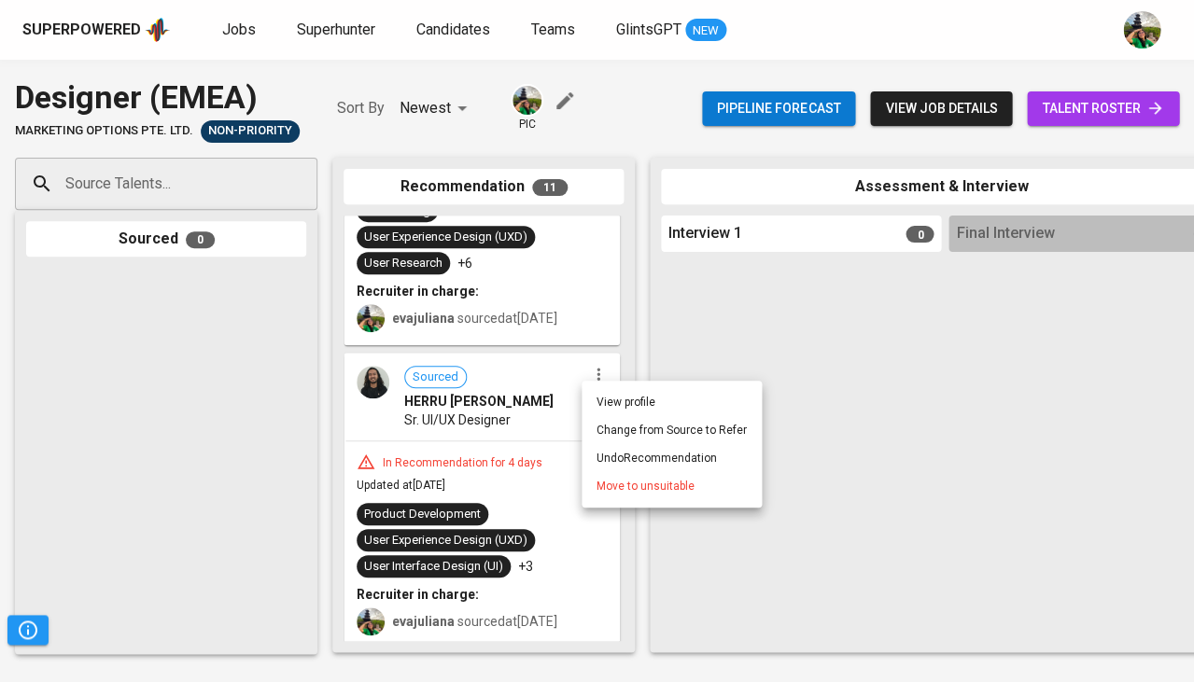
click at [615, 485] on span "Move to unsuitable" at bounding box center [646, 486] width 98 height 17
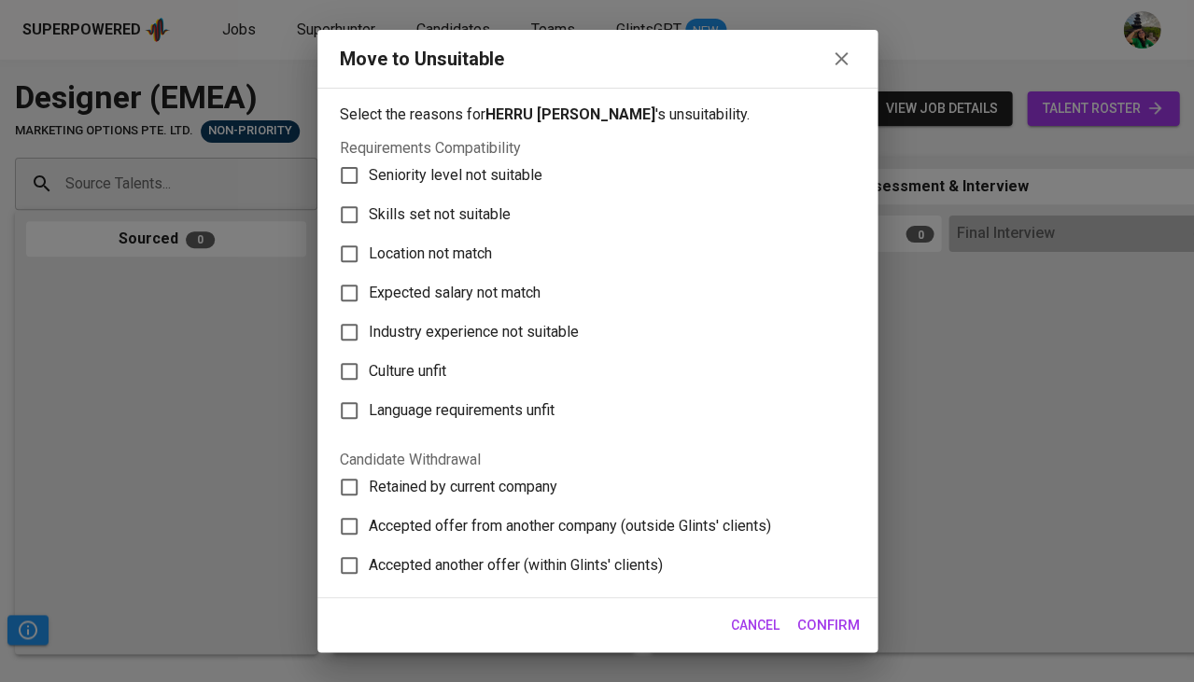
click at [479, 204] on span "Skills set not suitable" at bounding box center [440, 215] width 142 height 22
click at [369, 201] on input "Skills set not suitable" at bounding box center [349, 214] width 39 height 39
checkbox input "true"
click at [813, 628] on span "Confirm" at bounding box center [828, 625] width 63 height 24
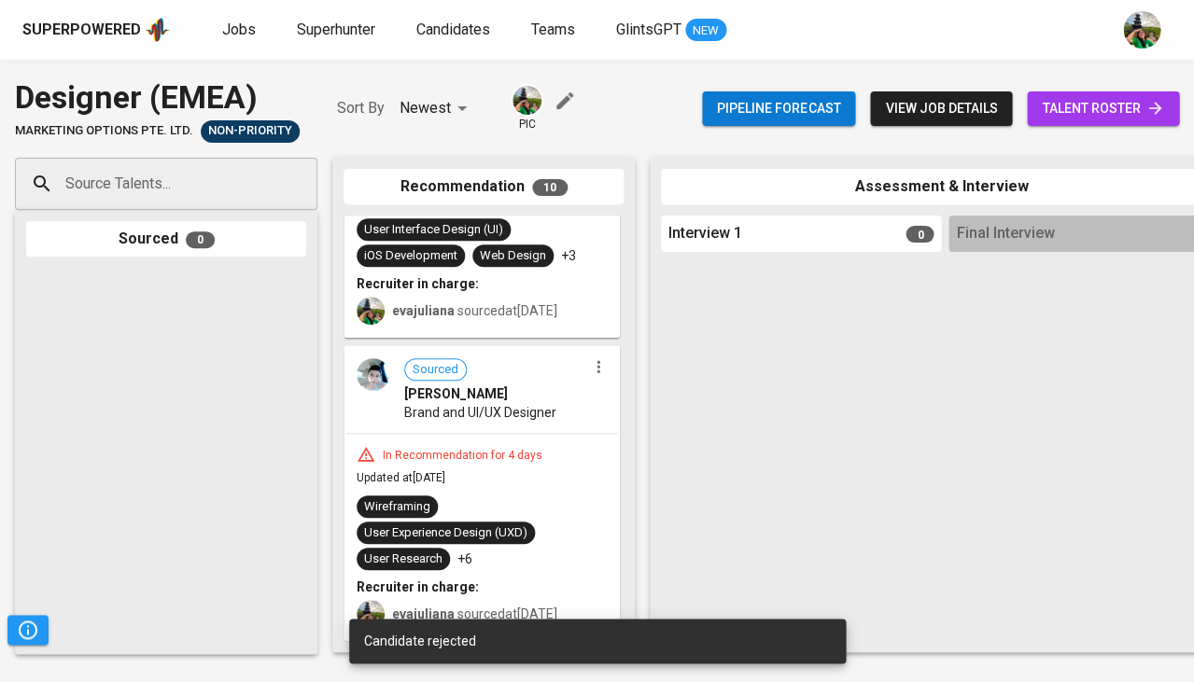
scroll to position [2240, 0]
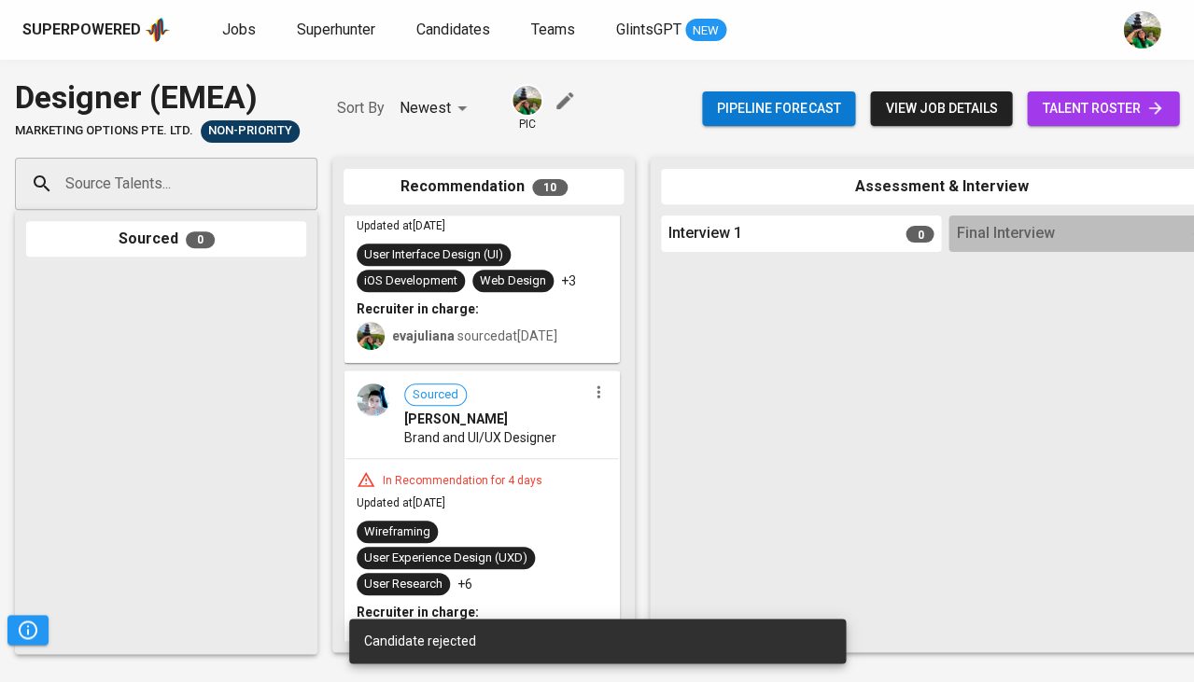
click at [597, 401] on icon "button" at bounding box center [598, 392] width 19 height 19
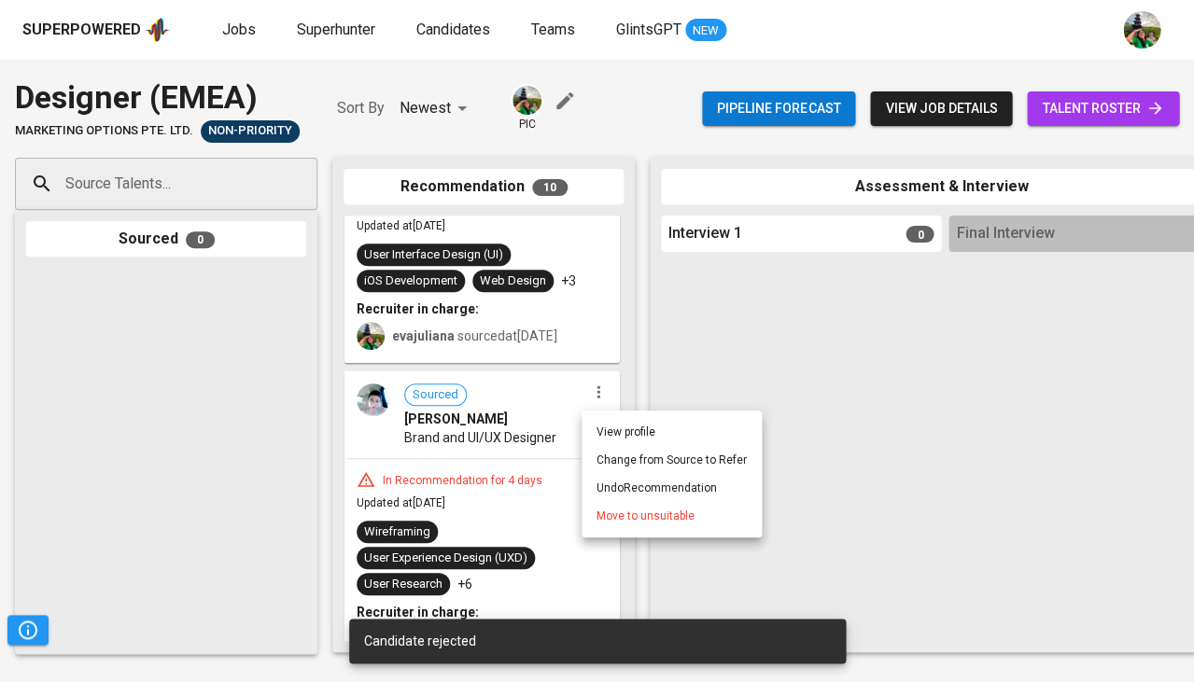
click at [623, 520] on span "Move to unsuitable" at bounding box center [646, 516] width 98 height 17
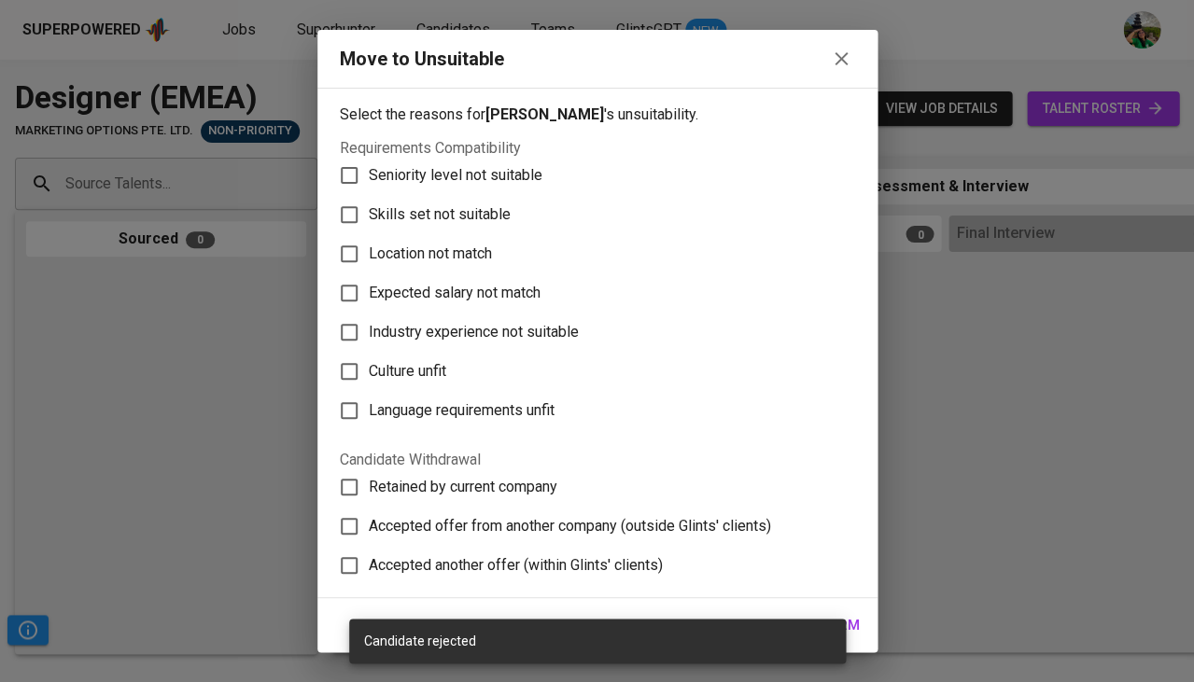
click at [484, 220] on label "Skills set not suitable" at bounding box center [585, 214] width 511 height 39
click at [369, 220] on input "Skills set not suitable" at bounding box center [349, 214] width 39 height 39
checkbox input "true"
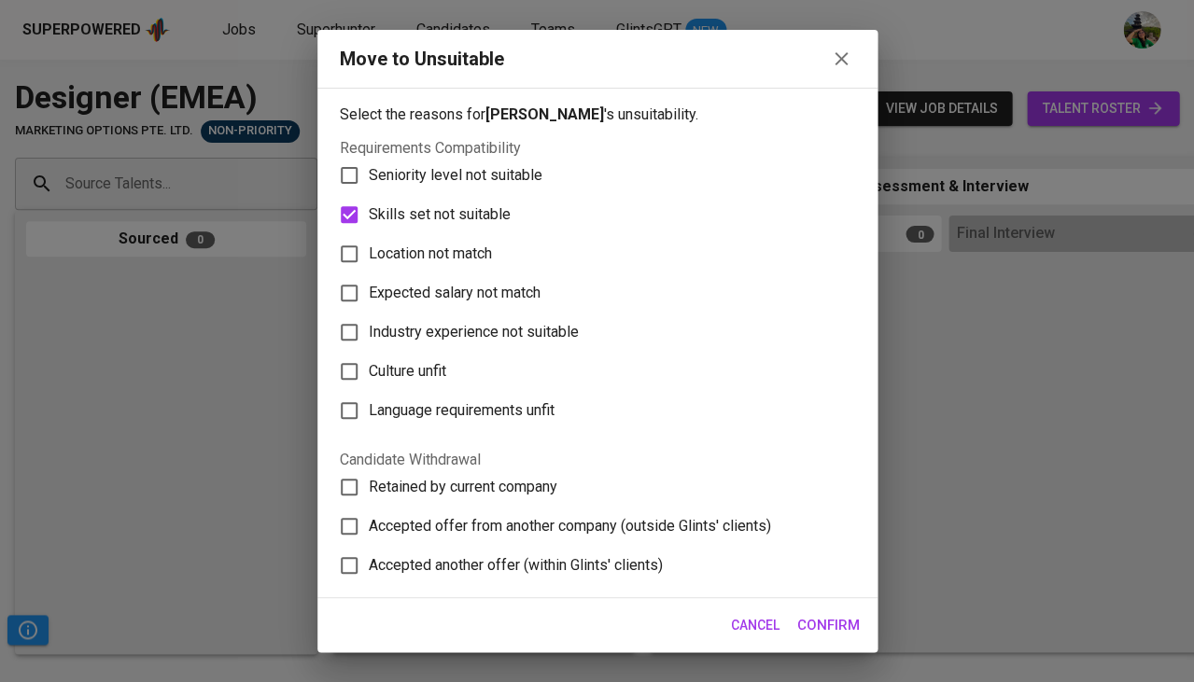
click at [837, 628] on span "Confirm" at bounding box center [828, 625] width 63 height 24
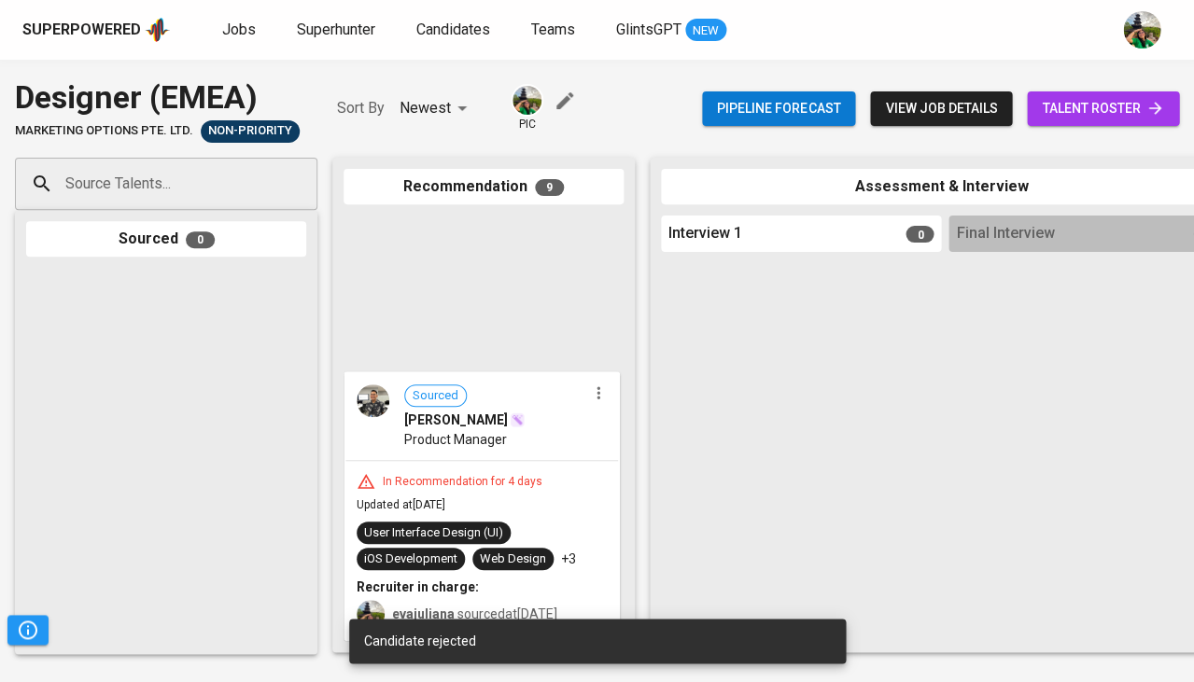
scroll to position [1948, 0]
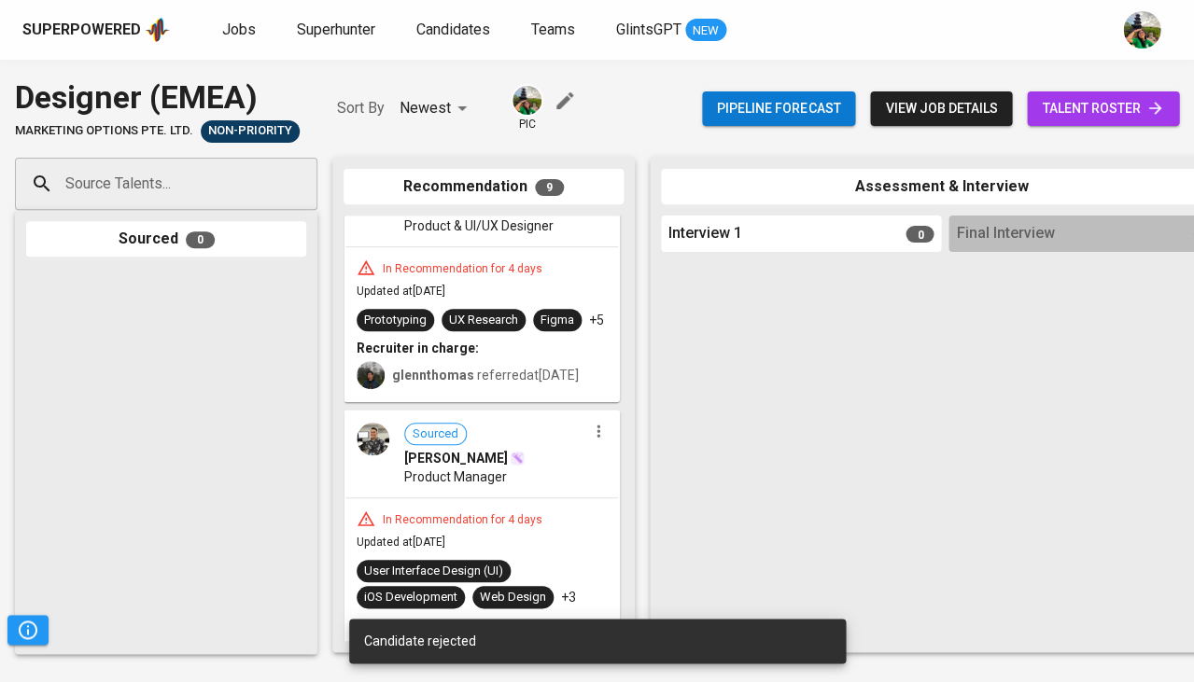
click at [592, 443] on button "button" at bounding box center [598, 431] width 24 height 24
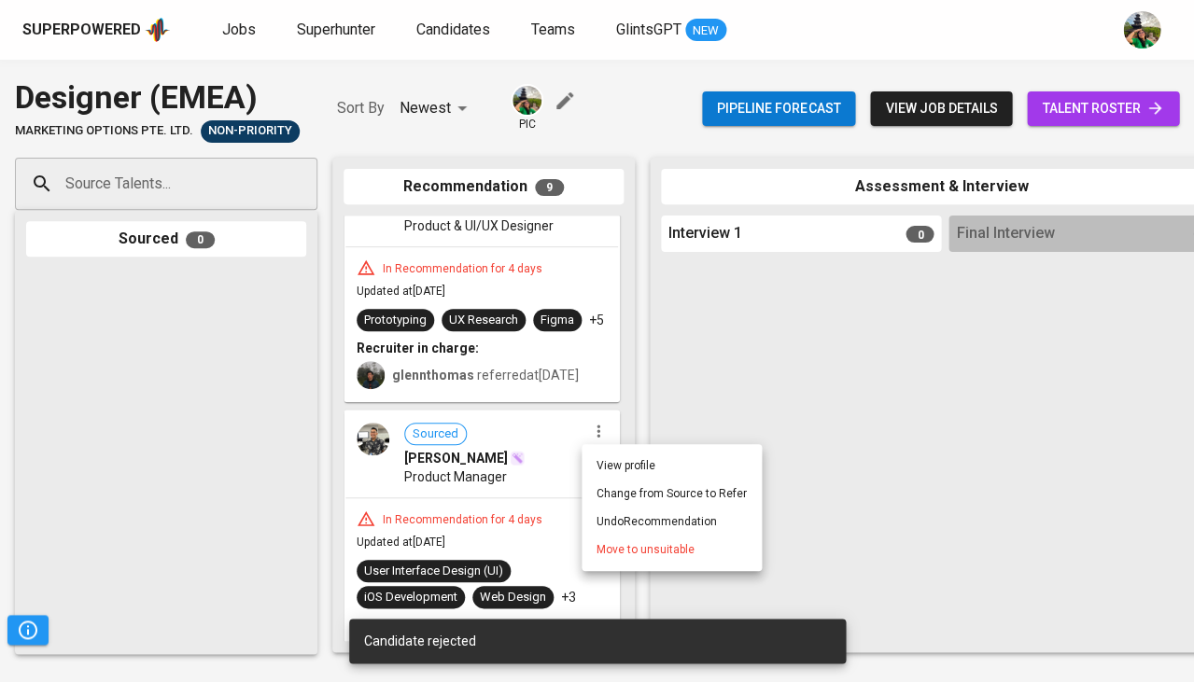
click at [617, 546] on span "Move to unsuitable" at bounding box center [646, 549] width 98 height 17
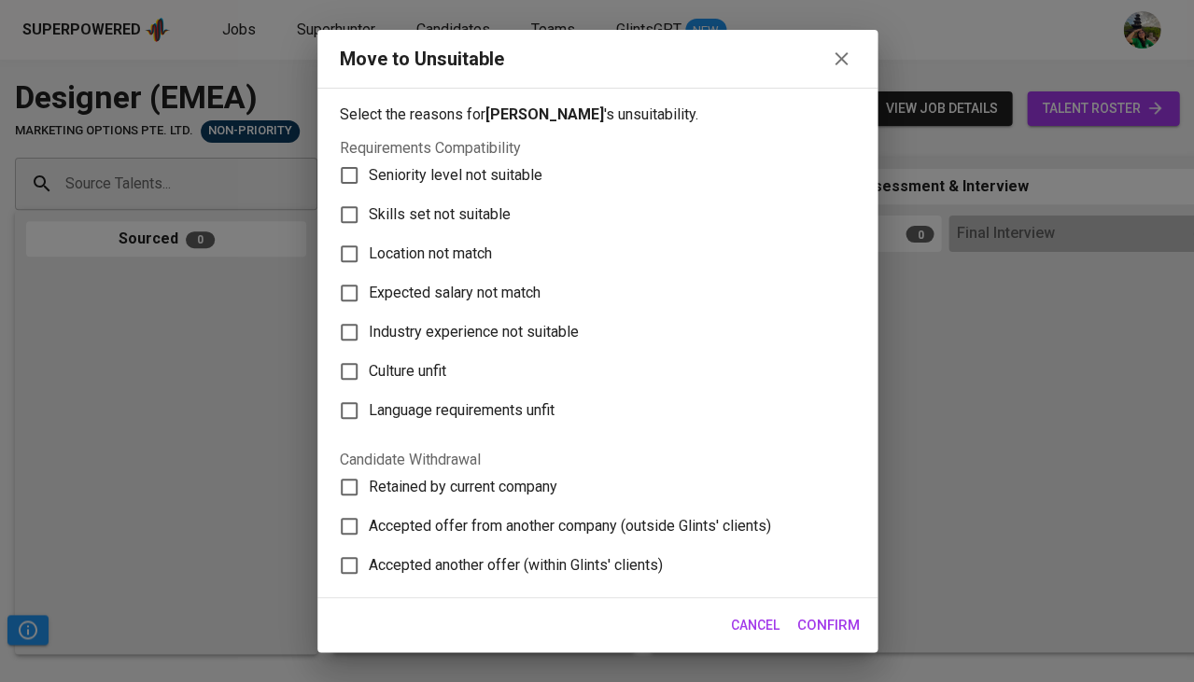
click at [435, 214] on span "Skills set not suitable" at bounding box center [440, 215] width 142 height 22
click at [369, 214] on input "Skills set not suitable" at bounding box center [349, 214] width 39 height 39
checkbox input "true"
click at [846, 630] on span "Confirm" at bounding box center [828, 625] width 63 height 24
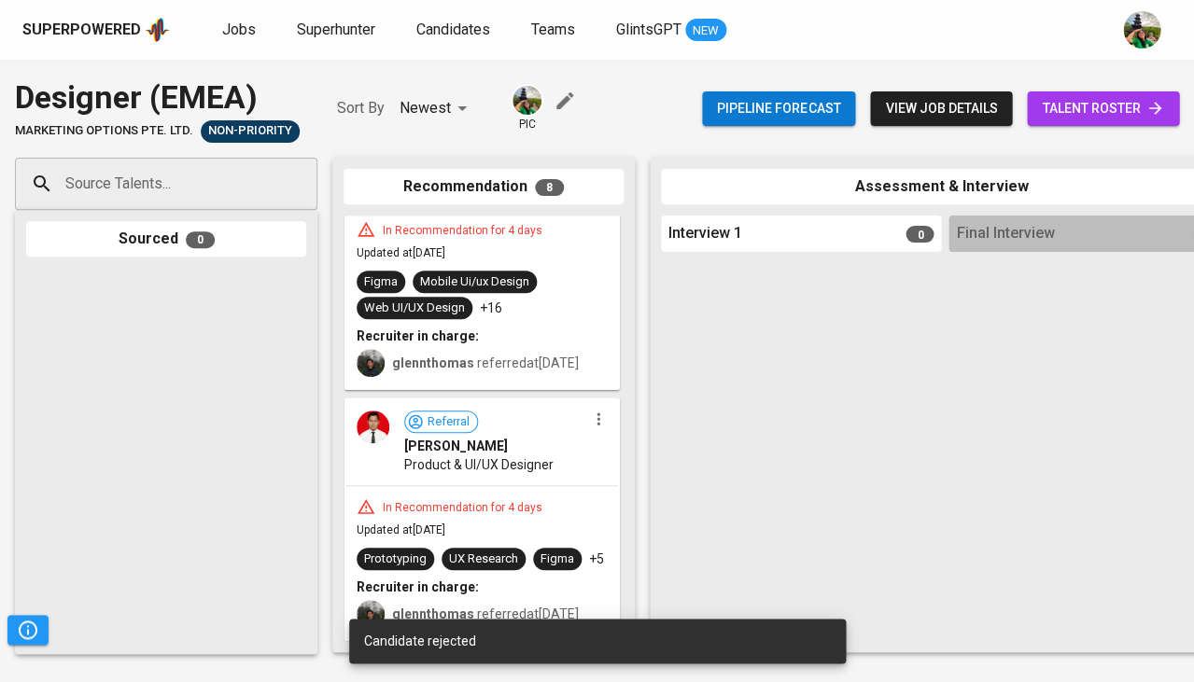
scroll to position [1682, 0]
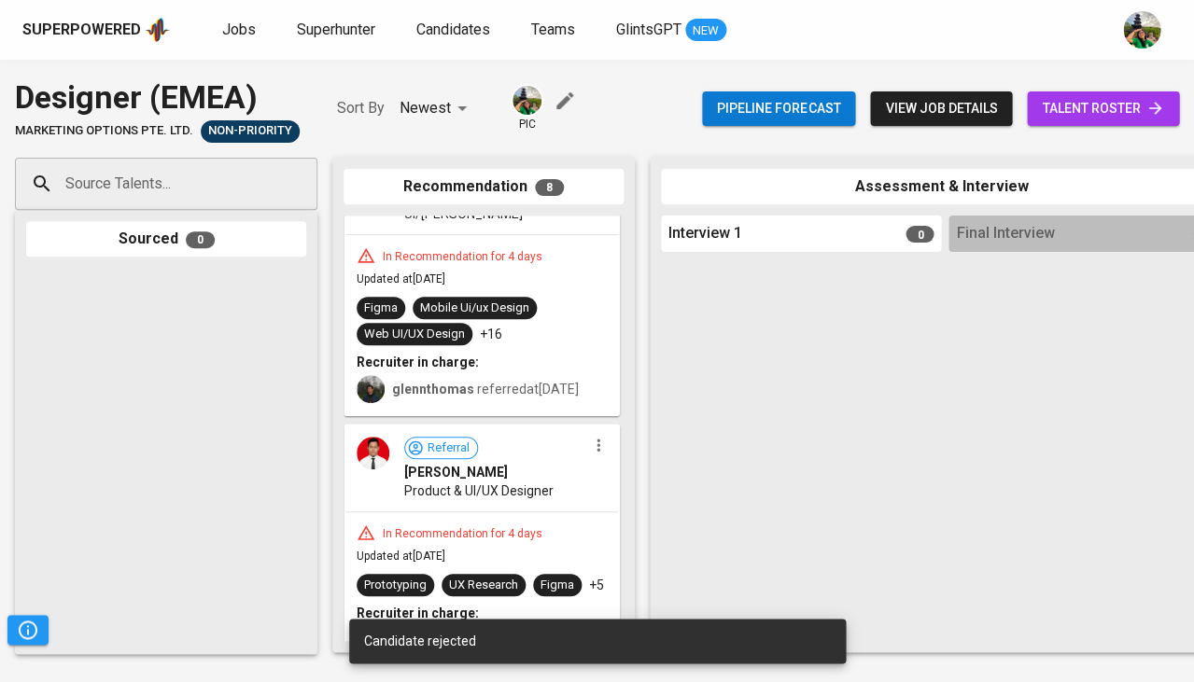
click at [597, 436] on icon "button" at bounding box center [598, 445] width 19 height 19
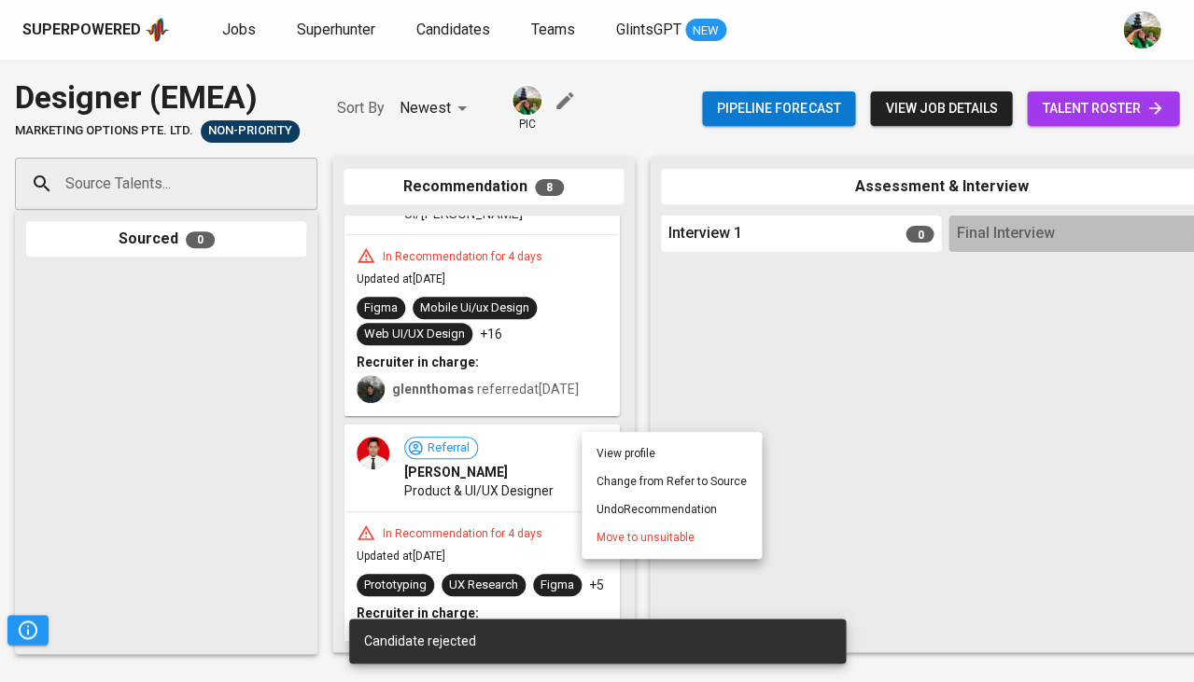
click at [630, 537] on span "Move to unsuitable" at bounding box center [646, 537] width 98 height 17
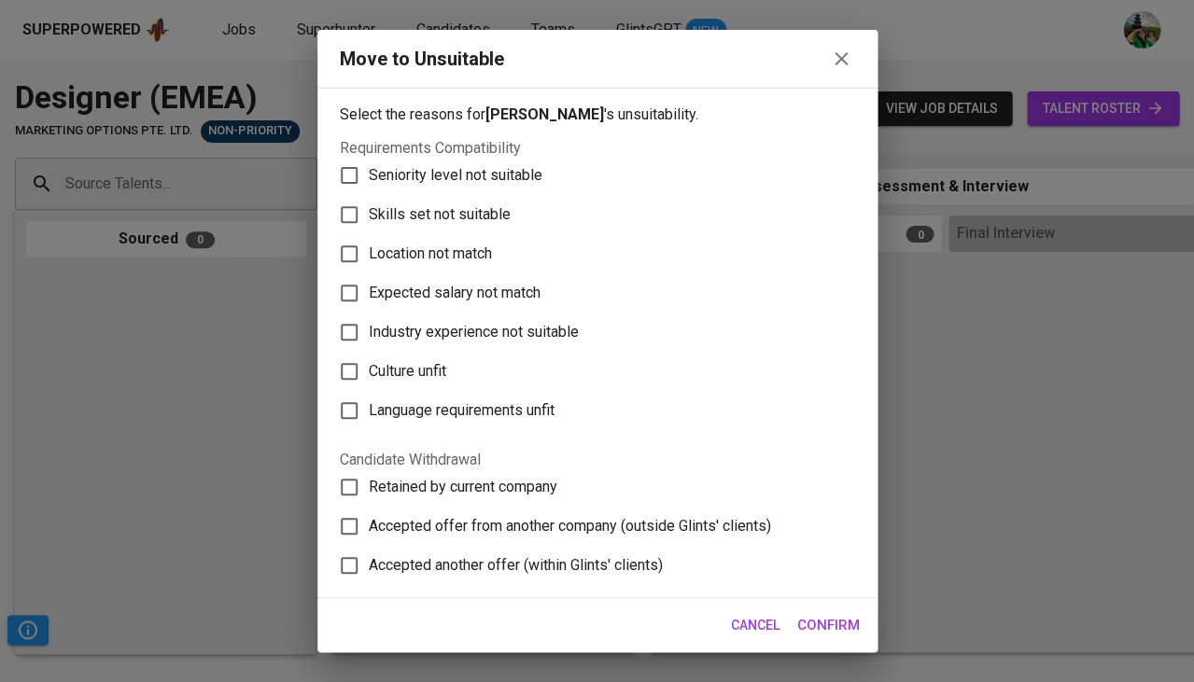
click at [467, 218] on span "Skills set not suitable" at bounding box center [440, 215] width 142 height 22
click at [369, 218] on input "Skills set not suitable" at bounding box center [349, 214] width 39 height 39
checkbox input "true"
click at [821, 632] on span "Confirm" at bounding box center [828, 625] width 63 height 24
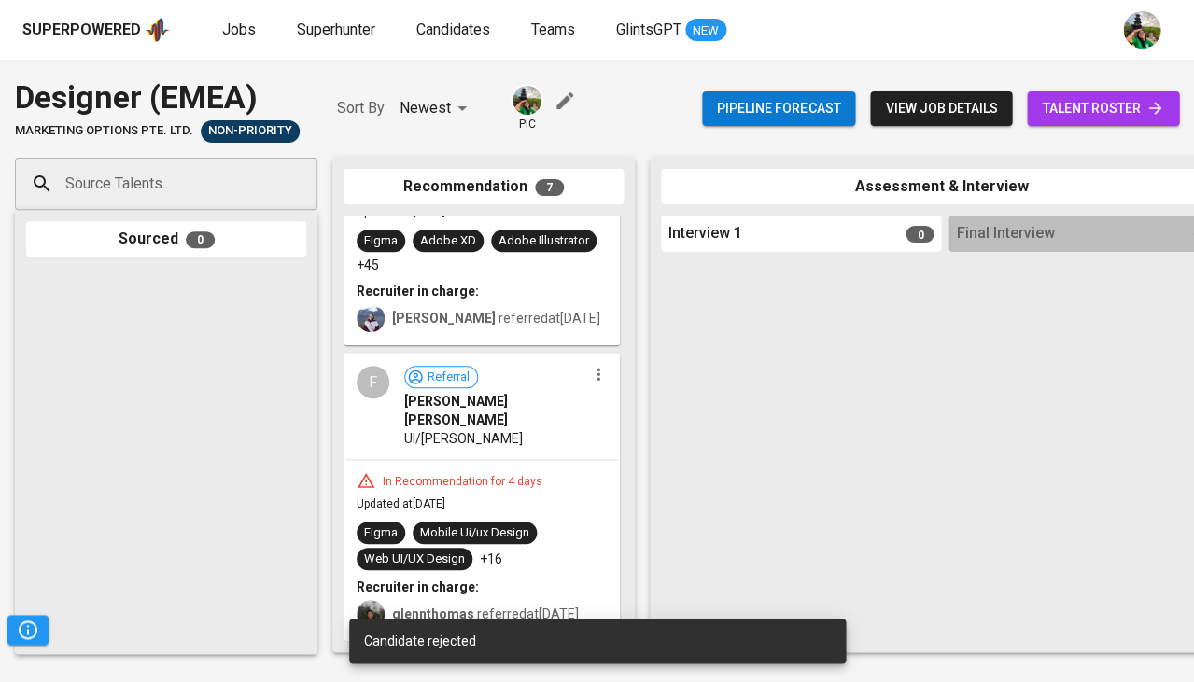
scroll to position [1412, 0]
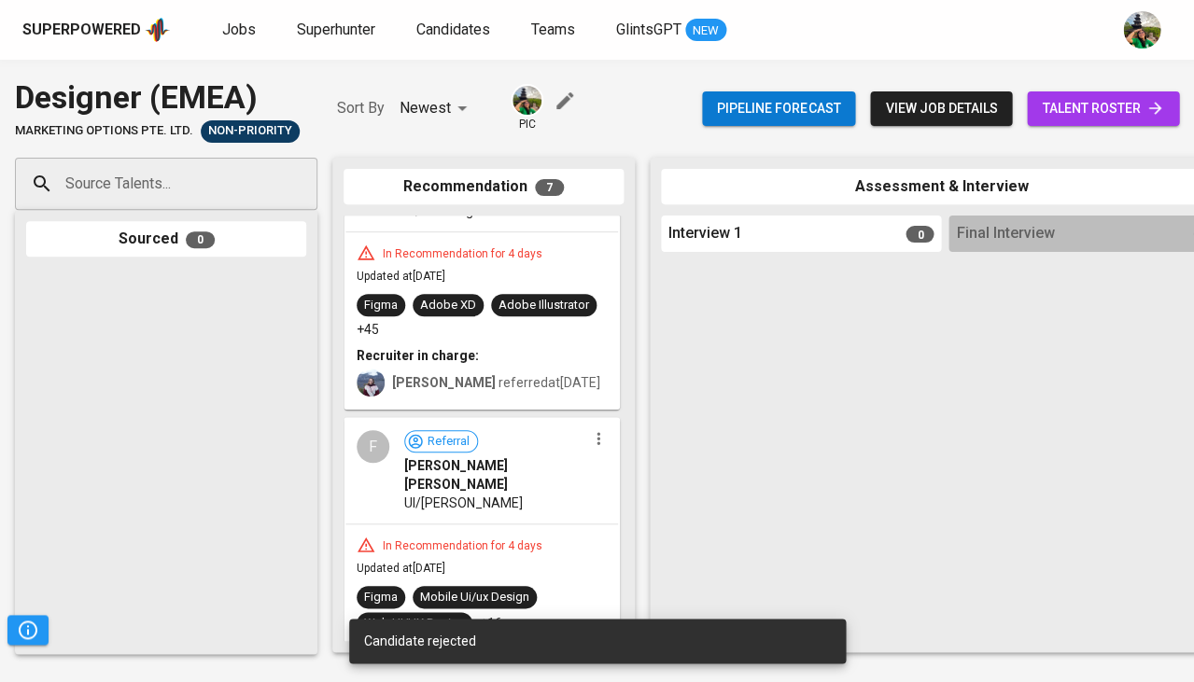
click at [594, 429] on icon "button" at bounding box center [598, 438] width 19 height 19
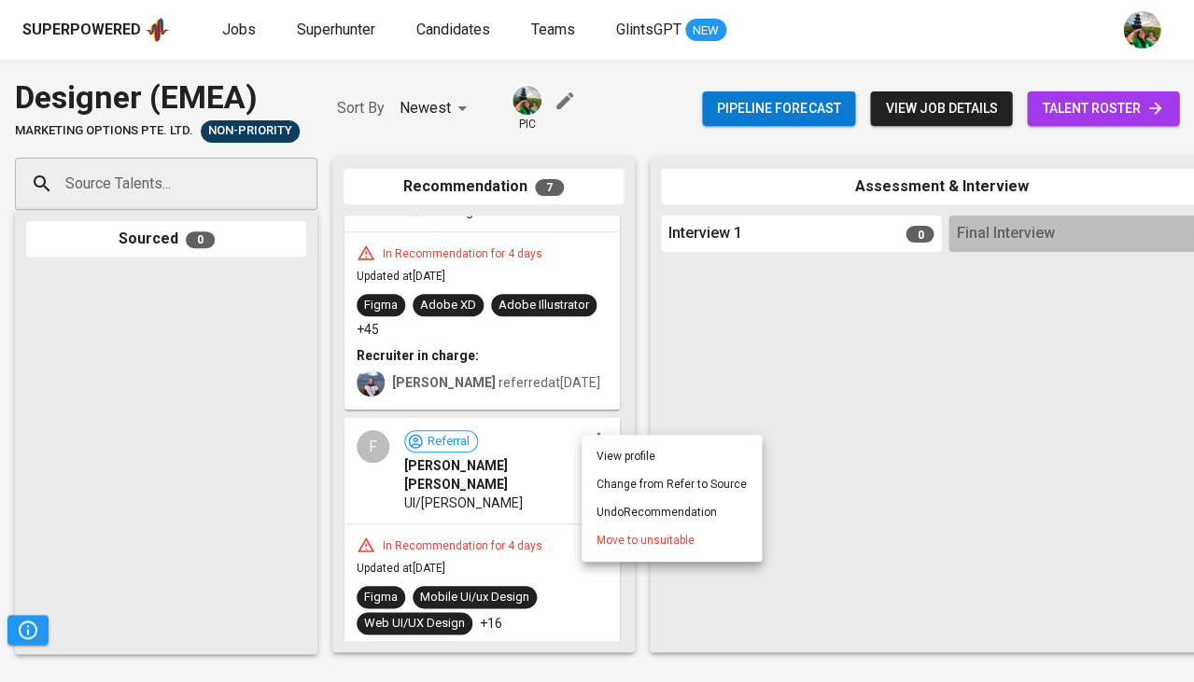
click at [611, 547] on li "Move to unsuitable" at bounding box center [672, 541] width 180 height 28
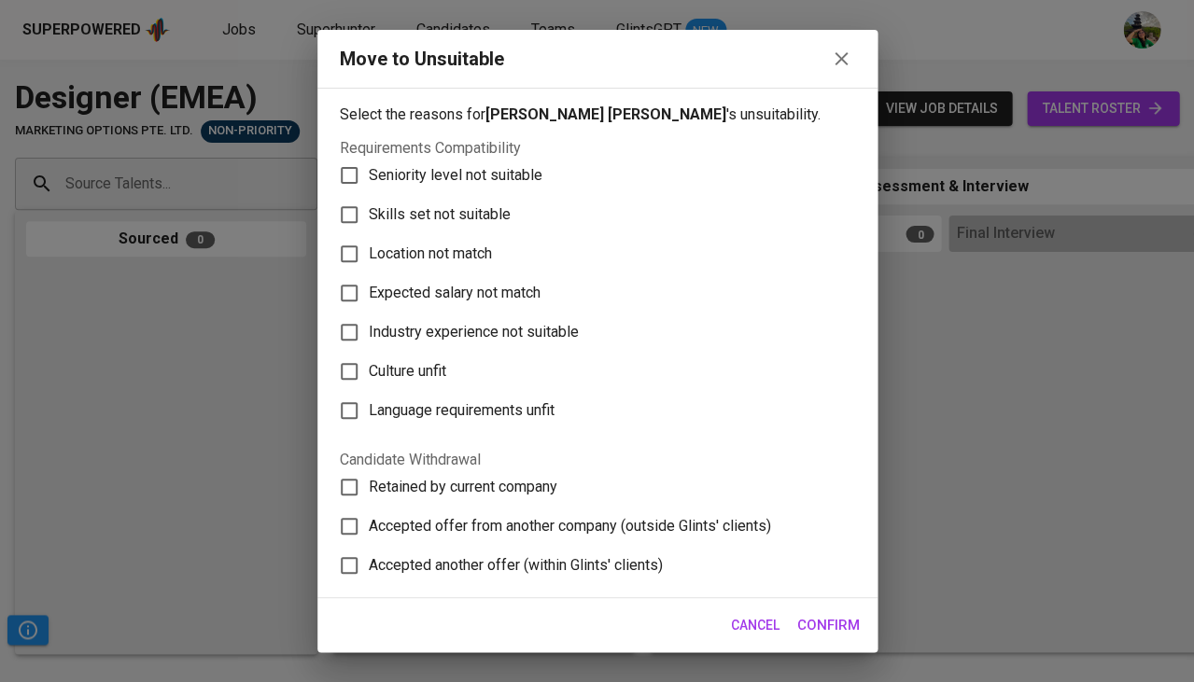
click at [448, 204] on span "Skills set not suitable" at bounding box center [440, 215] width 142 height 22
click at [369, 200] on input "Skills set not suitable" at bounding box center [349, 214] width 39 height 39
checkbox input "true"
click at [834, 624] on span "Confirm" at bounding box center [828, 625] width 63 height 24
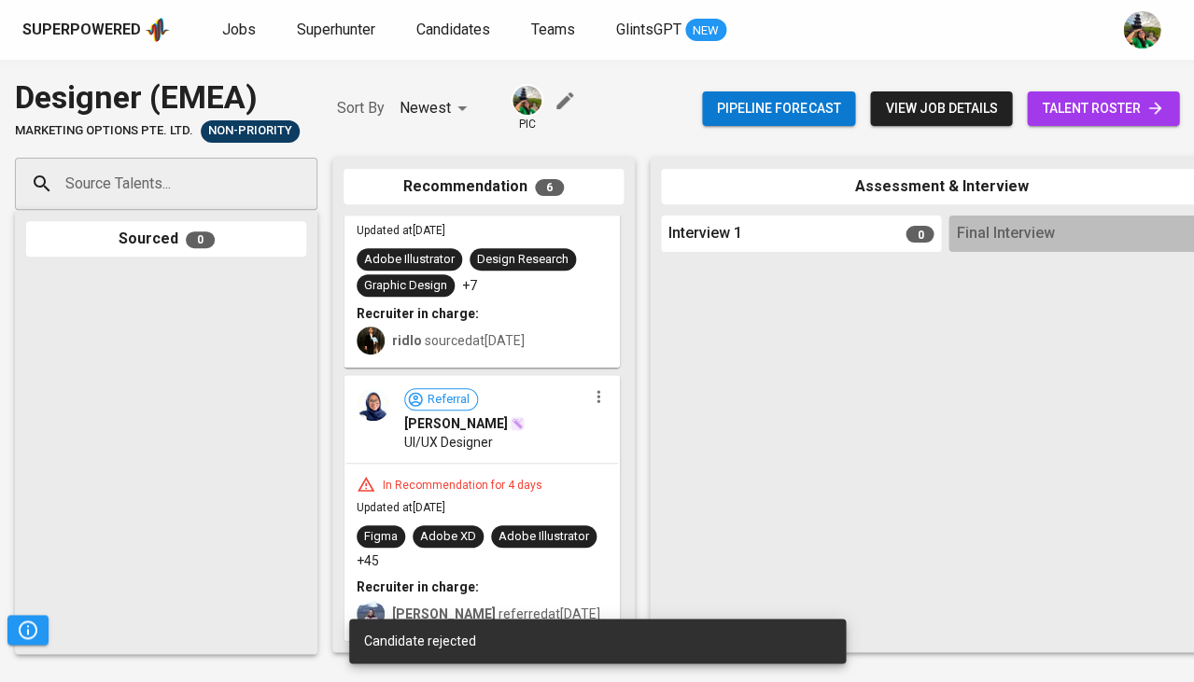
scroll to position [1137, 0]
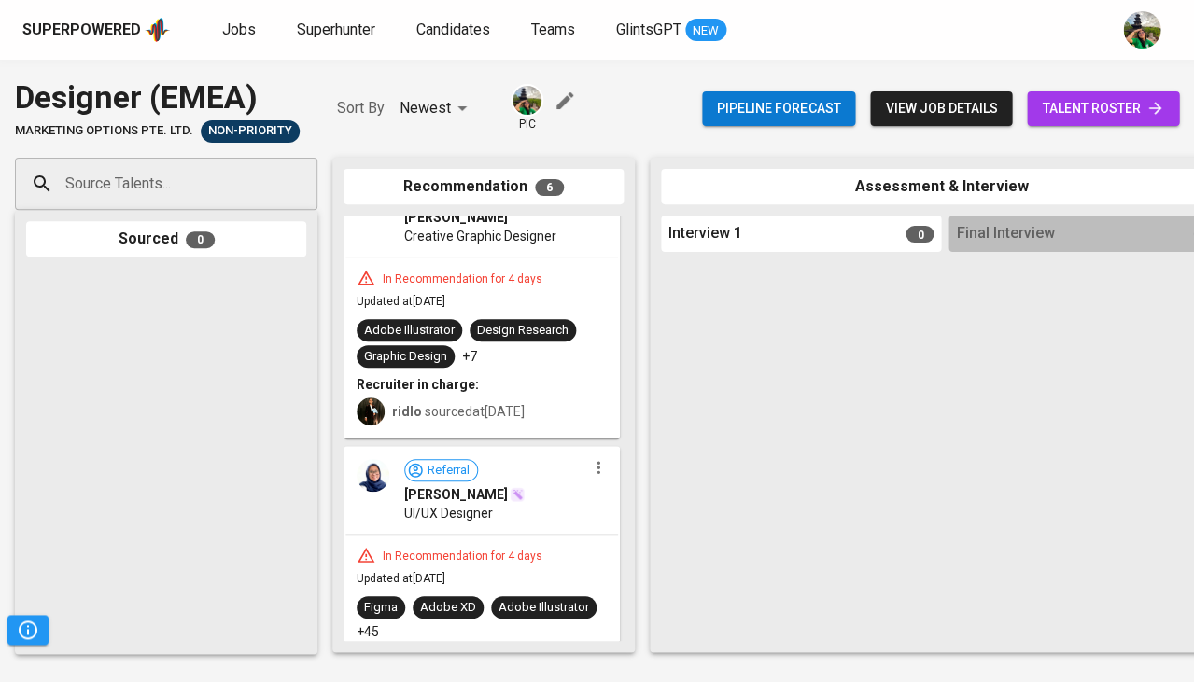
click at [589, 458] on icon "button" at bounding box center [598, 467] width 19 height 19
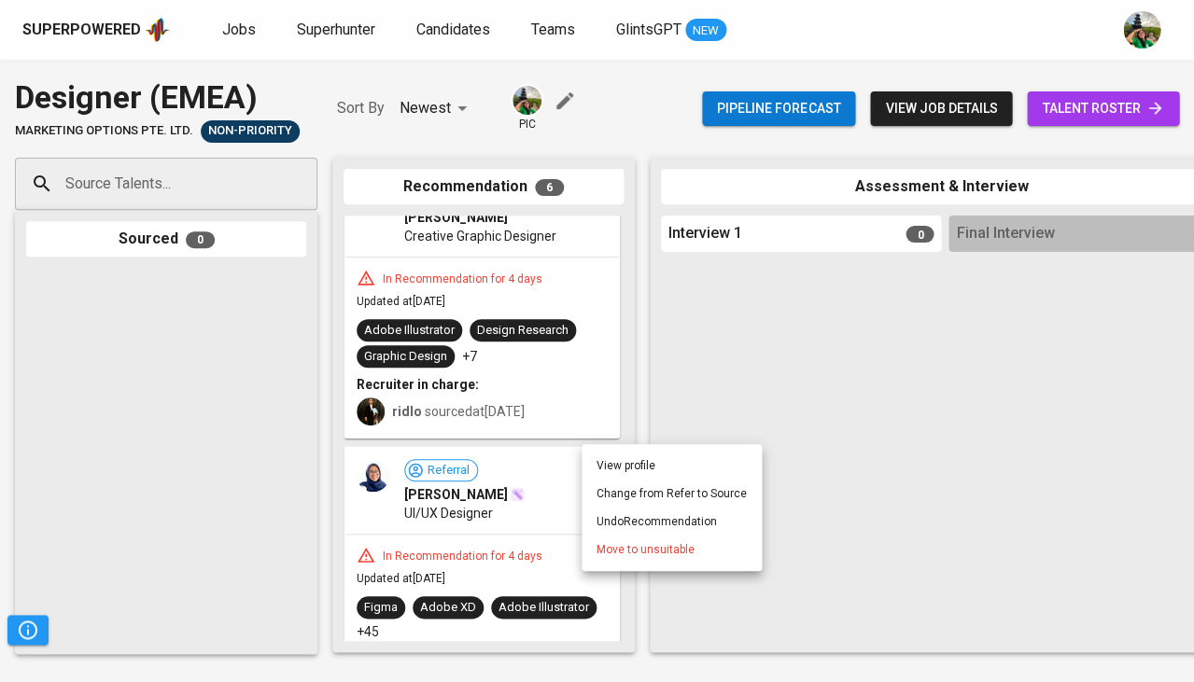
click at [616, 551] on span "Move to unsuitable" at bounding box center [646, 549] width 98 height 17
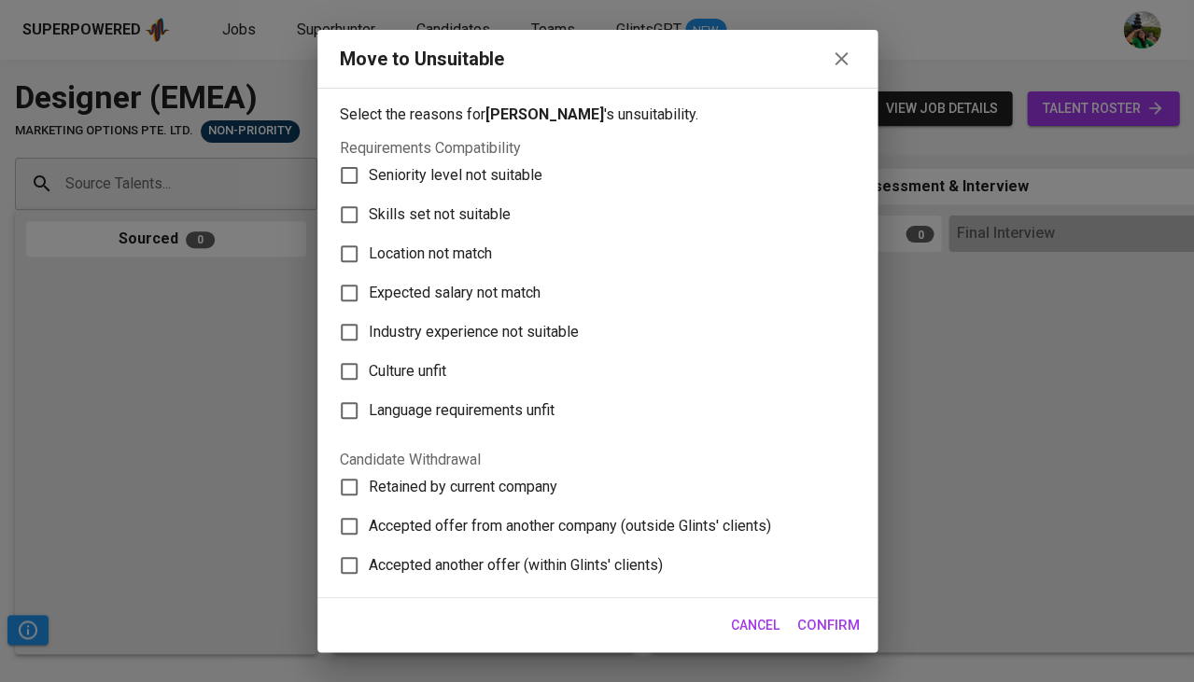
click at [479, 212] on span "Skills set not suitable" at bounding box center [440, 215] width 142 height 22
click at [369, 212] on input "Skills set not suitable" at bounding box center [349, 214] width 39 height 39
checkbox input "true"
click at [829, 633] on span "Confirm" at bounding box center [828, 625] width 63 height 24
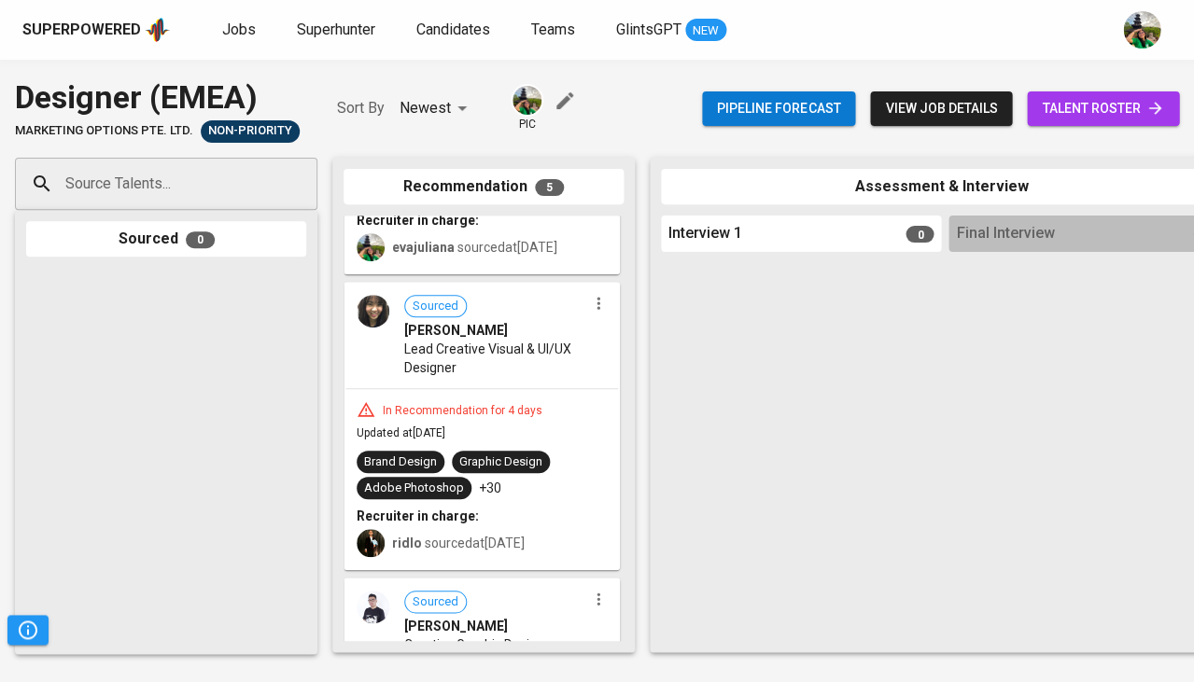
scroll to position [719, 0]
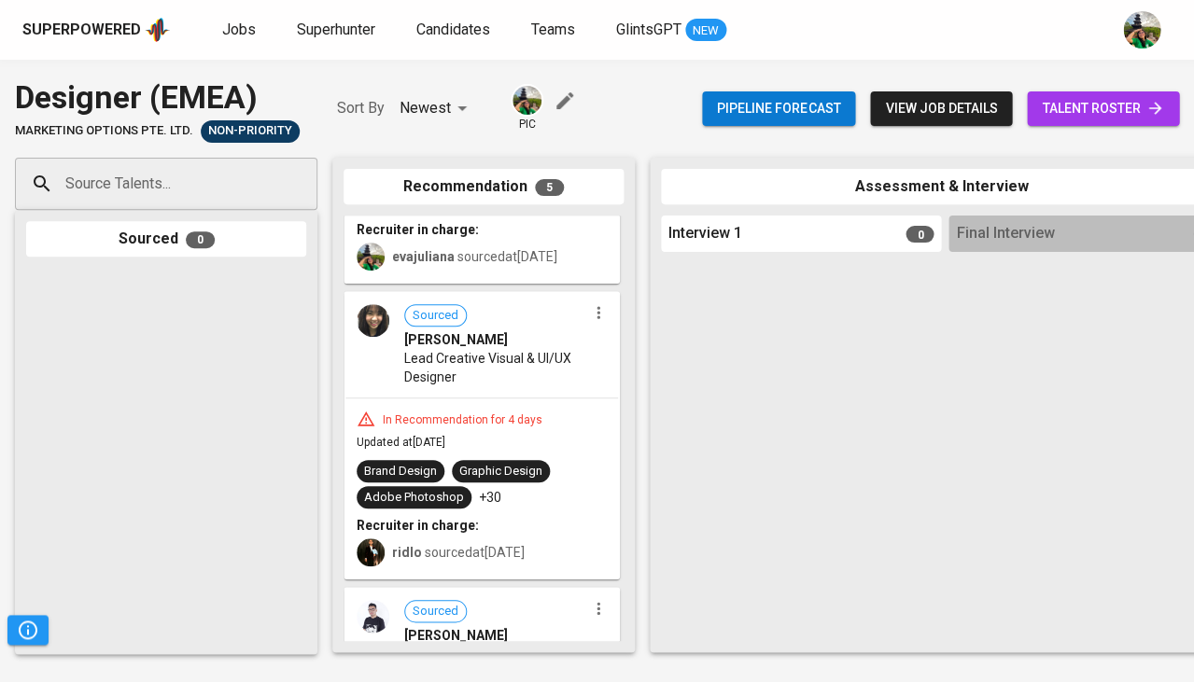
click at [595, 303] on icon "button" at bounding box center [598, 312] width 19 height 19
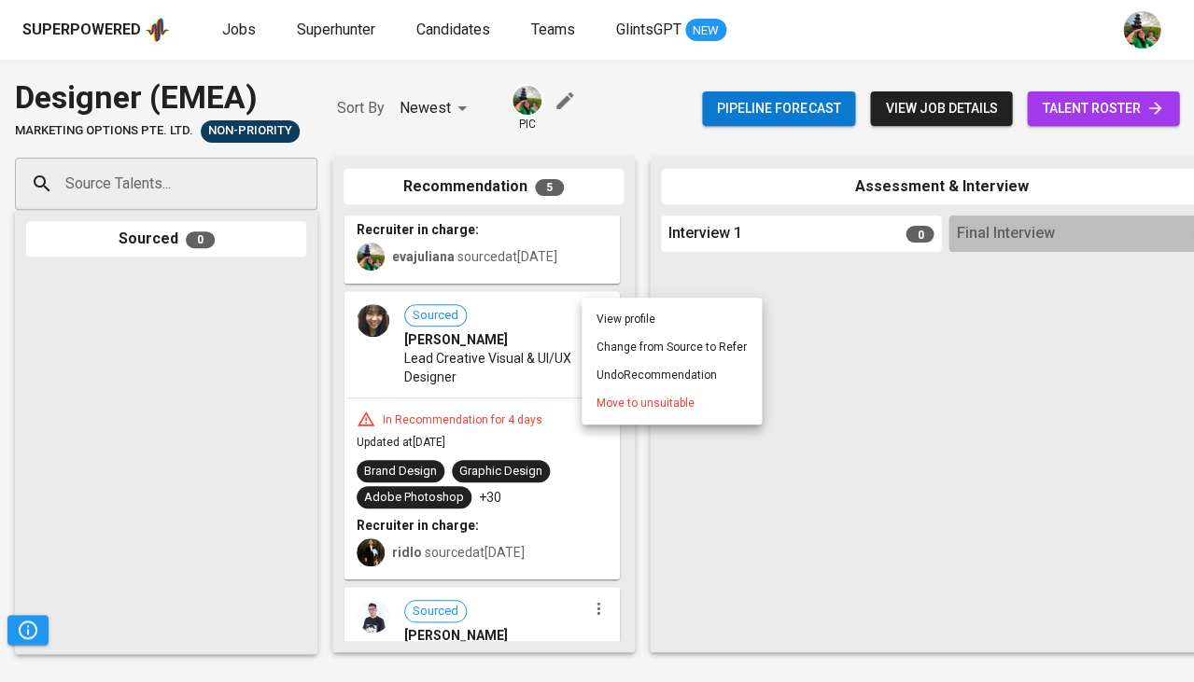
click at [626, 405] on span "Move to unsuitable" at bounding box center [646, 403] width 98 height 17
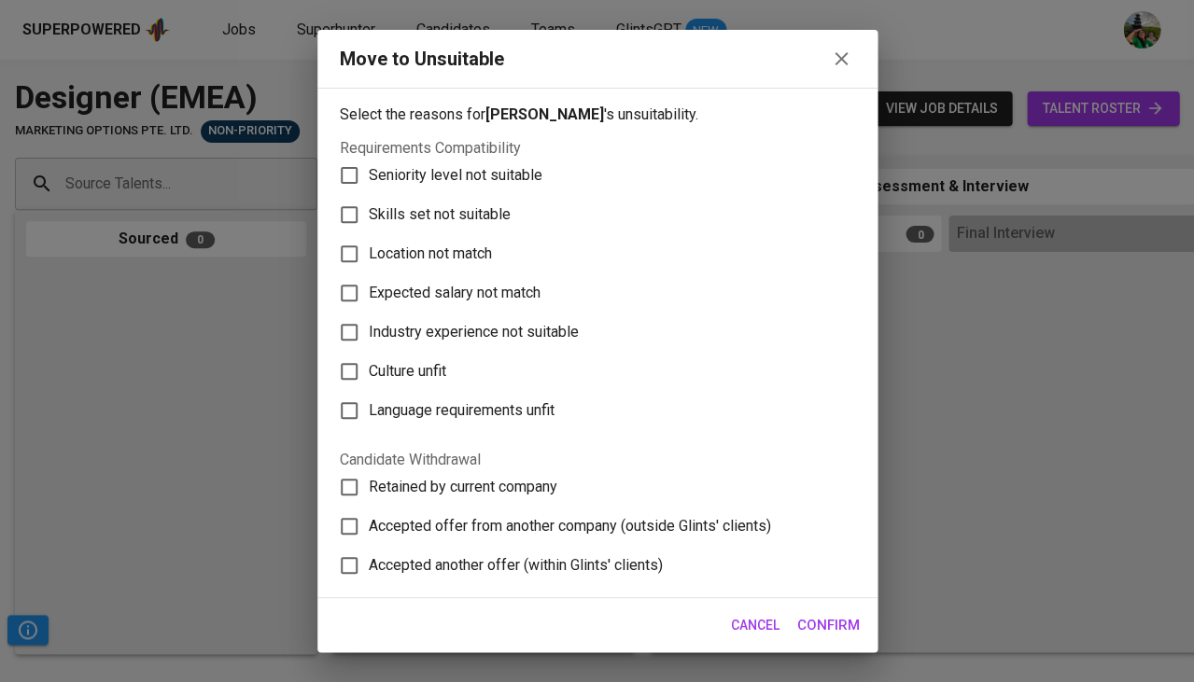
click at [492, 211] on span "Skills set not suitable" at bounding box center [440, 215] width 142 height 22
click at [369, 211] on input "Skills set not suitable" at bounding box center [349, 214] width 39 height 39
checkbox input "true"
click at [815, 627] on span "Confirm" at bounding box center [828, 625] width 63 height 24
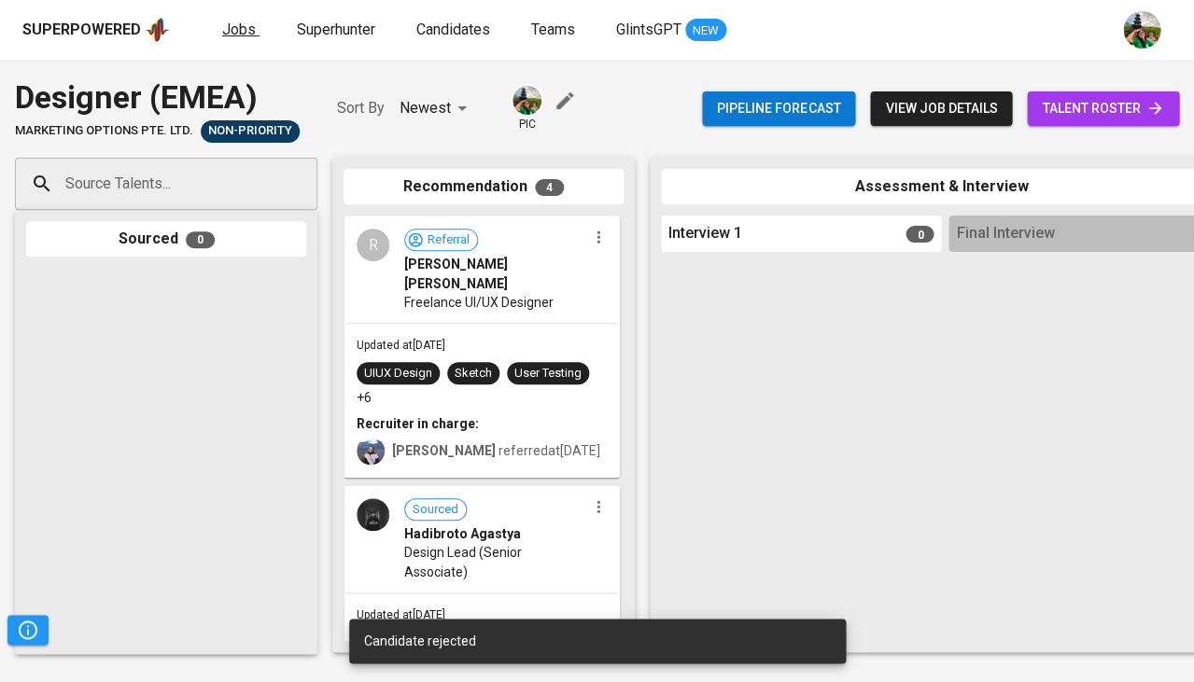
scroll to position [0, 0]
click at [246, 36] on span "Jobs" at bounding box center [239, 30] width 34 height 18
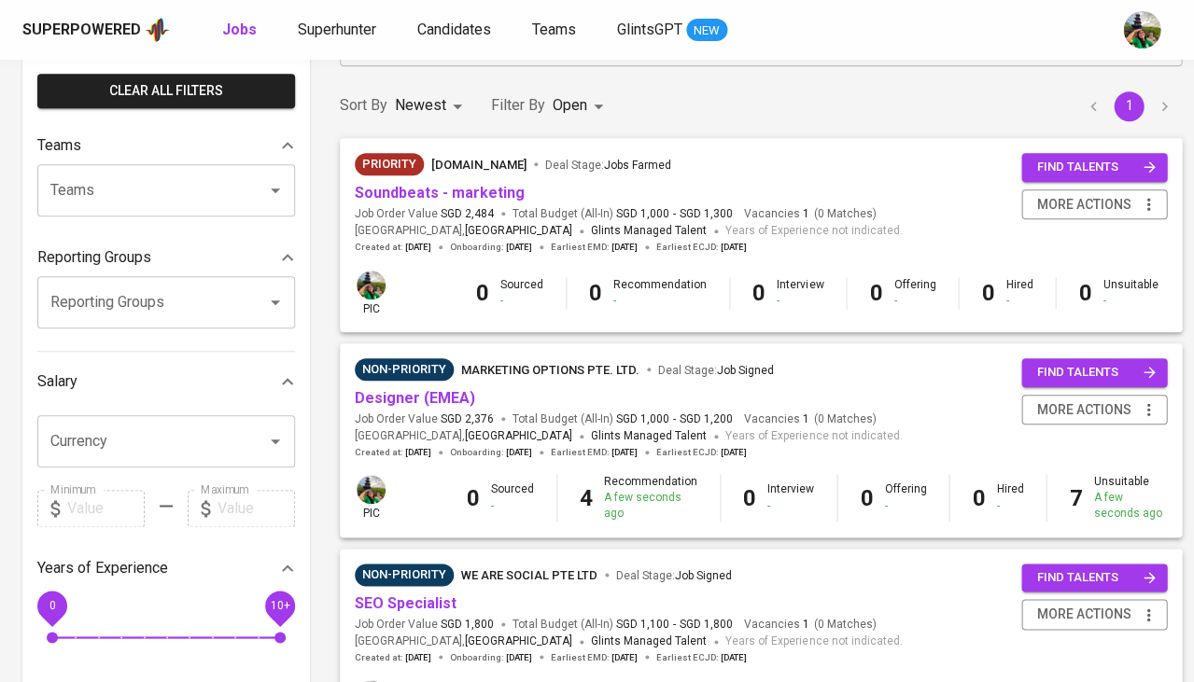
scroll to position [149, 0]
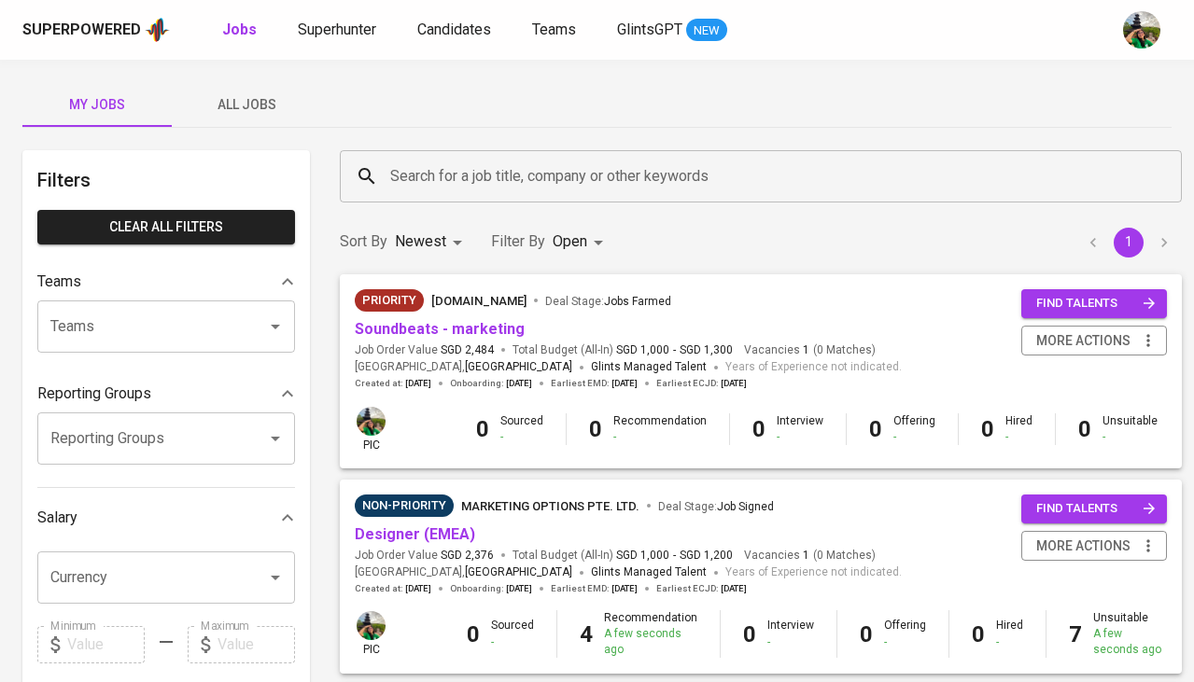
scroll to position [149, 0]
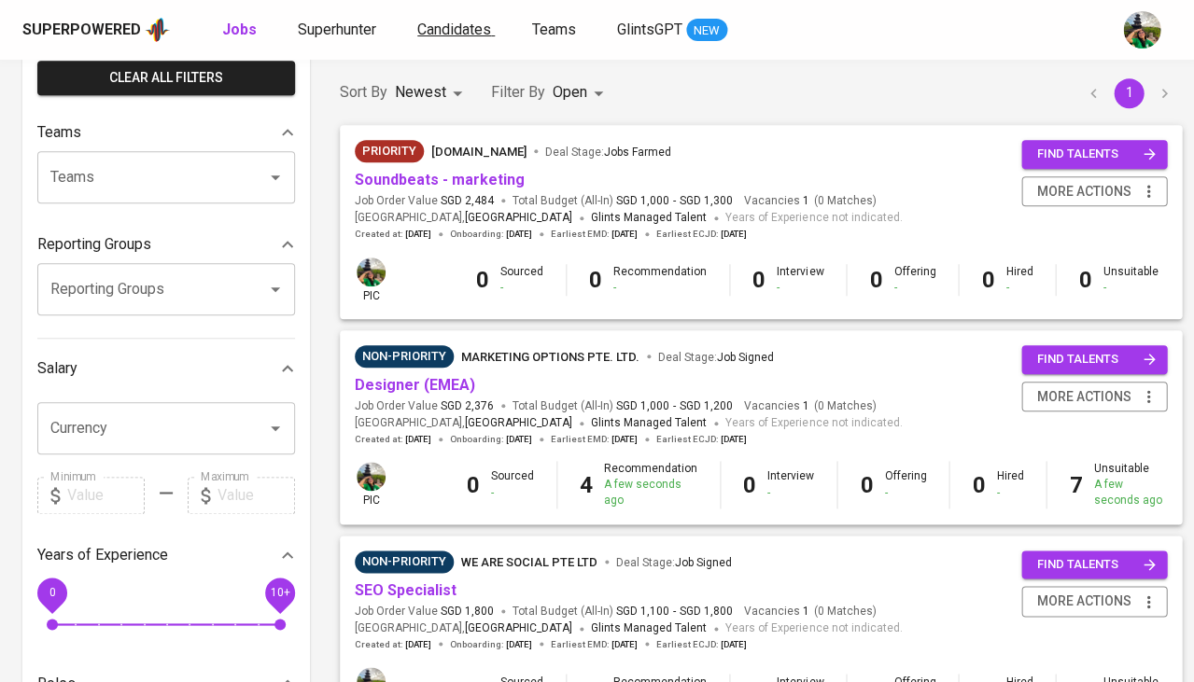
click at [457, 36] on span "Candidates" at bounding box center [454, 30] width 74 height 18
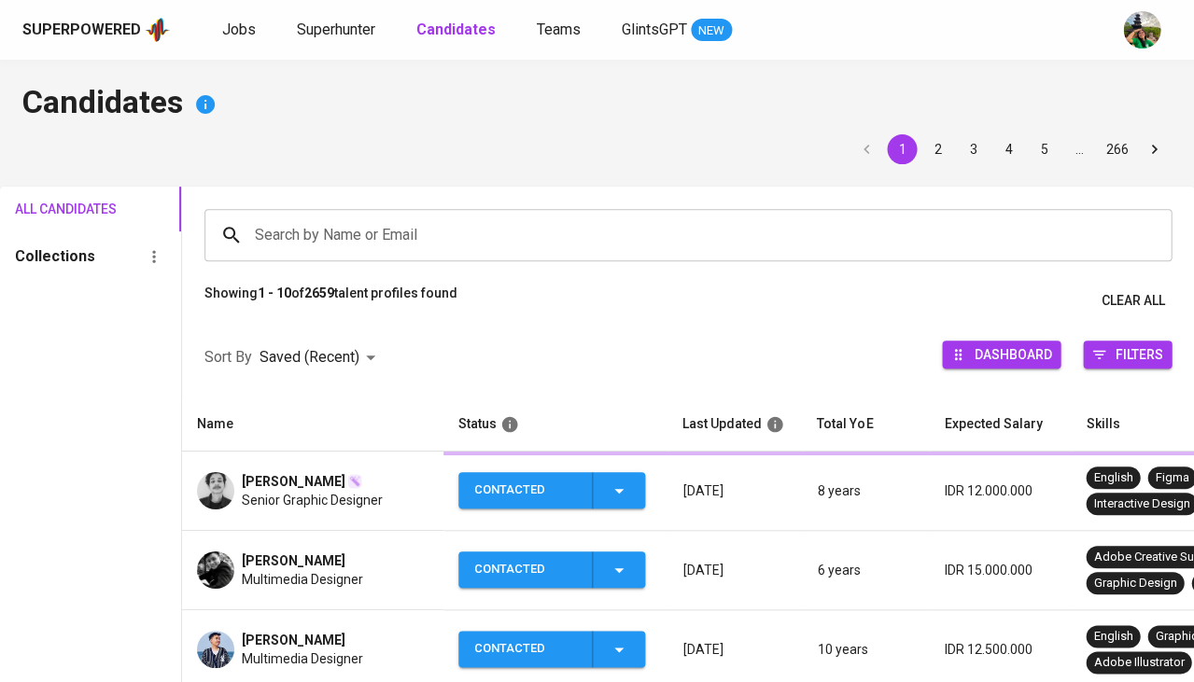
click at [381, 218] on input "Search by Name or Email" at bounding box center [692, 235] width 885 height 35
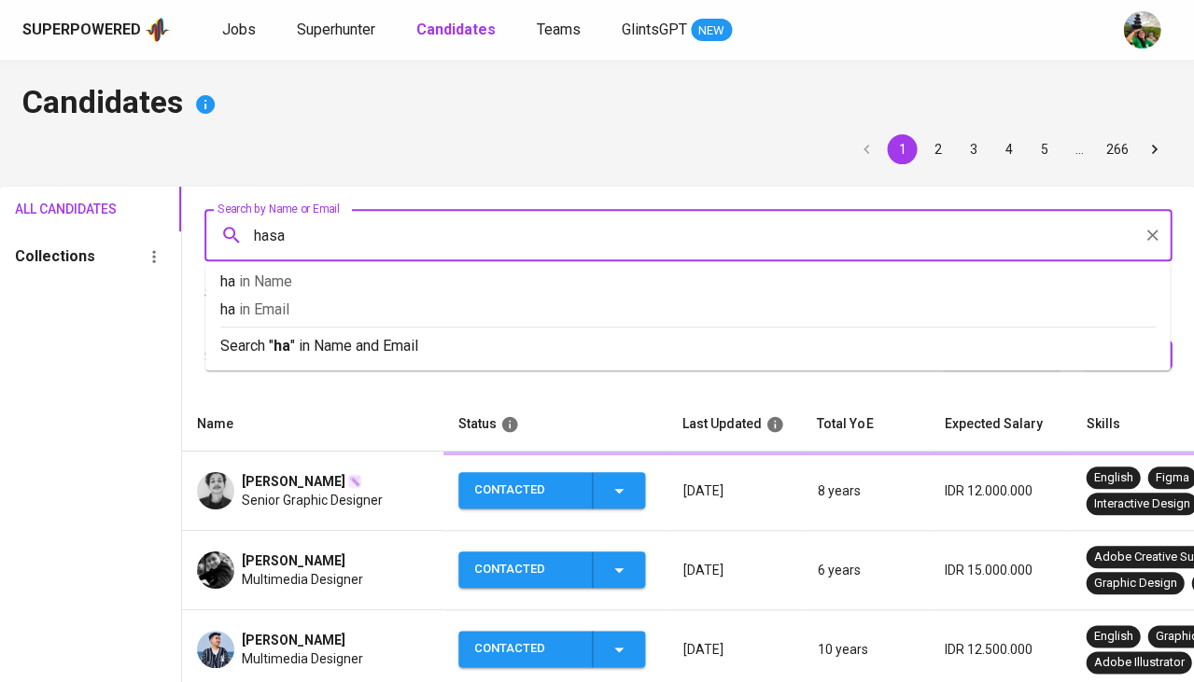
type input "hasan"
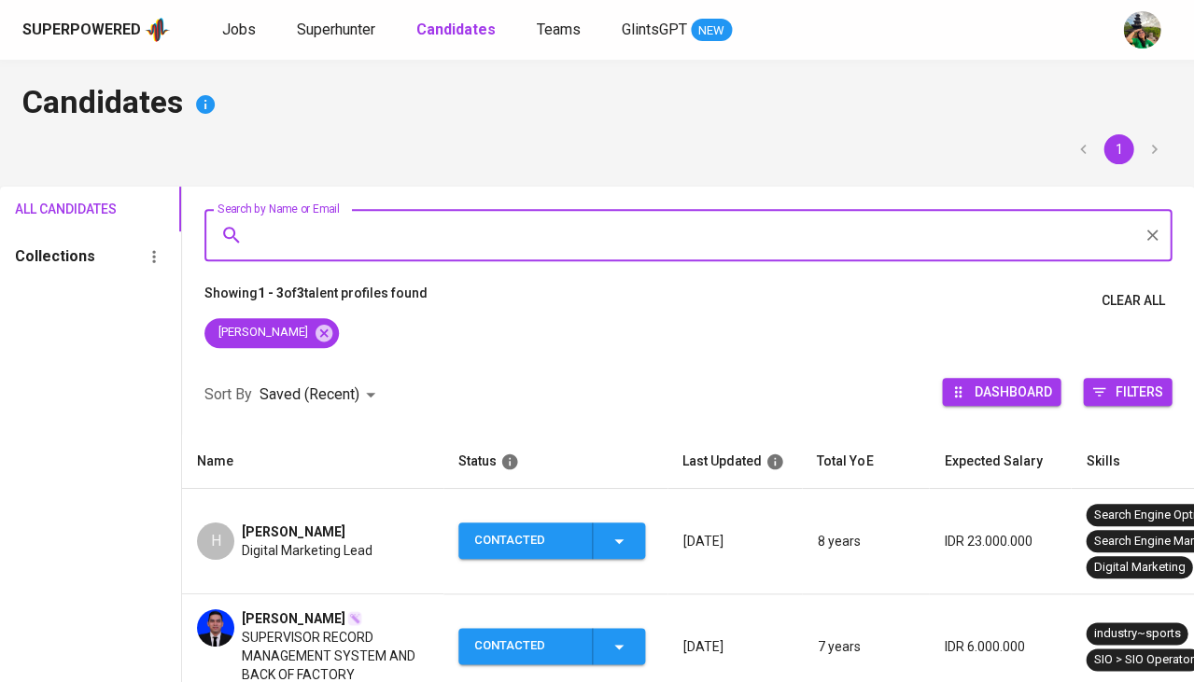
click at [283, 536] on span "[PERSON_NAME]" at bounding box center [294, 532] width 104 height 19
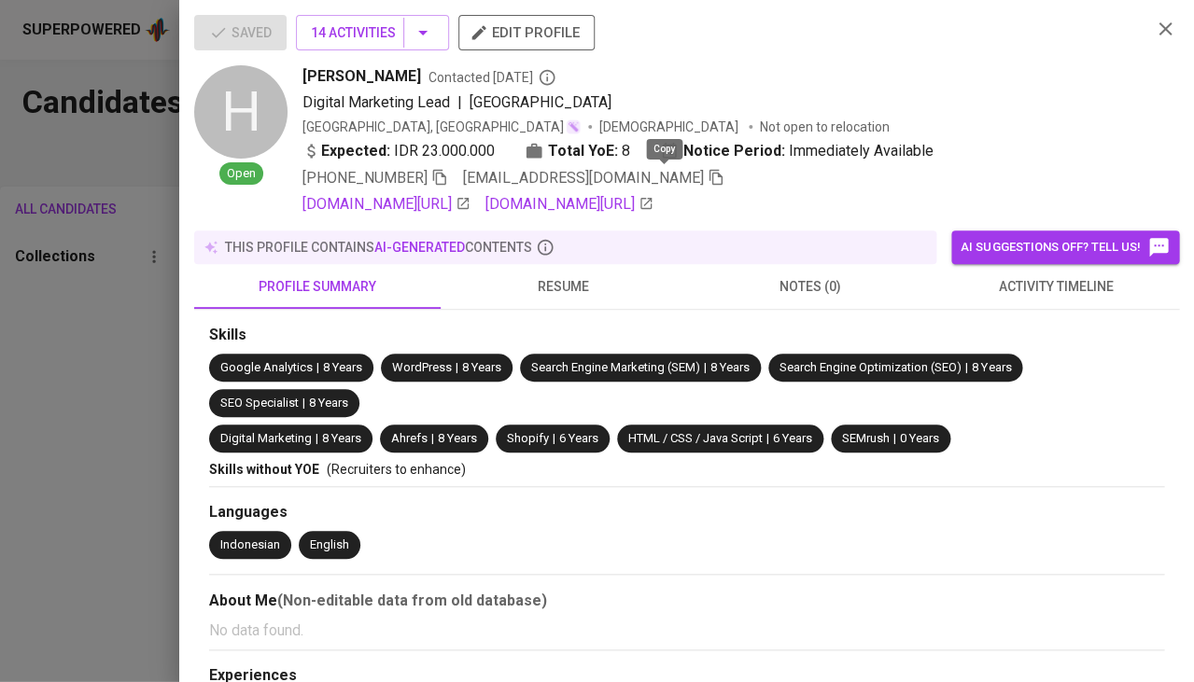
click at [710, 175] on icon "button" at bounding box center [716, 178] width 13 height 16
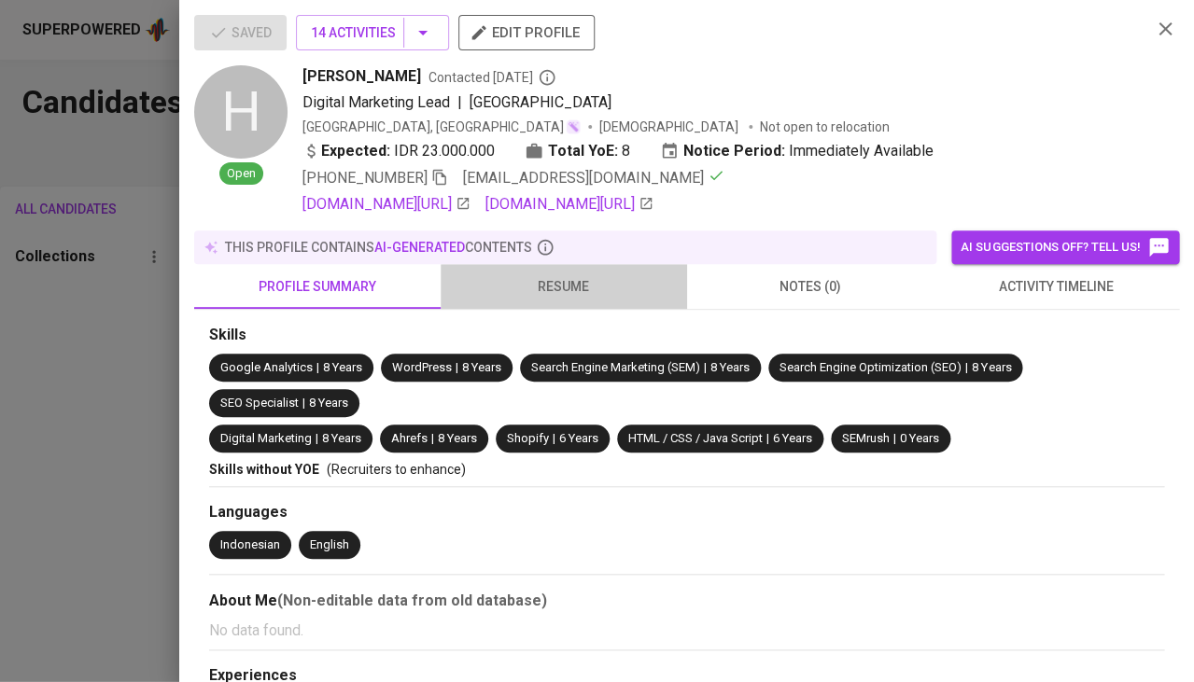
click at [570, 286] on span "resume" at bounding box center [564, 286] width 224 height 23
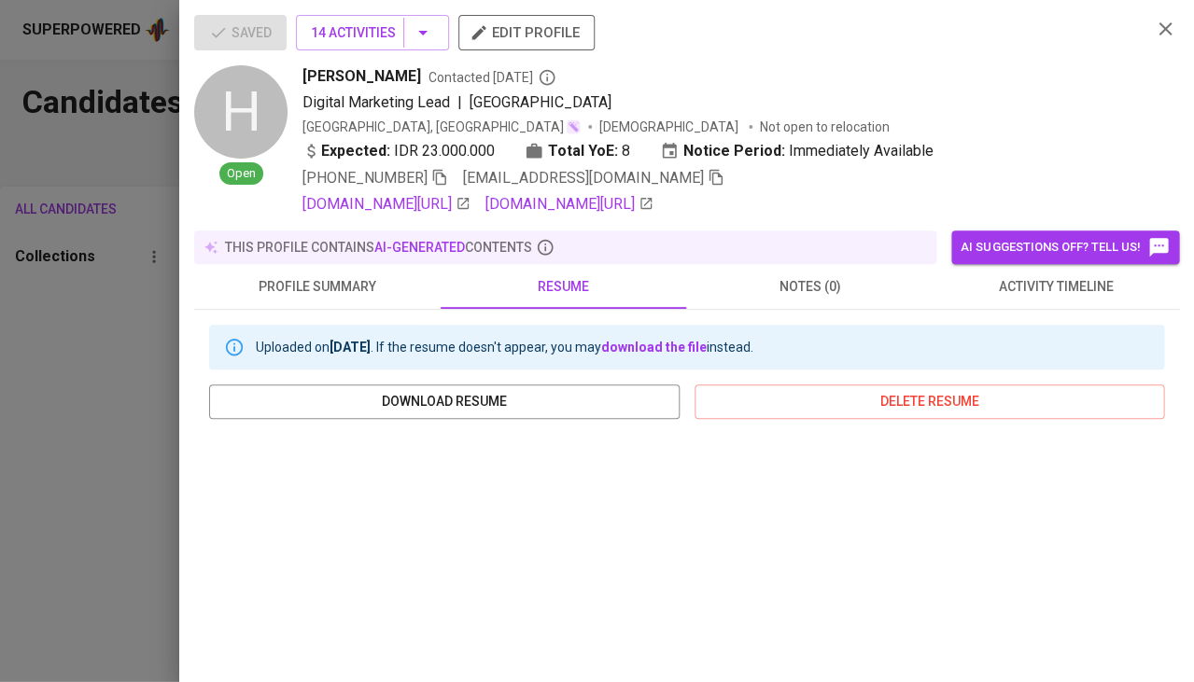
scroll to position [337, 0]
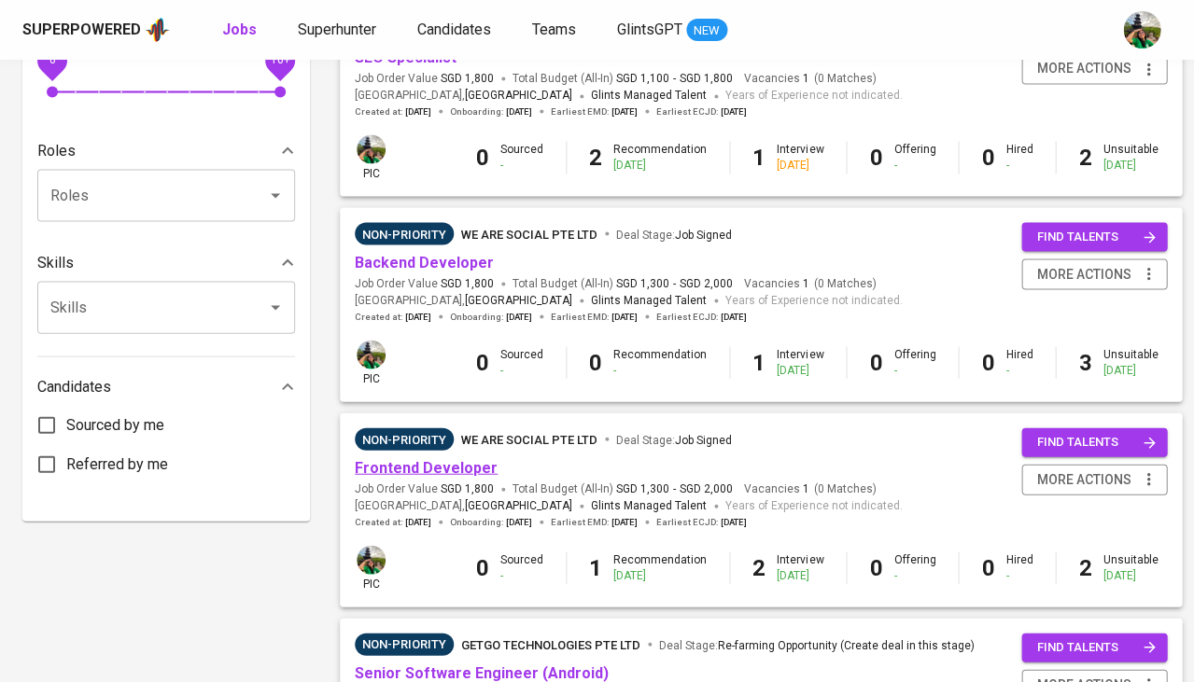
scroll to position [697, 0]
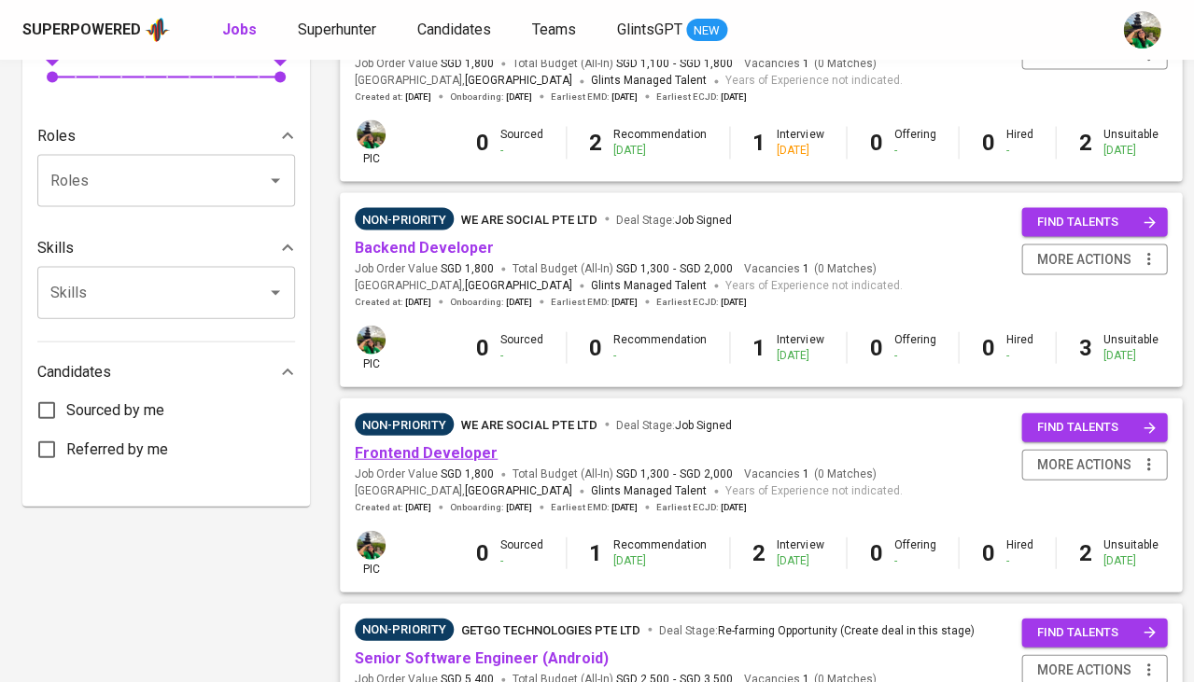
click at [414, 443] on link "Frontend Developer" at bounding box center [426, 452] width 143 height 18
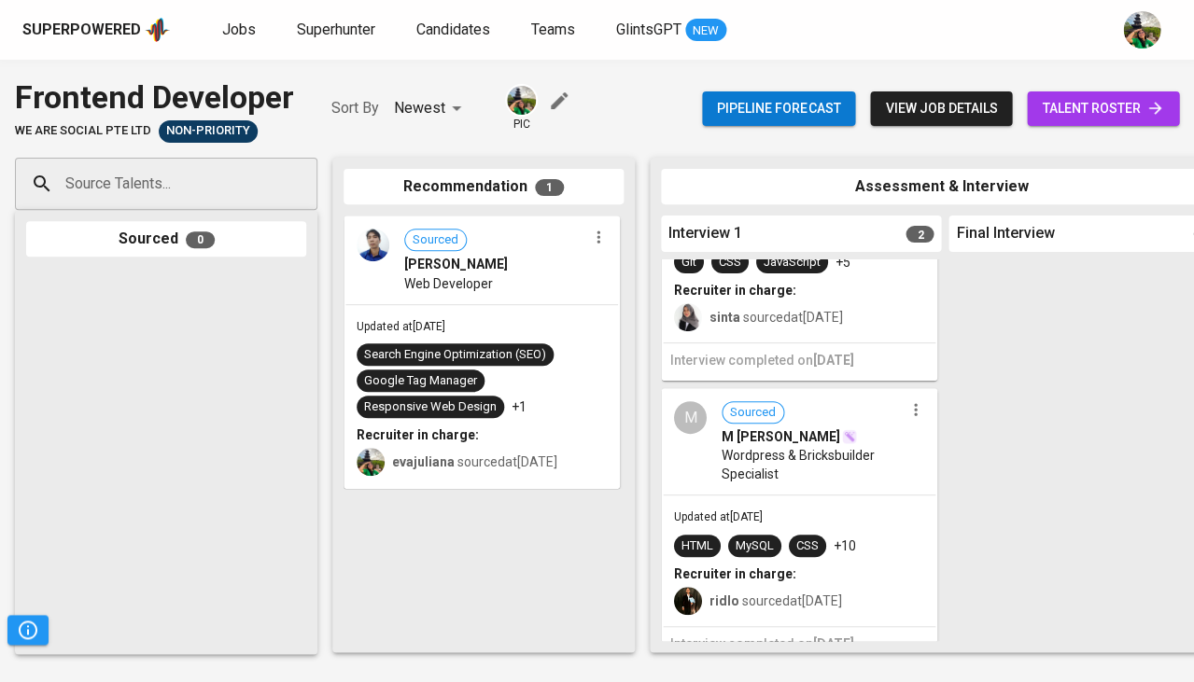
click at [512, 400] on p "+1" at bounding box center [519, 407] width 15 height 19
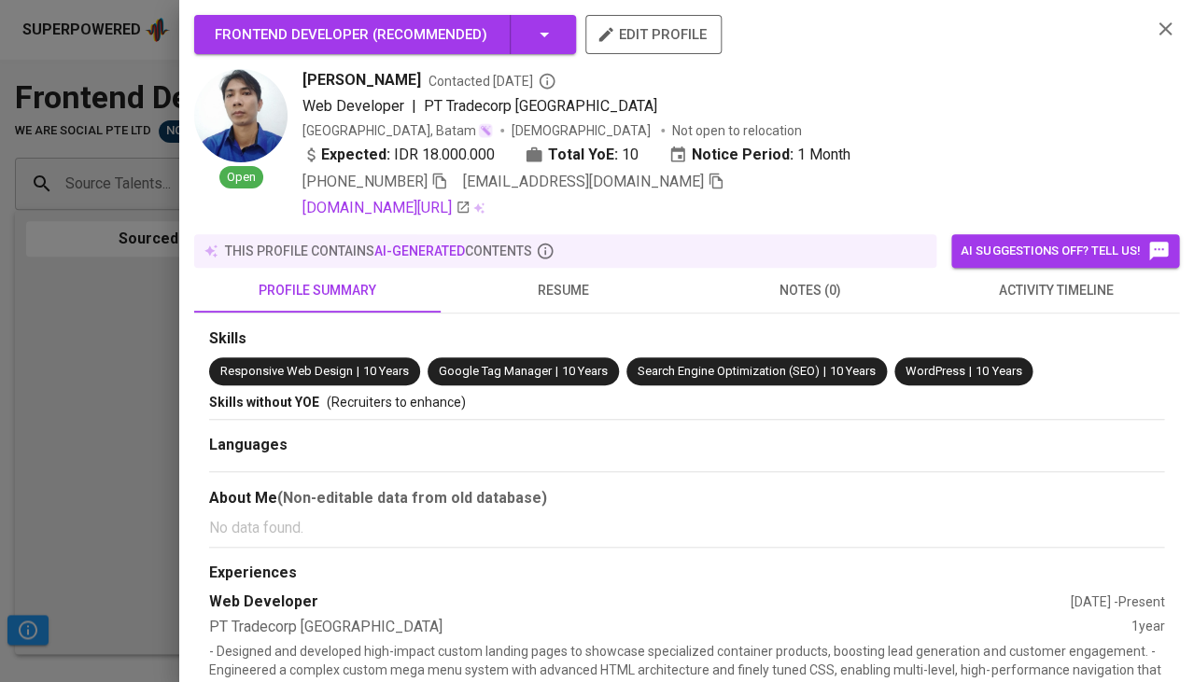
click at [710, 180] on icon "button" at bounding box center [716, 182] width 13 height 16
click at [112, 293] on div at bounding box center [597, 341] width 1194 height 682
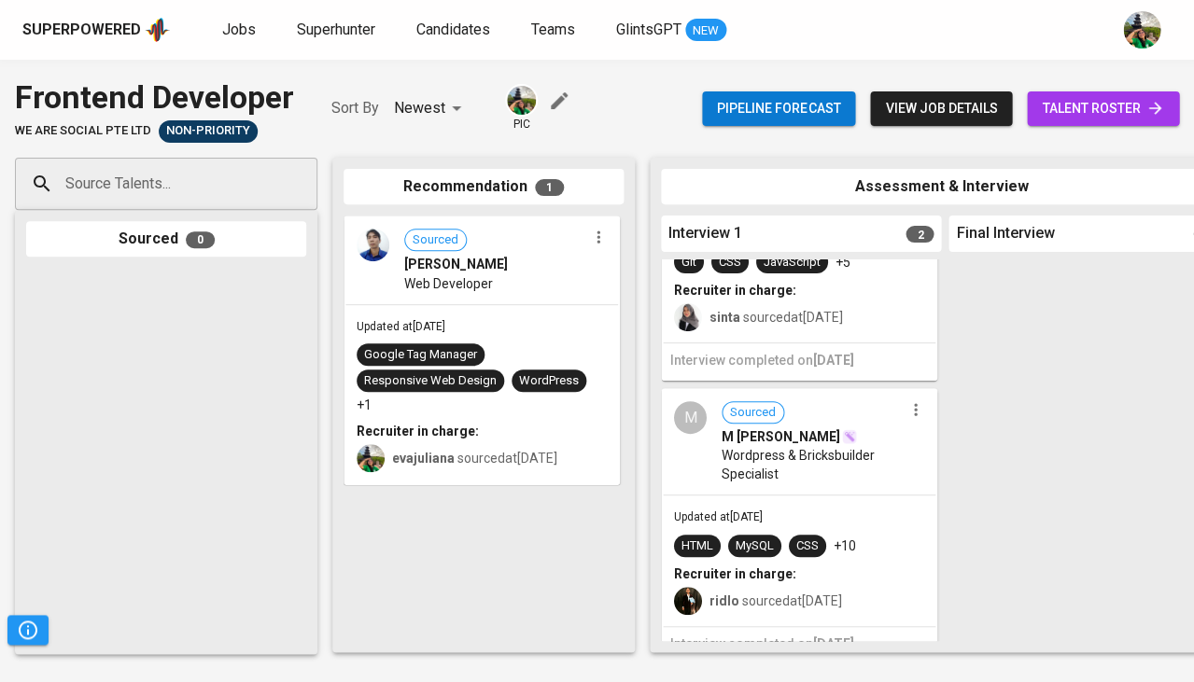
click at [909, 401] on icon "button" at bounding box center [916, 410] width 19 height 19
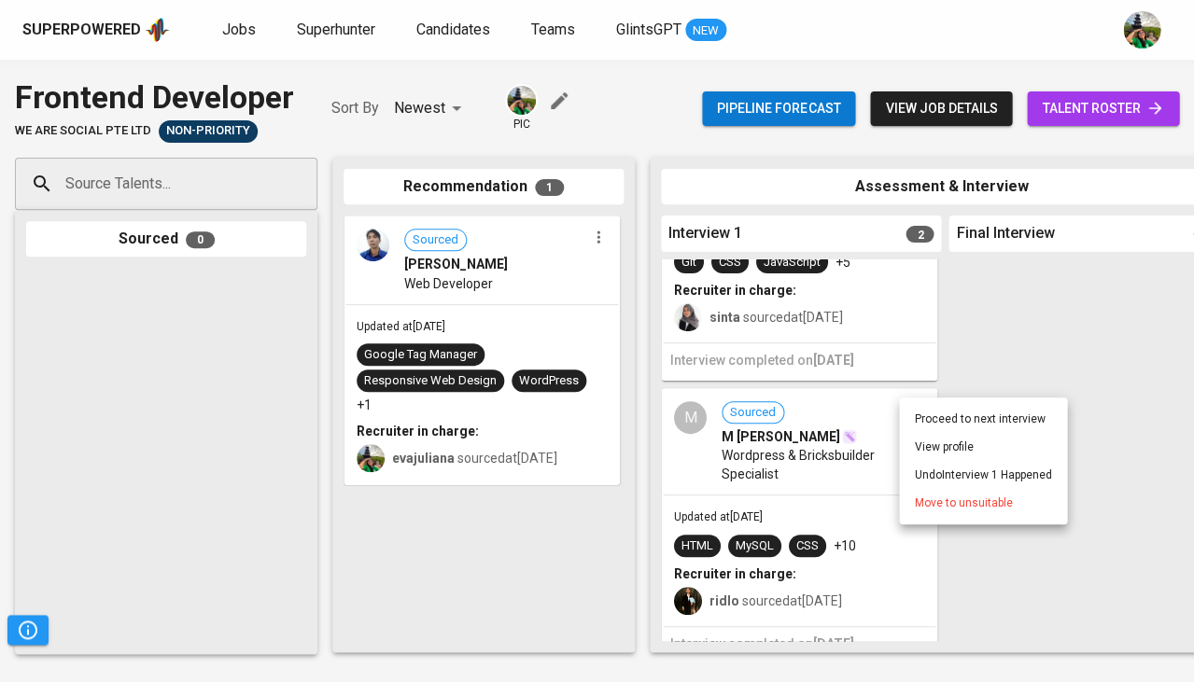
click at [927, 502] on span "Move to unsuitable" at bounding box center [963, 503] width 98 height 17
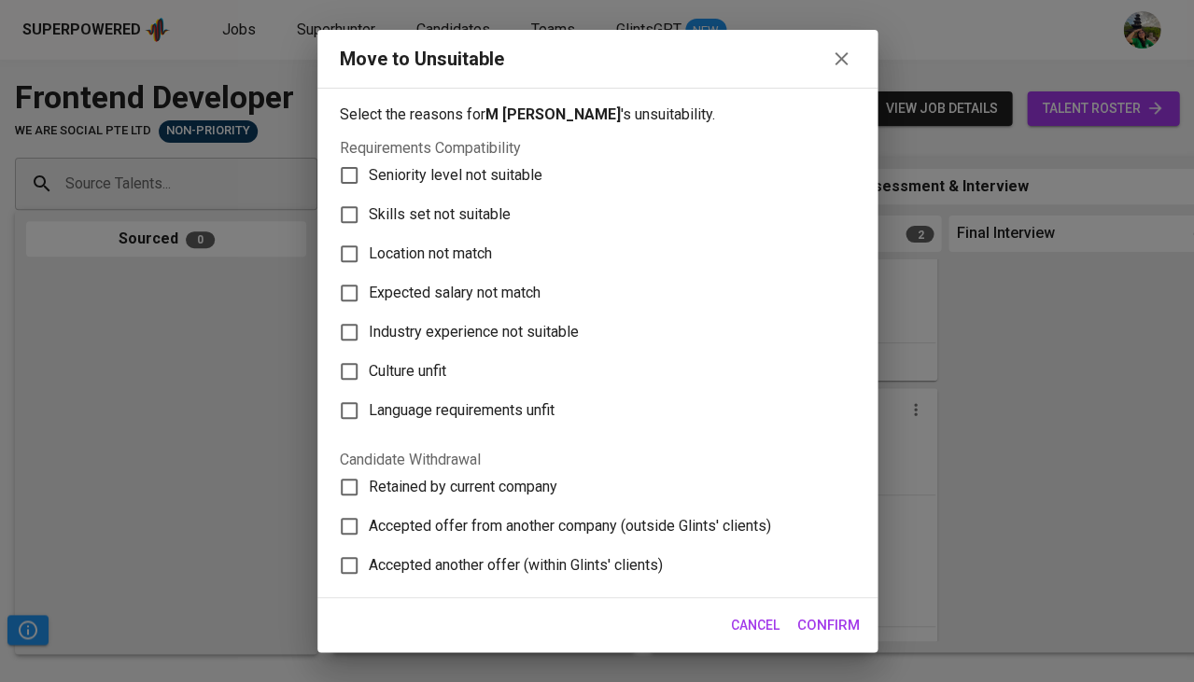
click at [392, 204] on span "Skills set not suitable" at bounding box center [440, 215] width 142 height 22
click at [369, 202] on input "Skills set not suitable" at bounding box center [349, 214] width 39 height 39
checkbox input "true"
click at [842, 627] on span "Confirm" at bounding box center [828, 625] width 63 height 24
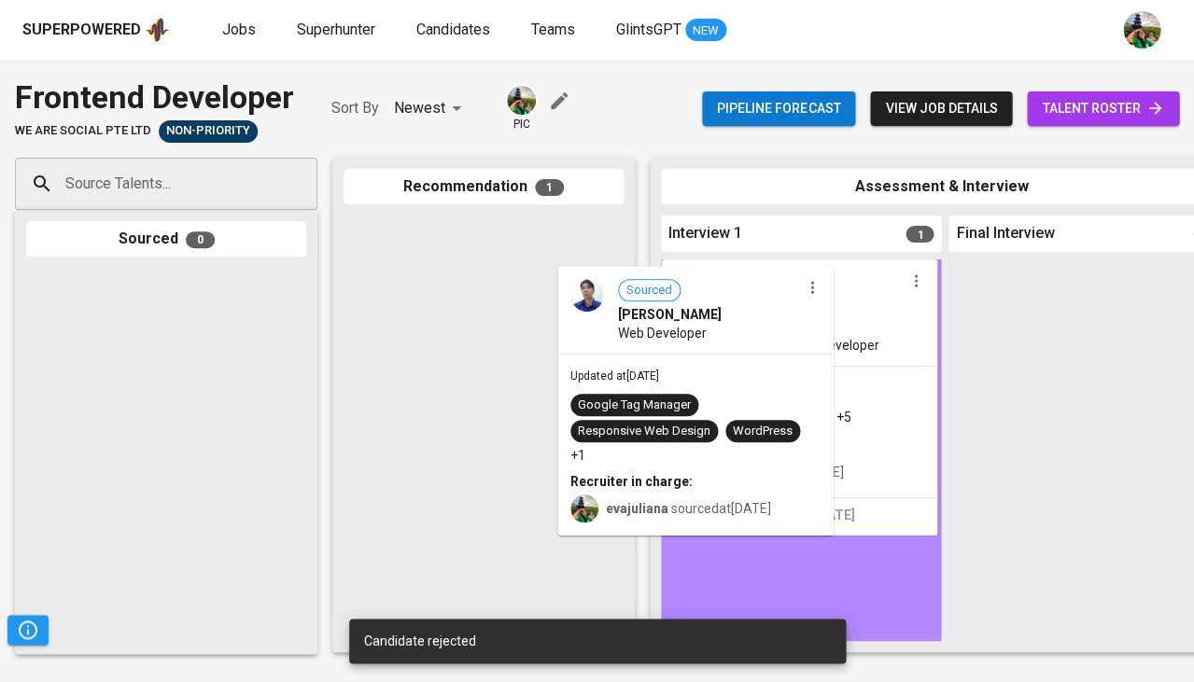
drag, startPoint x: 441, startPoint y: 324, endPoint x: 801, endPoint y: 447, distance: 380.9
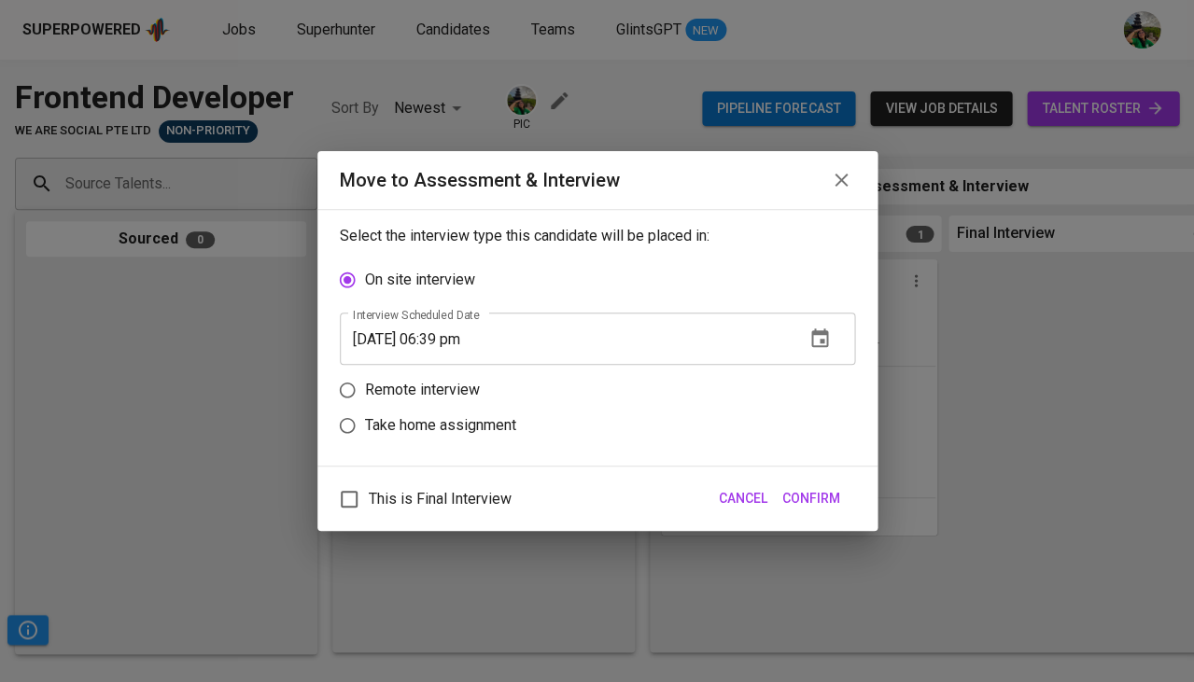
click at [796, 408] on label "Take home assignment" at bounding box center [585, 425] width 511 height 35
click at [365, 408] on input "Take home assignment" at bounding box center [347, 425] width 35 height 35
radio input "true"
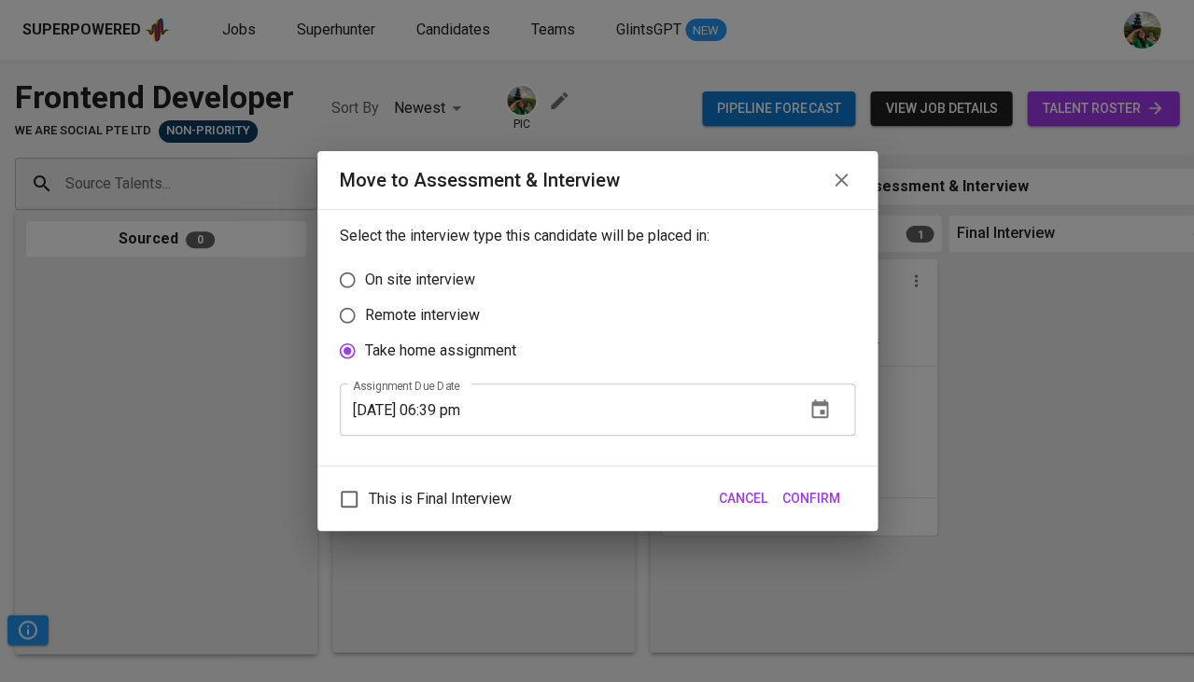
click at [796, 313] on label "Remote interview" at bounding box center [585, 315] width 511 height 35
click at [365, 313] on input "Remote interview" at bounding box center [347, 315] width 35 height 35
radio input "true"
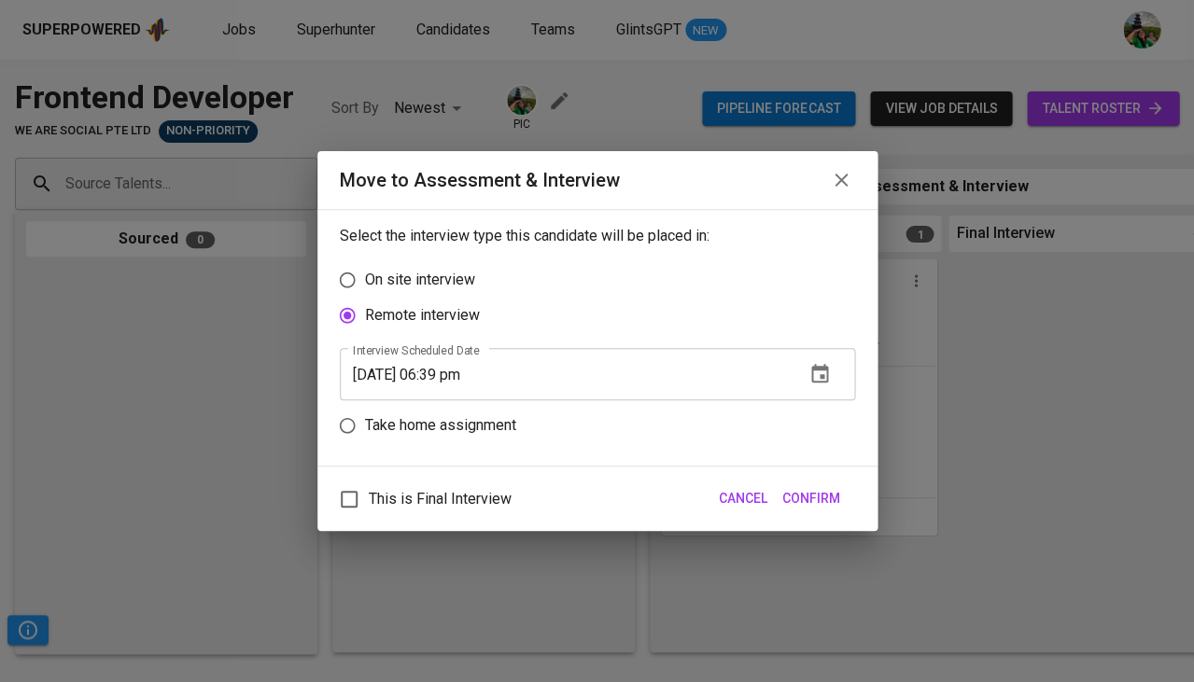
click at [822, 370] on icon "button" at bounding box center [820, 374] width 22 height 22
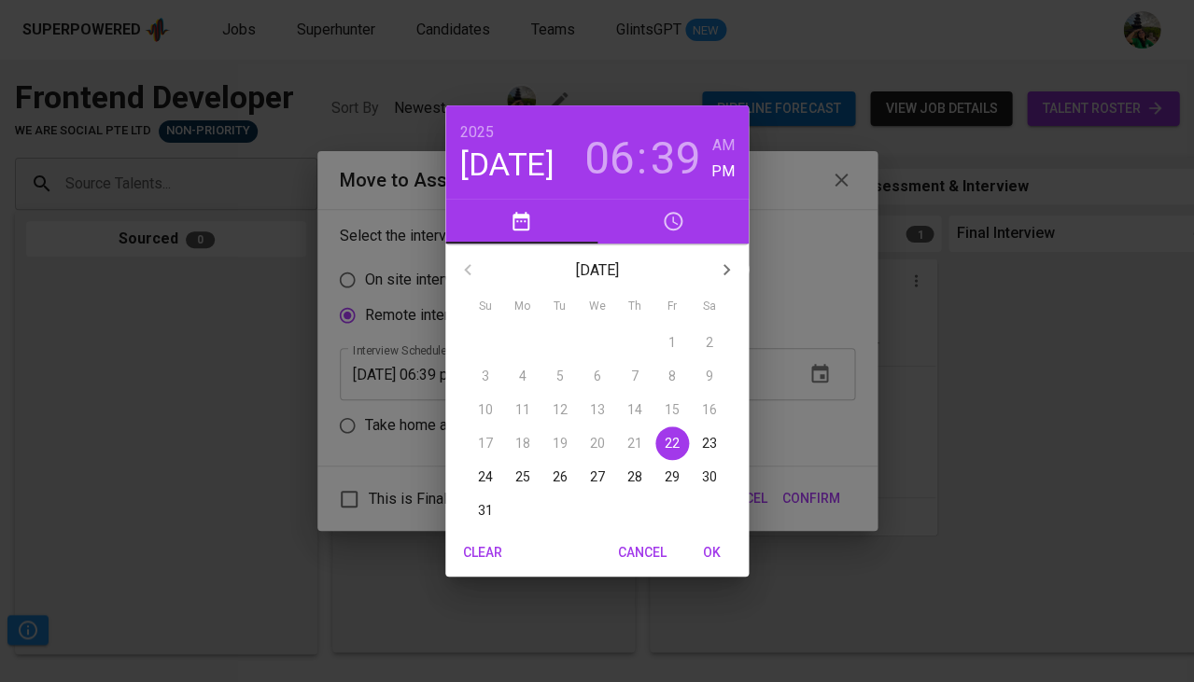
click at [520, 473] on p "25" at bounding box center [522, 477] width 15 height 19
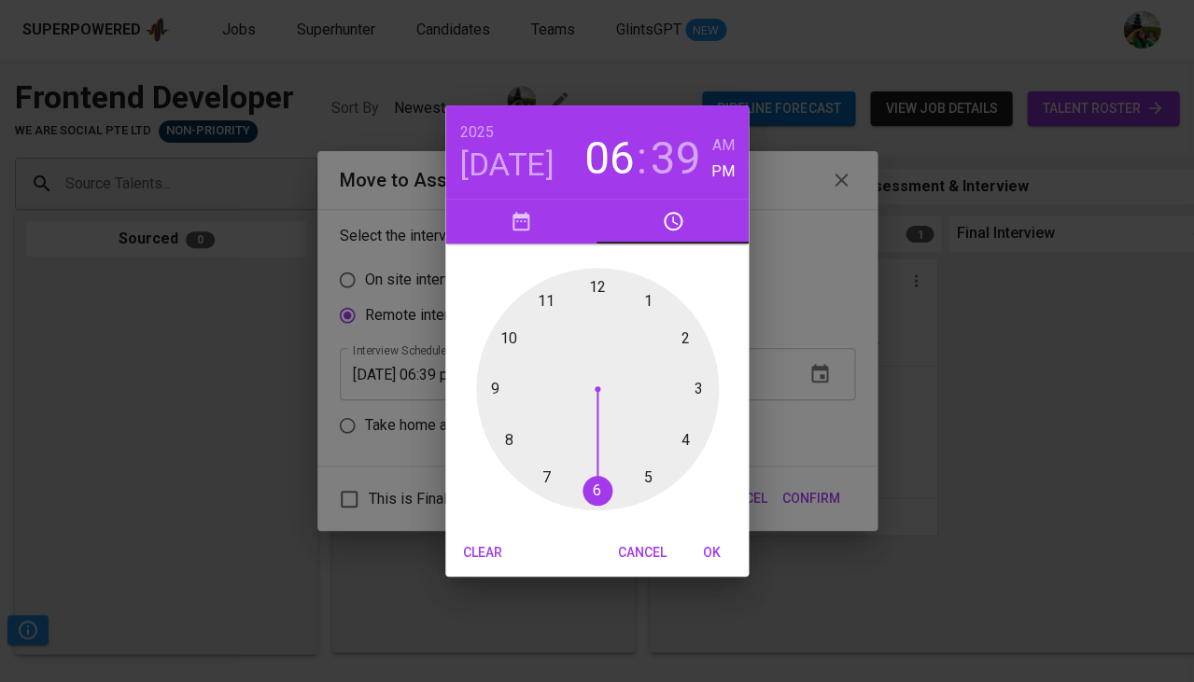
click at [498, 389] on div at bounding box center [597, 389] width 243 height 243
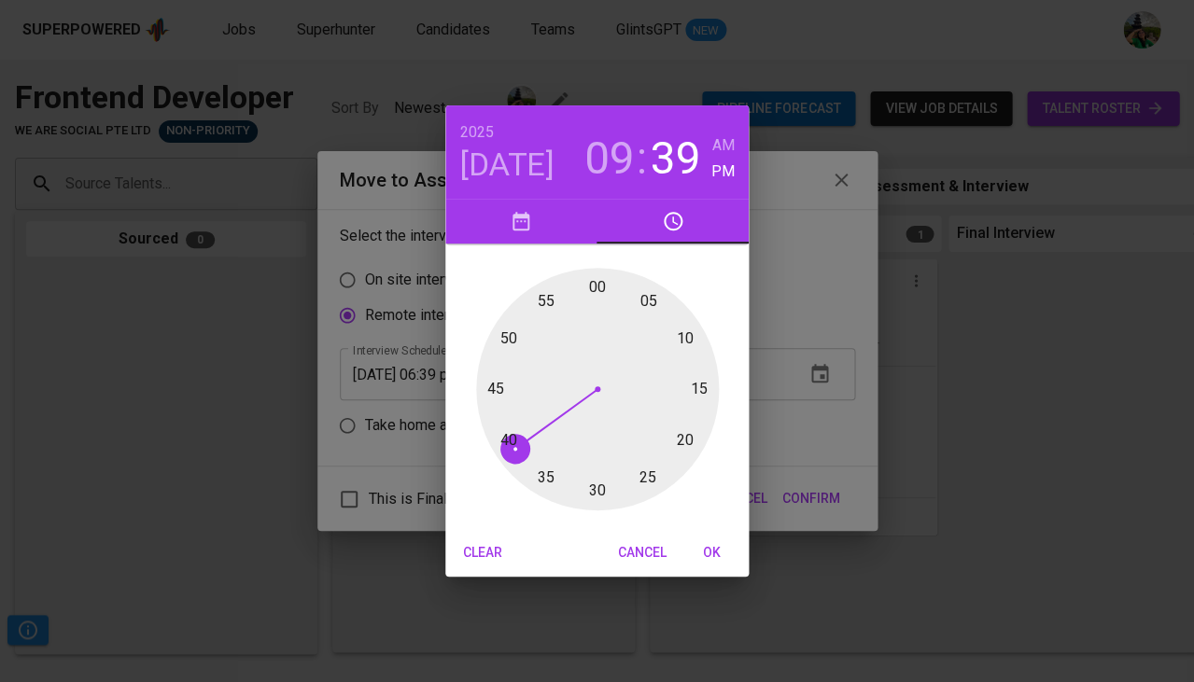
click at [598, 487] on div at bounding box center [597, 389] width 243 height 243
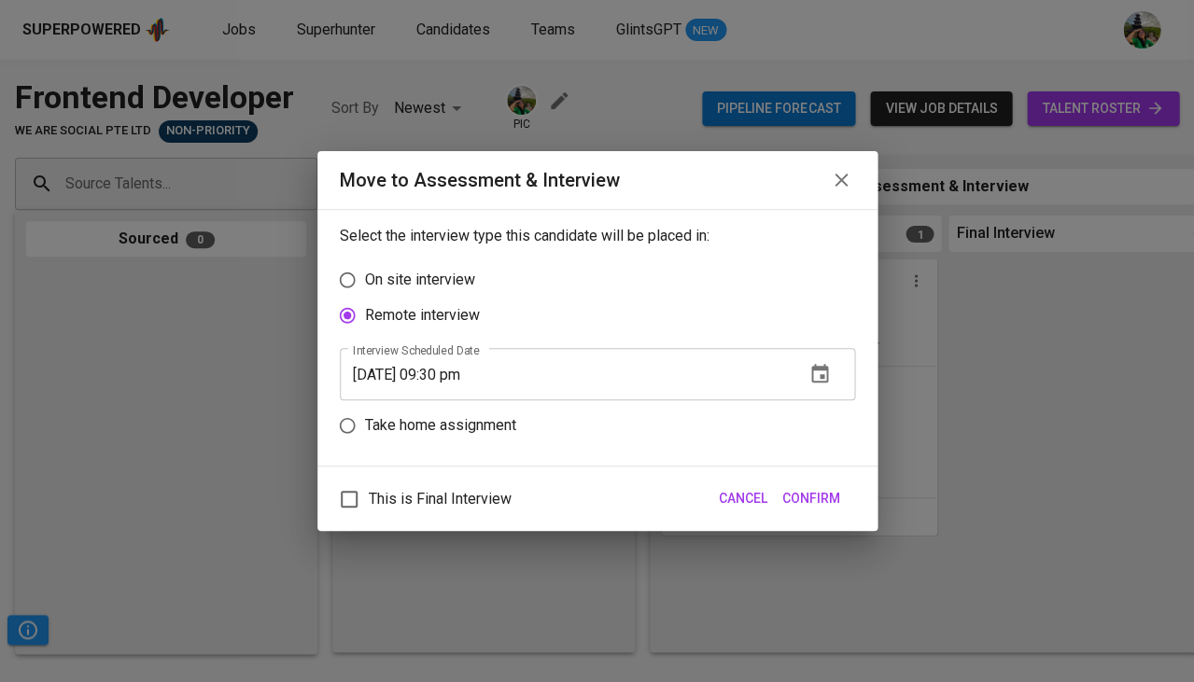
click at [485, 372] on input "08/25/2025 09:30 pm" at bounding box center [565, 374] width 450 height 52
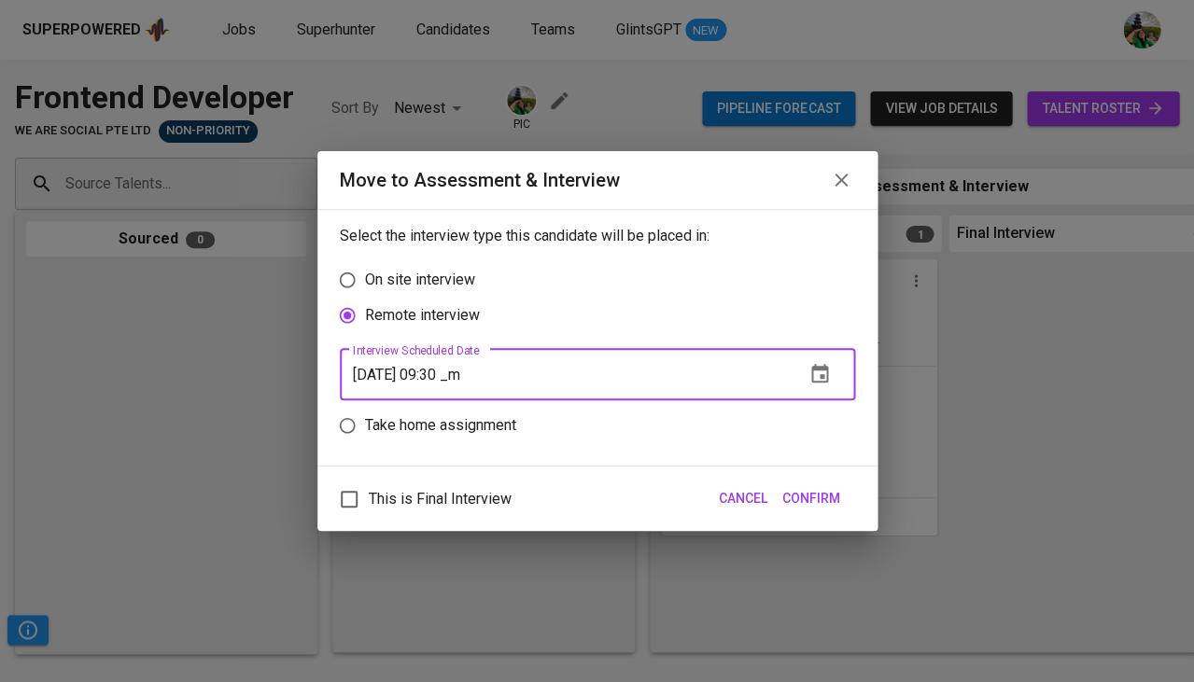
type input "08/25/2025 09:30 am"
click at [803, 487] on span "Confirm" at bounding box center [811, 498] width 58 height 23
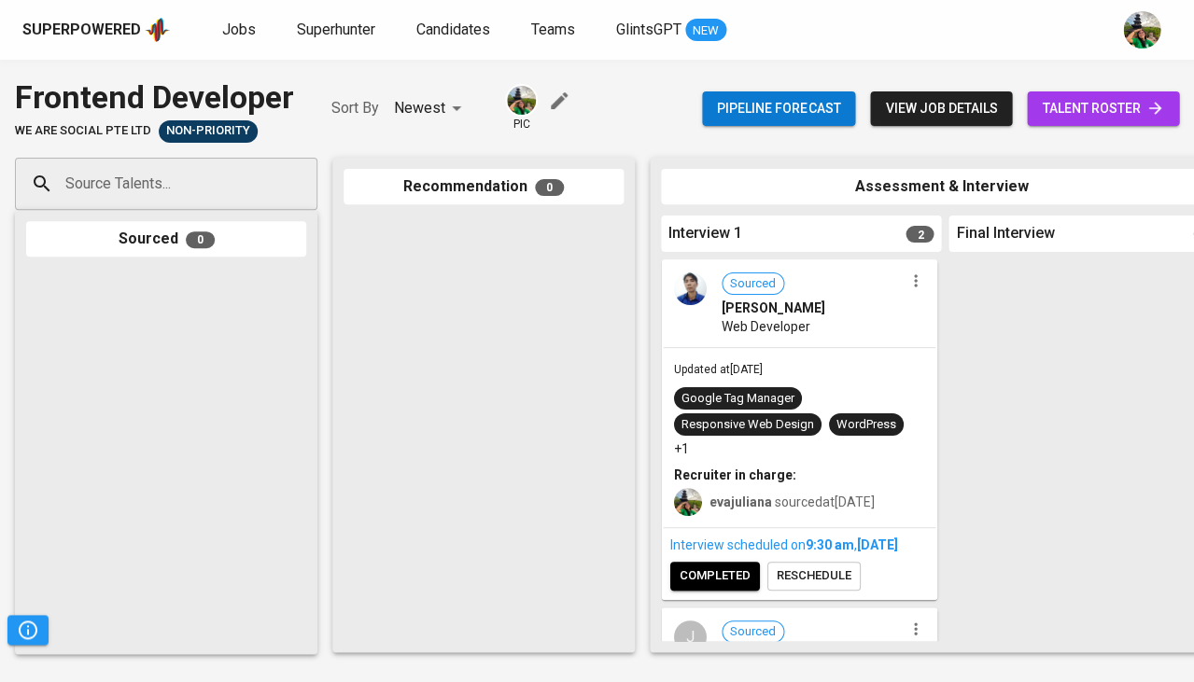
click at [1078, 113] on span "talent roster" at bounding box center [1103, 108] width 122 height 23
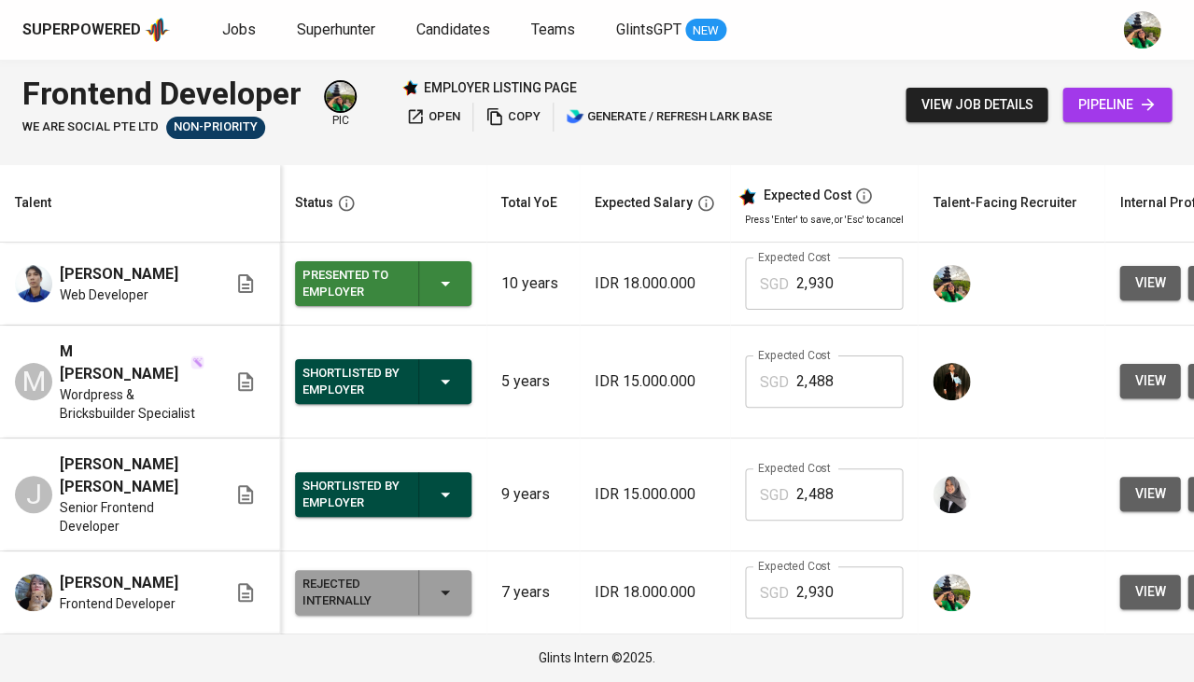
click at [457, 291] on div "Presented to Employer" at bounding box center [383, 283] width 162 height 45
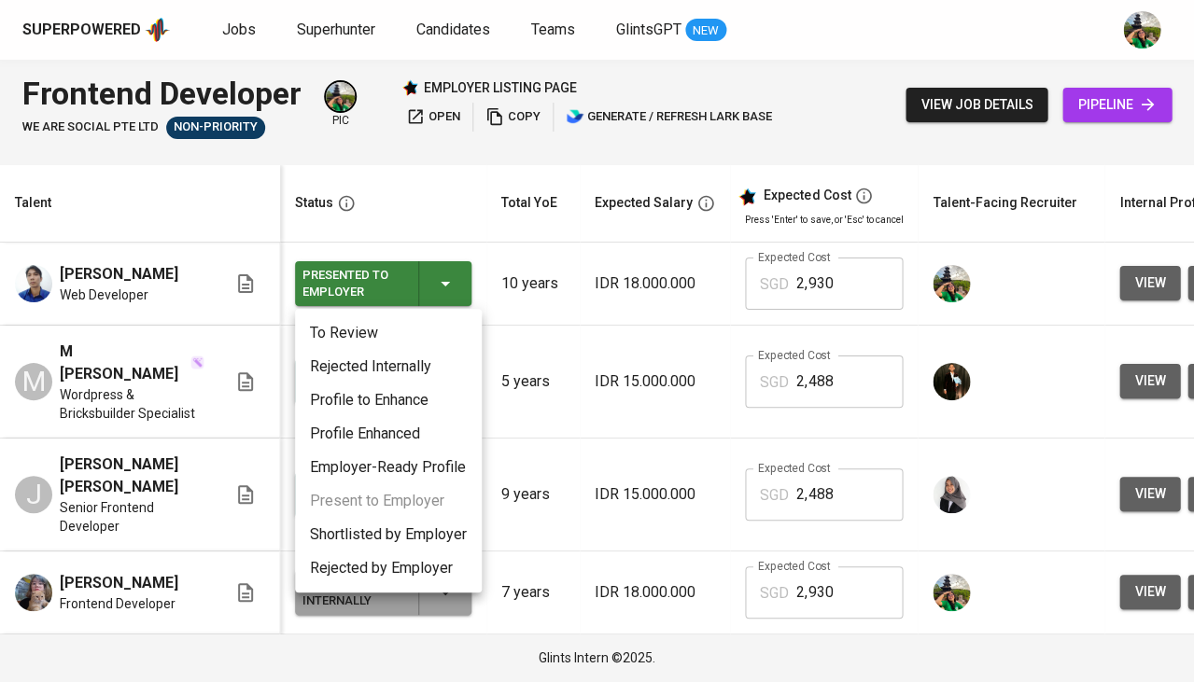
click at [409, 534] on li "Shortlisted by Employer" at bounding box center [388, 535] width 187 height 34
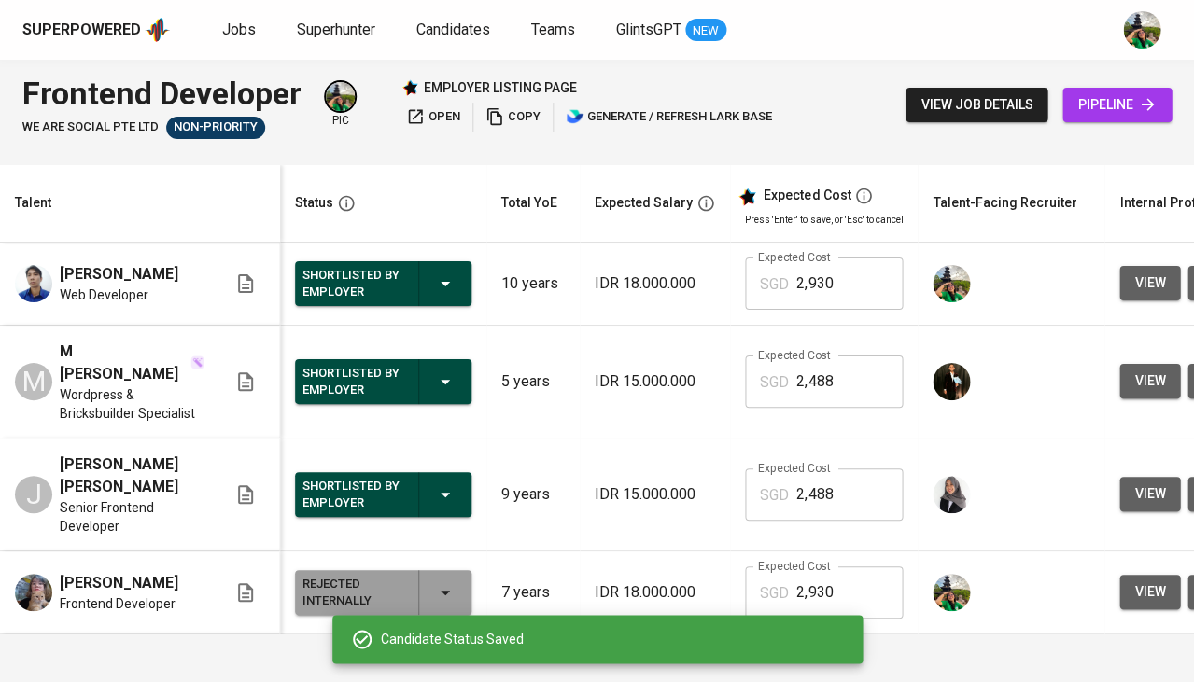
click at [438, 359] on div "Shortlisted by Employer" at bounding box center [383, 381] width 162 height 45
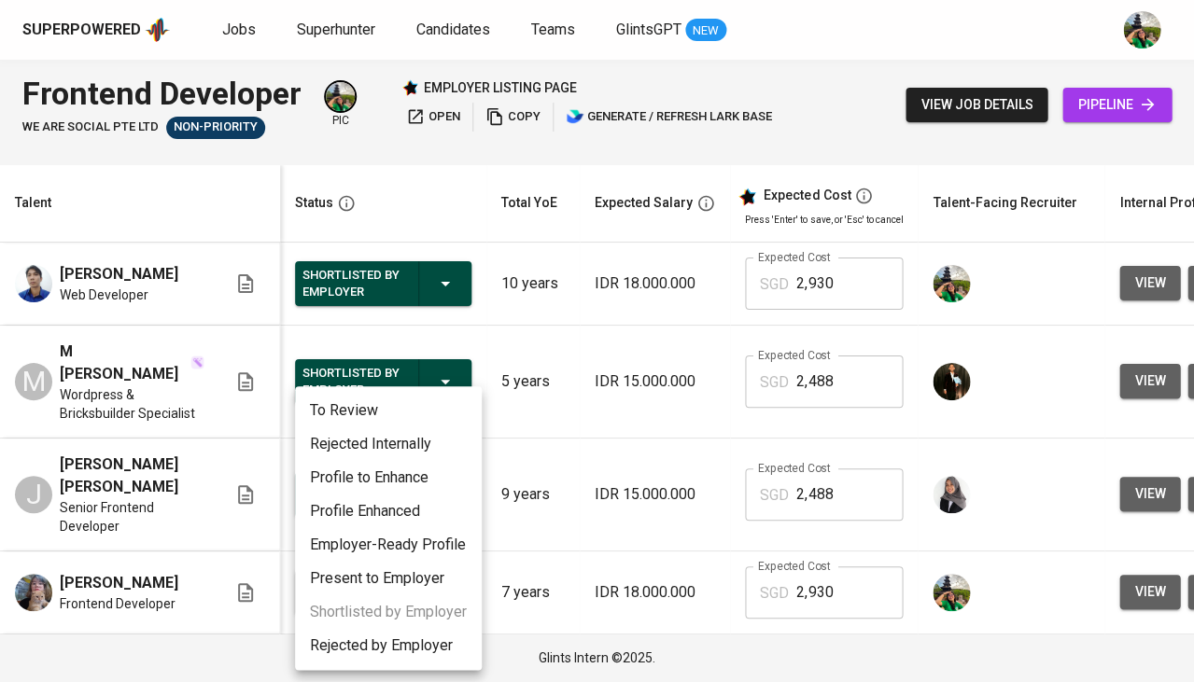
click at [368, 640] on li "Rejected by Employer" at bounding box center [388, 646] width 187 height 34
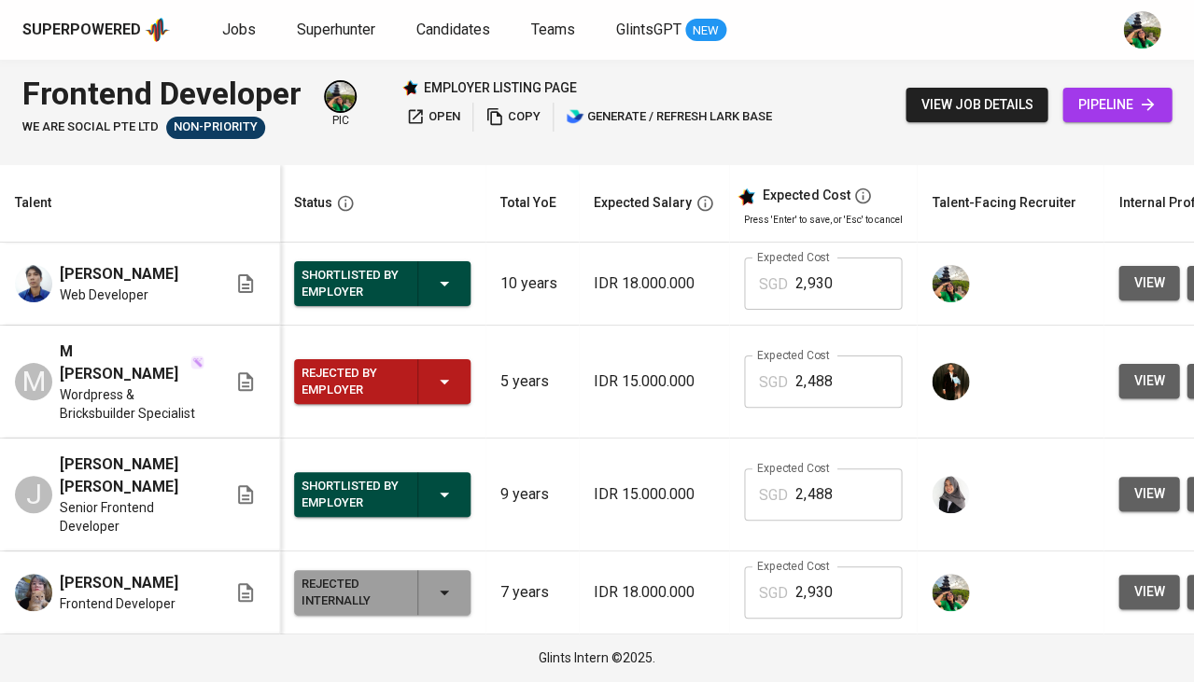
scroll to position [0, 1]
click at [241, 31] on span "Jobs" at bounding box center [239, 30] width 34 height 18
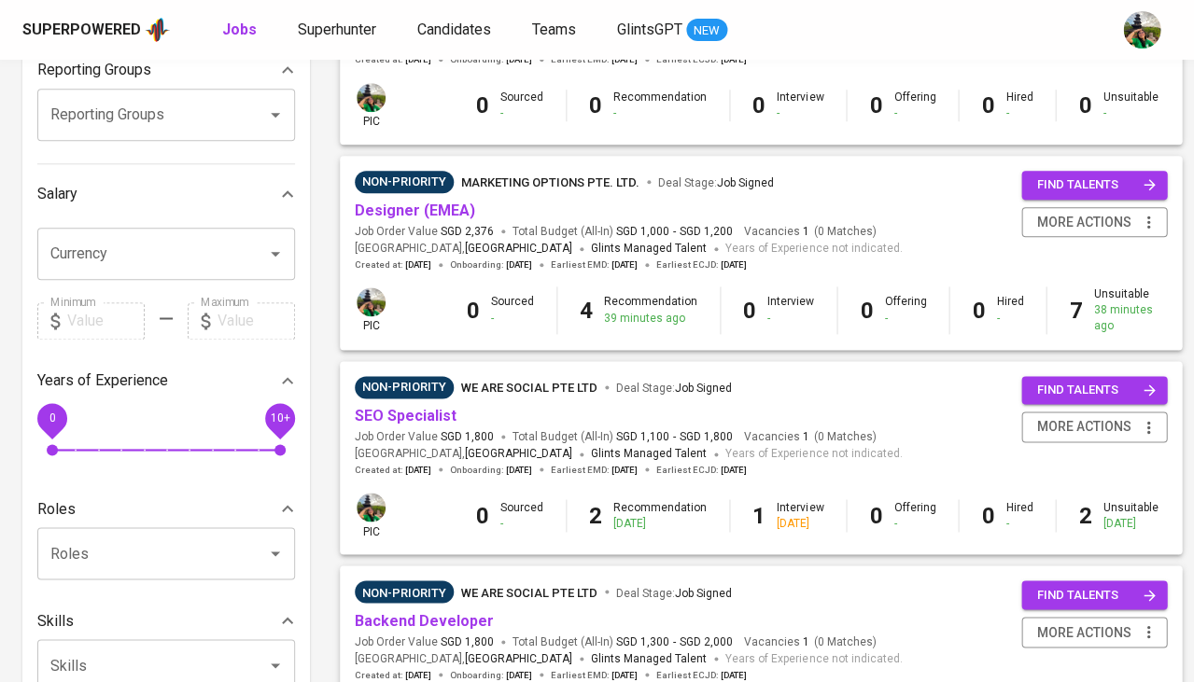
scroll to position [341, 0]
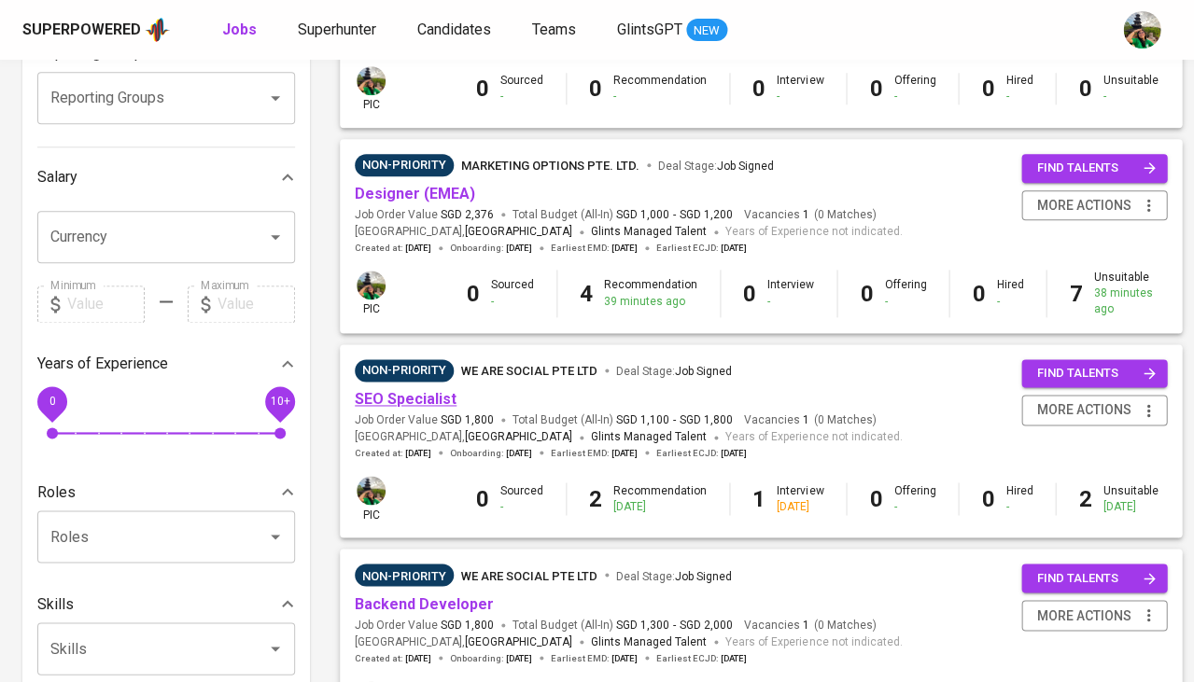
click at [414, 396] on link "SEO Specialist" at bounding box center [406, 399] width 102 height 18
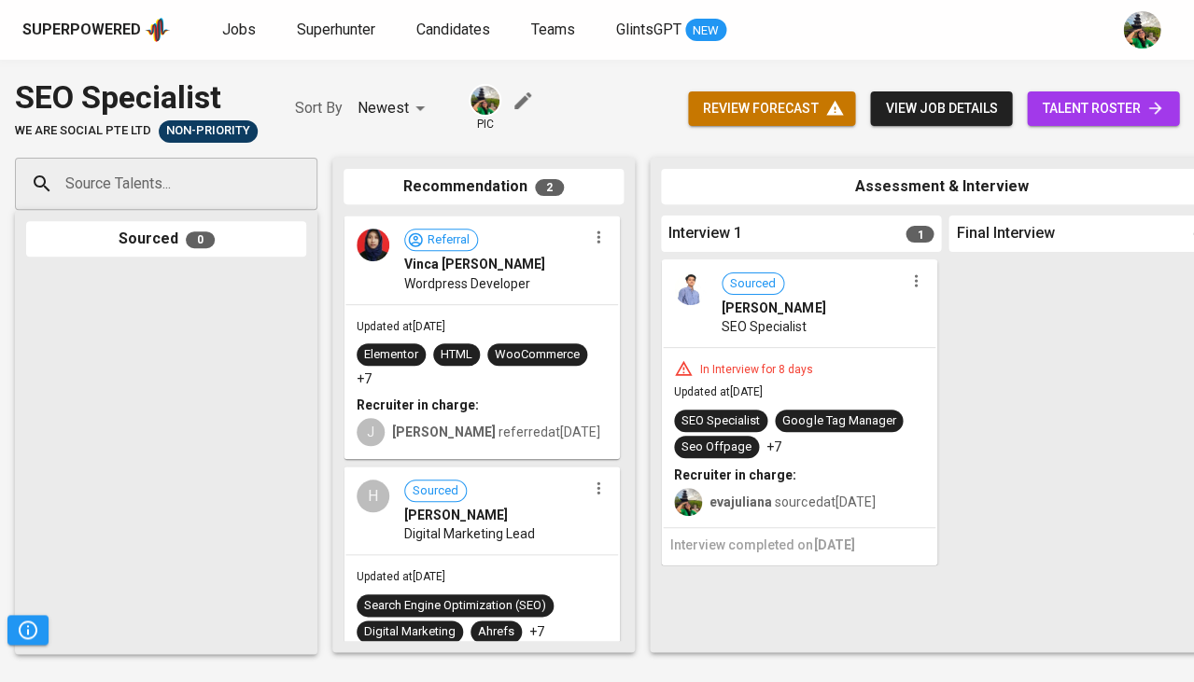
click at [593, 245] on button "button" at bounding box center [598, 237] width 24 height 24
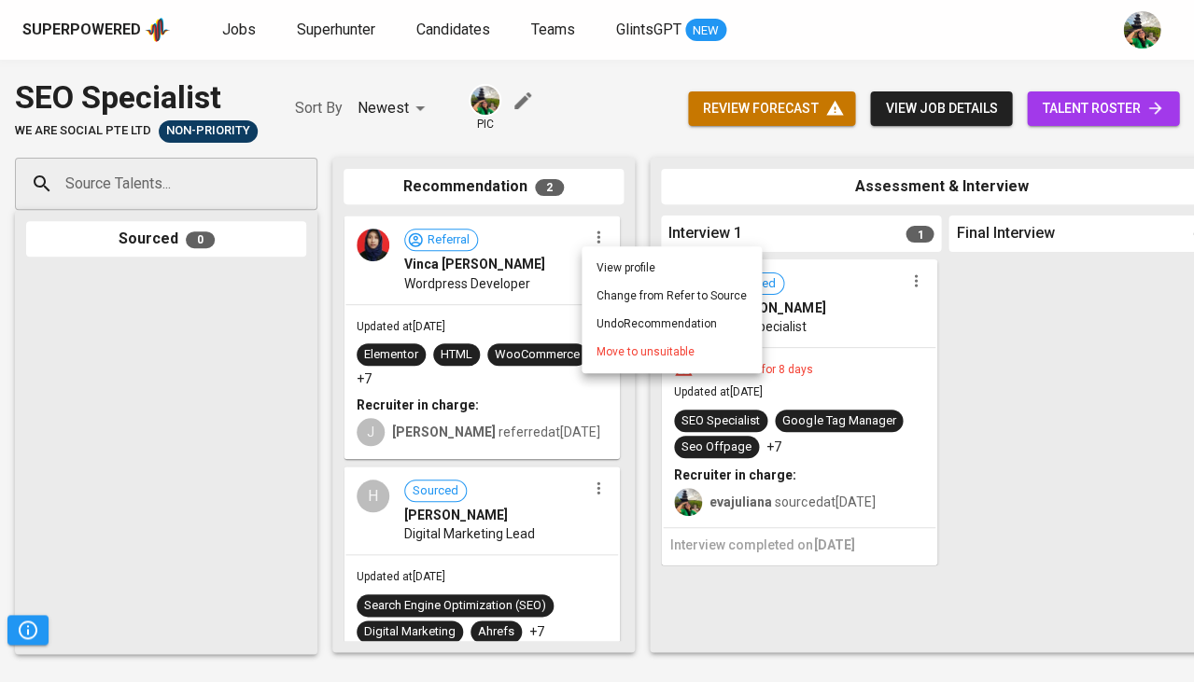
click at [609, 353] on span "Move to unsuitable" at bounding box center [646, 352] width 98 height 17
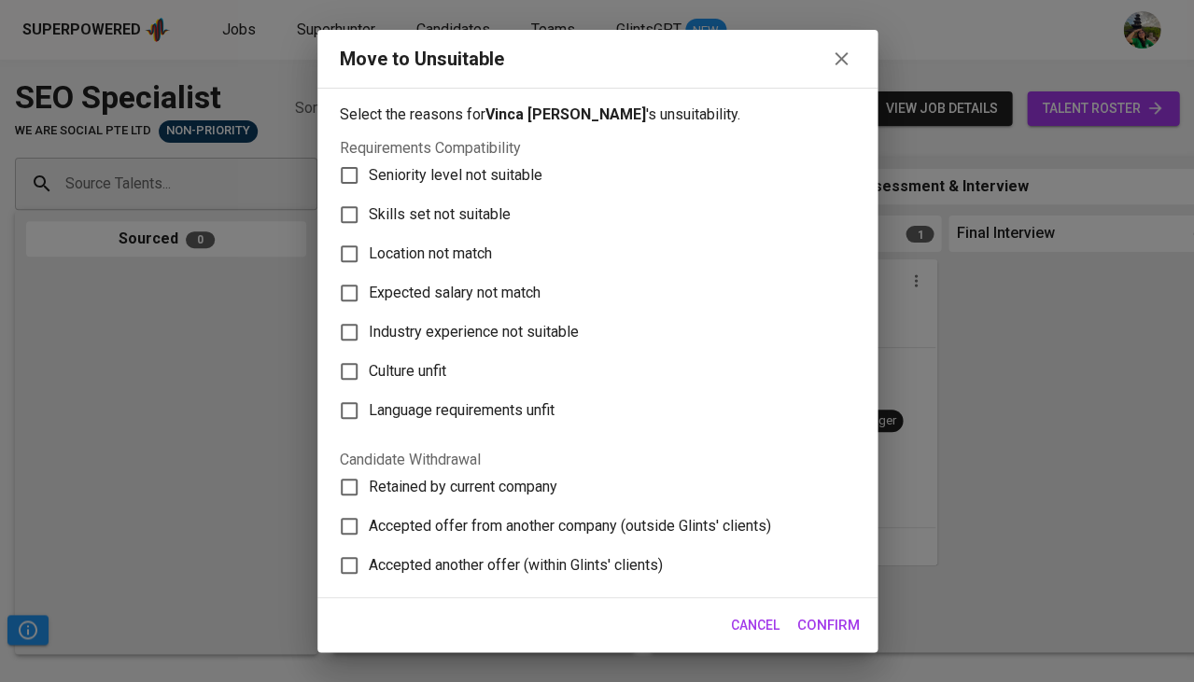
click at [436, 212] on span "Skills set not suitable" at bounding box center [440, 215] width 142 height 22
click at [369, 212] on input "Skills set not suitable" at bounding box center [349, 214] width 39 height 39
checkbox input "true"
click at [836, 634] on span "Confirm" at bounding box center [828, 625] width 63 height 24
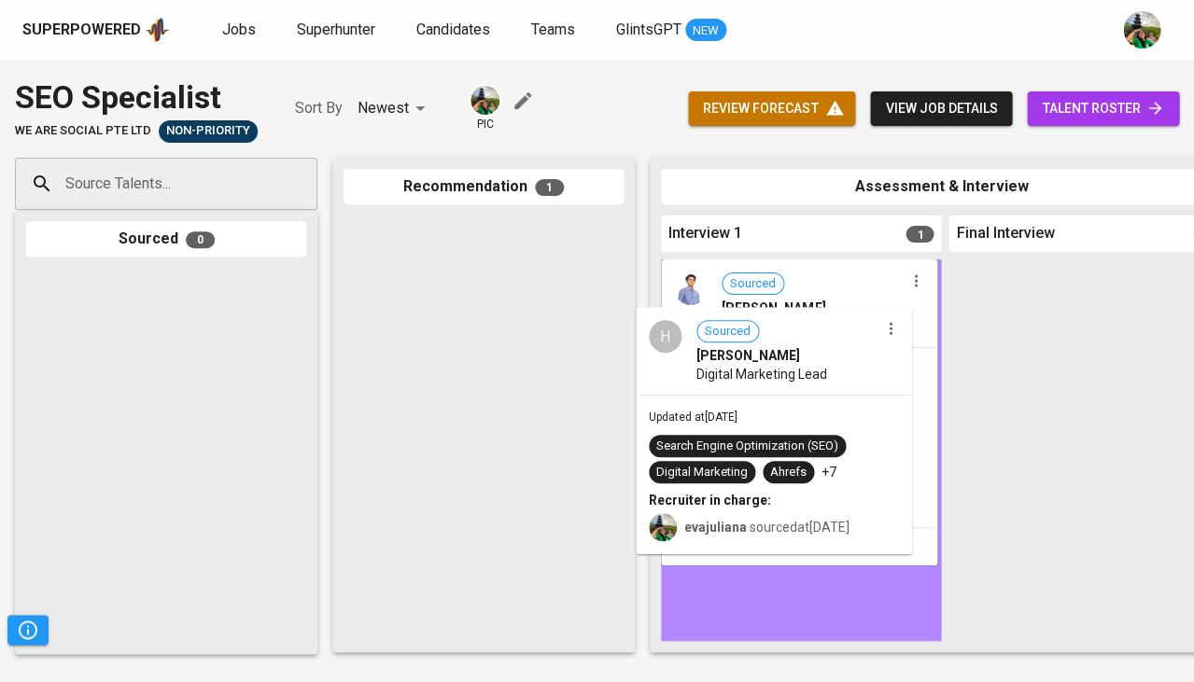
drag, startPoint x: 464, startPoint y: 288, endPoint x: 772, endPoint y: 381, distance: 321.7
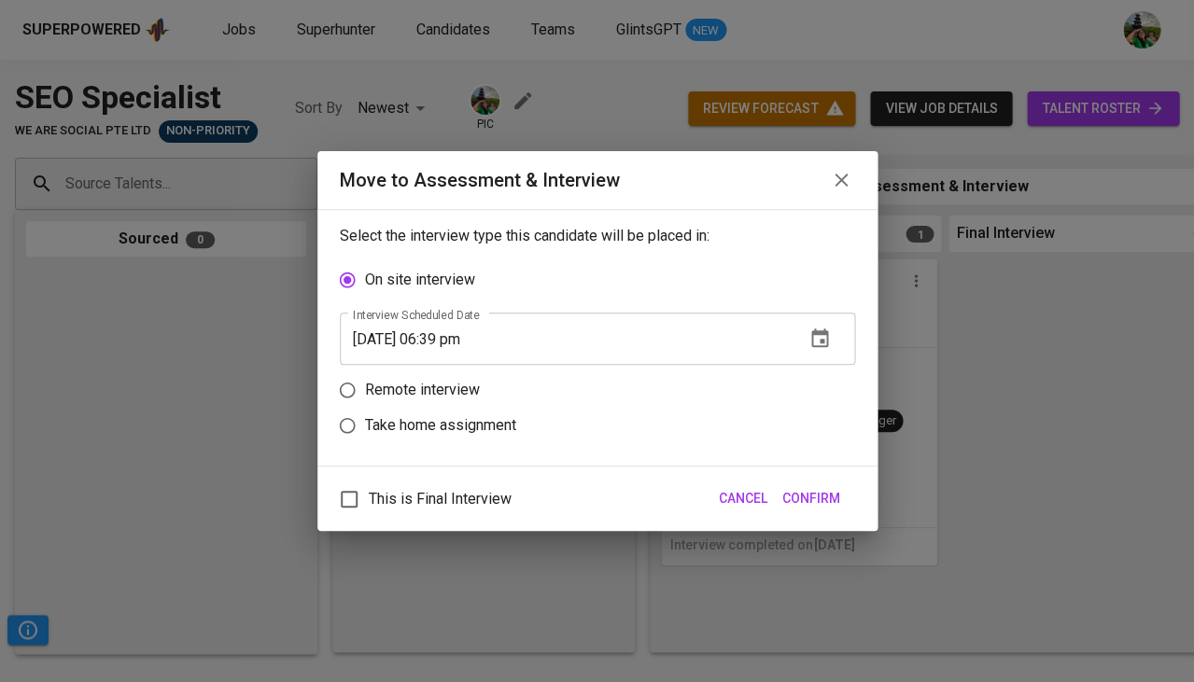
click at [803, 385] on label "Remote interview" at bounding box center [585, 390] width 511 height 35
click at [365, 385] on input "Remote interview" at bounding box center [347, 390] width 35 height 35
radio input "true"
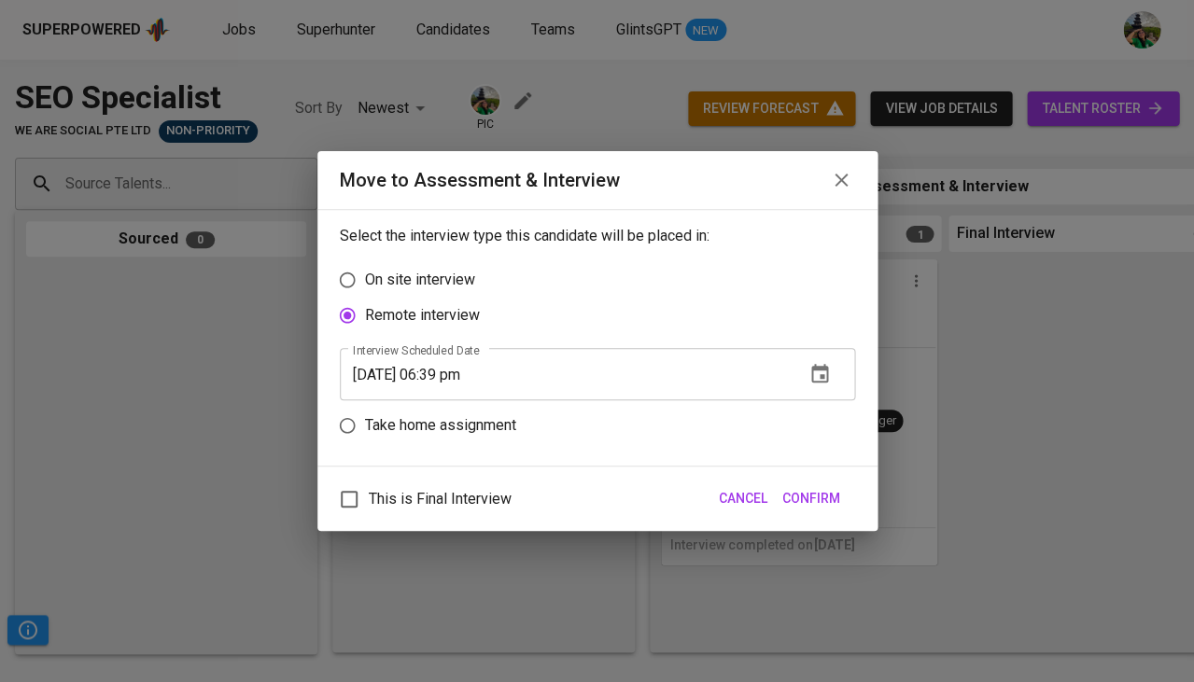
click at [819, 378] on icon "button" at bounding box center [819, 373] width 17 height 19
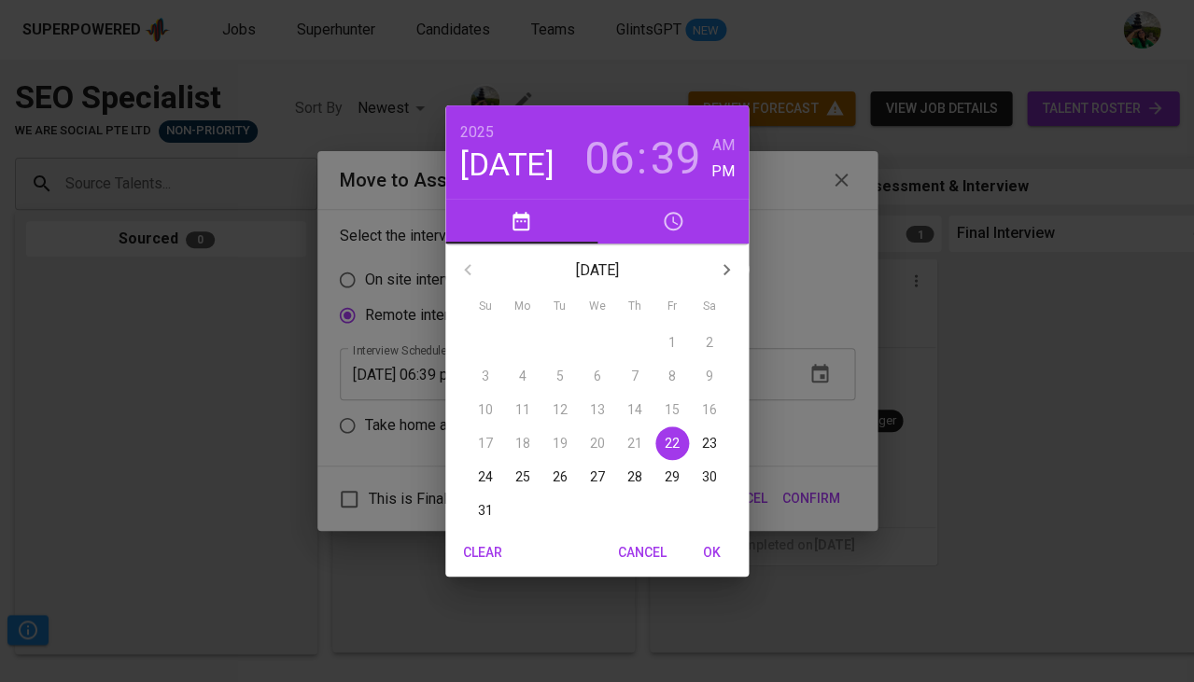
click at [521, 471] on p "25" at bounding box center [522, 477] width 15 height 19
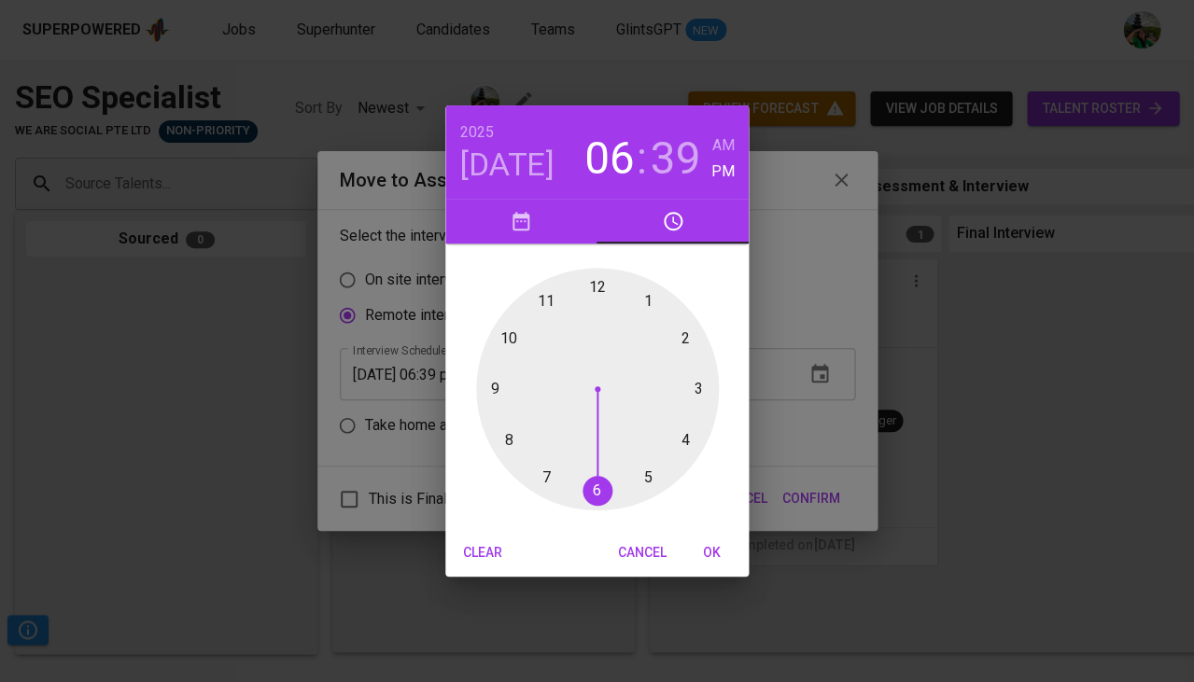
click at [507, 346] on div at bounding box center [597, 389] width 243 height 243
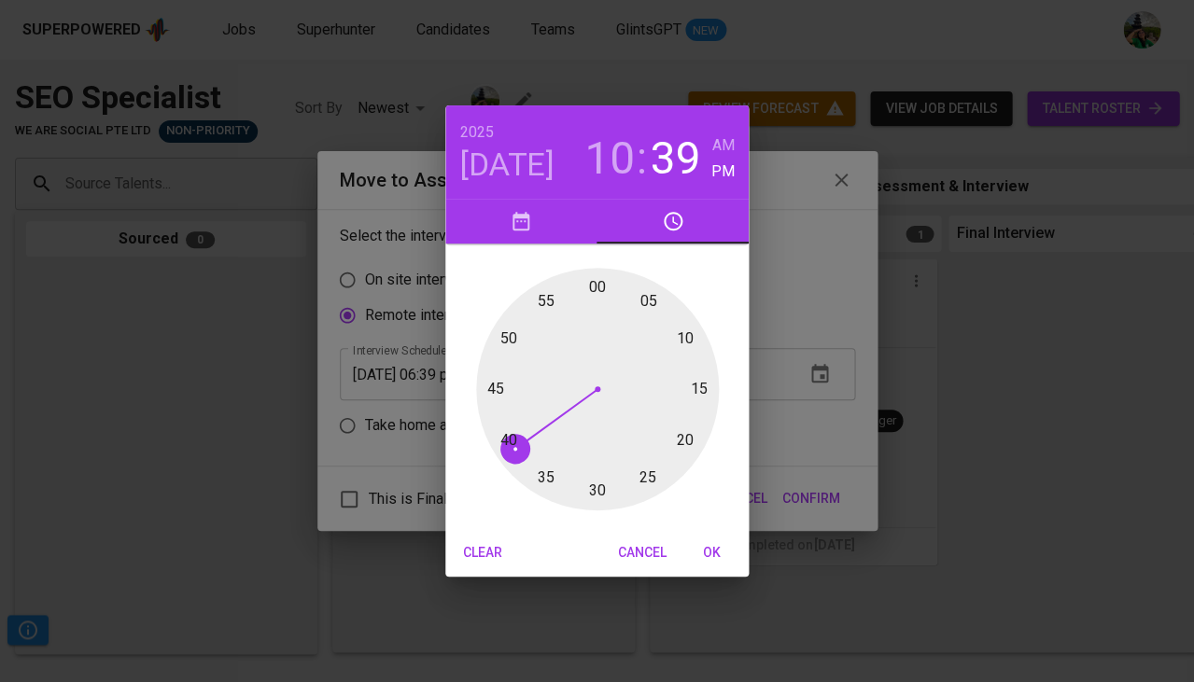
click at [596, 286] on div at bounding box center [597, 389] width 243 height 243
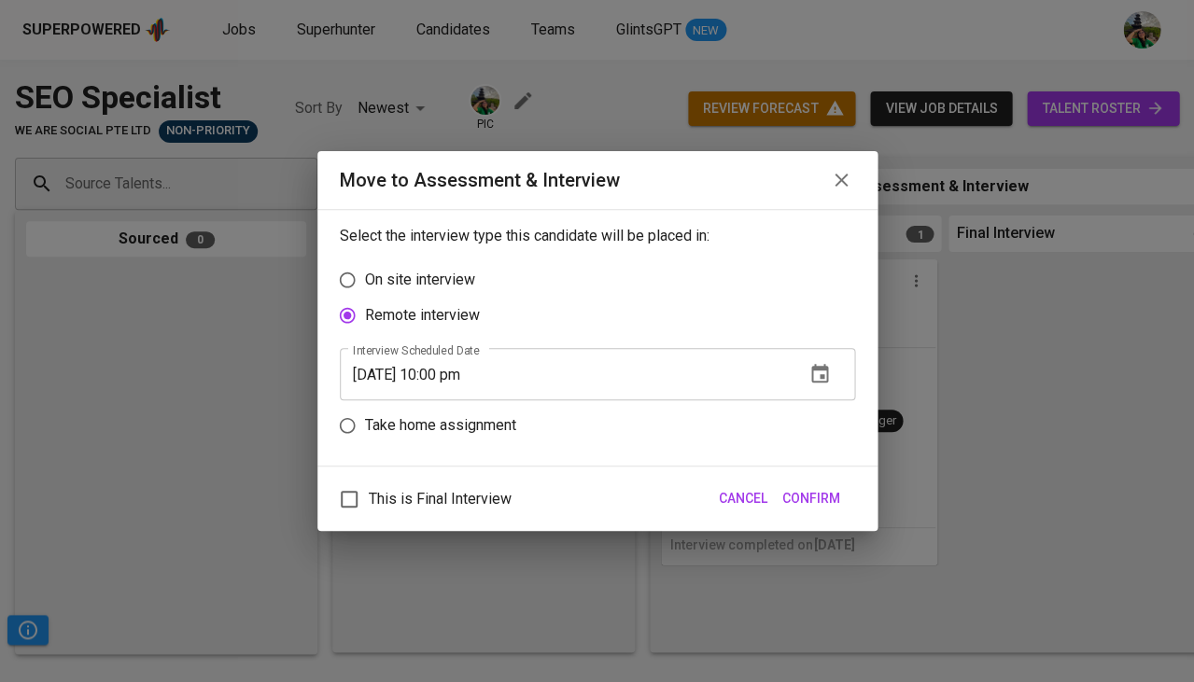
click at [486, 376] on input "08/25/2025 10:00 pm" at bounding box center [565, 374] width 450 height 52
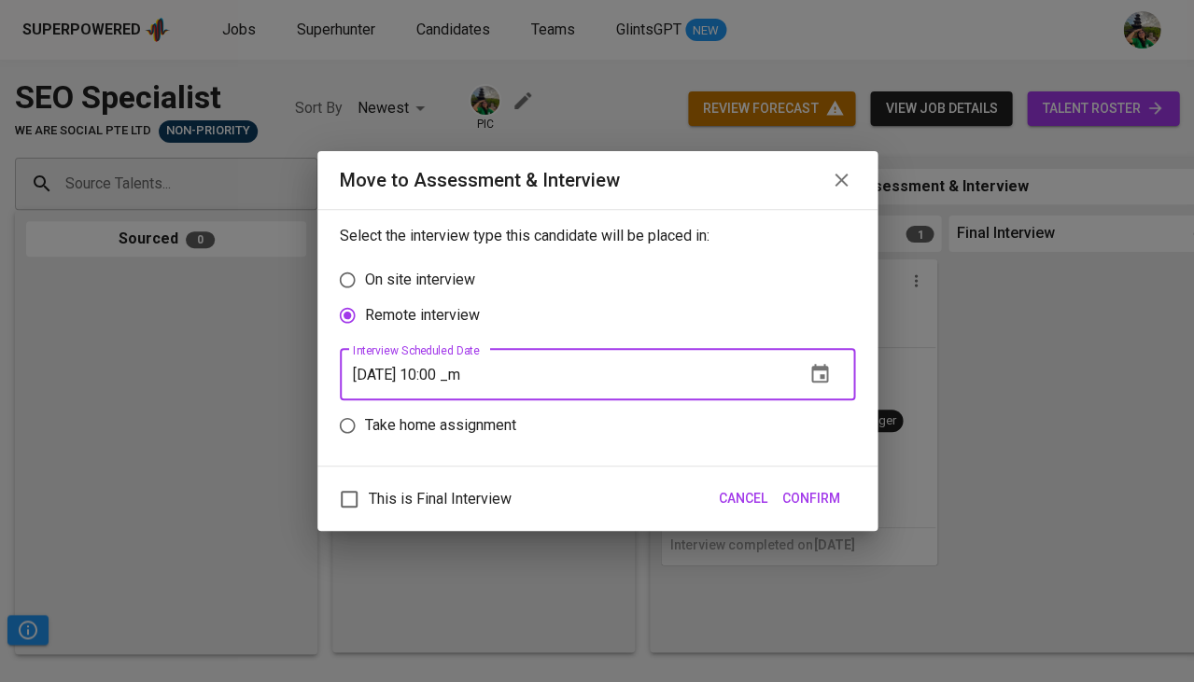
type input "08/25/2025 10:00 am"
click at [796, 493] on span "Confirm" at bounding box center [811, 498] width 58 height 23
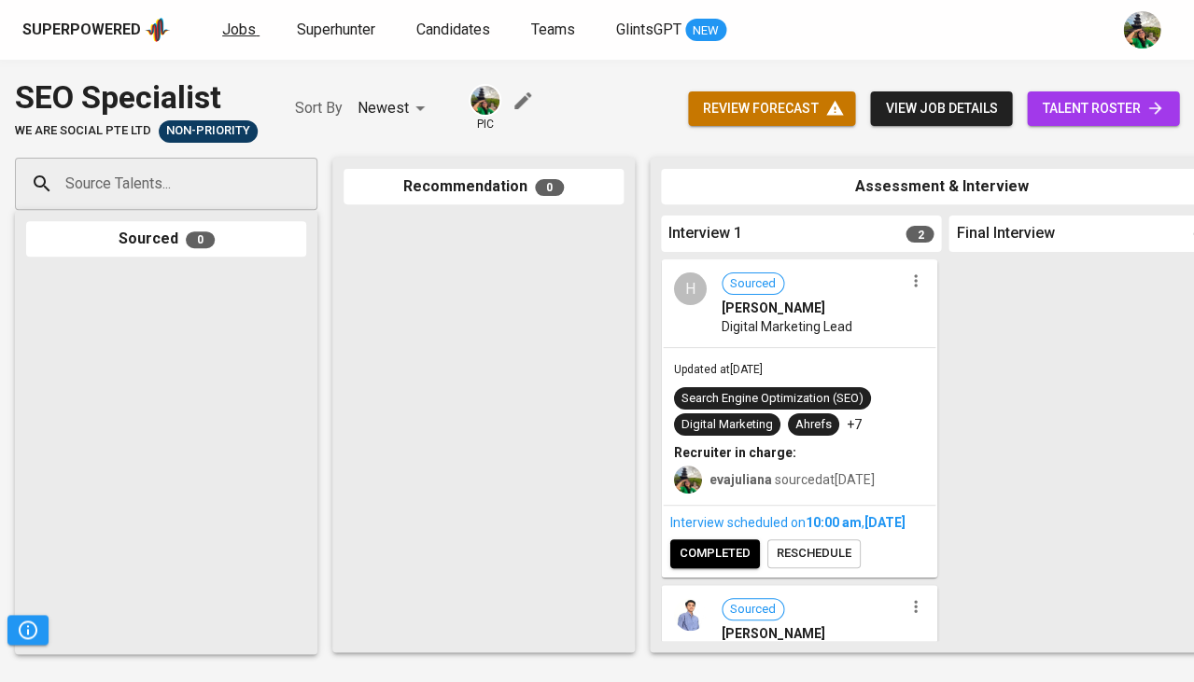
click at [241, 27] on span "Jobs" at bounding box center [239, 30] width 34 height 18
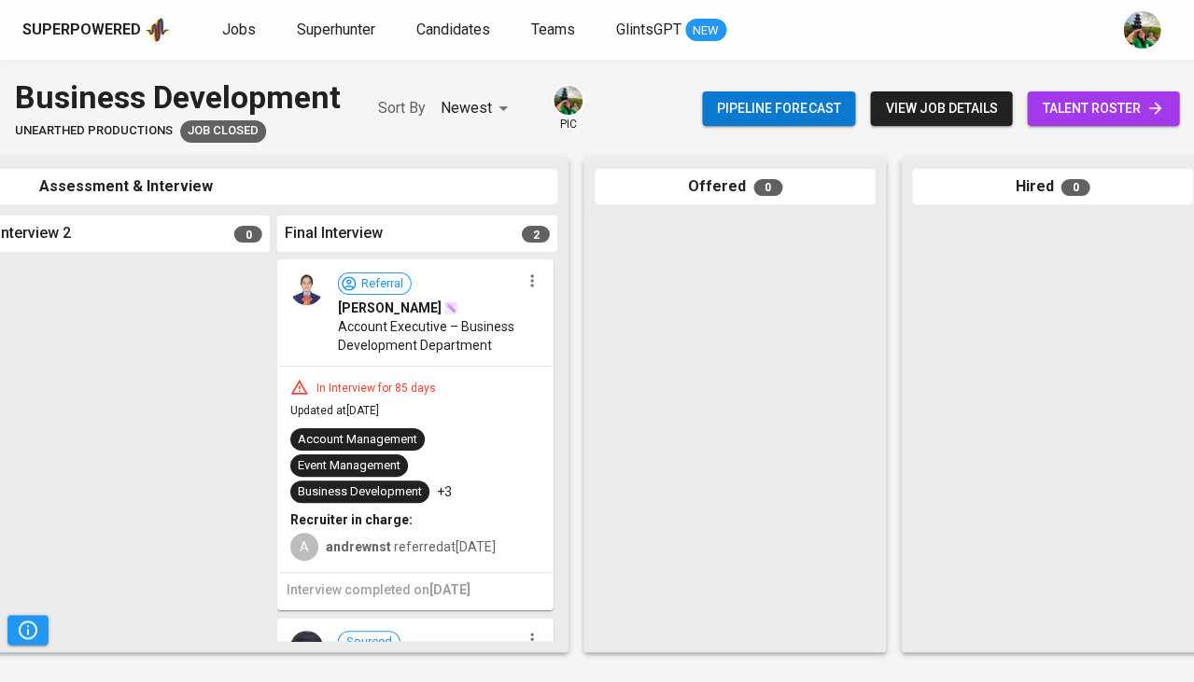
scroll to position [0, 960]
